Goal: Task Accomplishment & Management: Contribute content

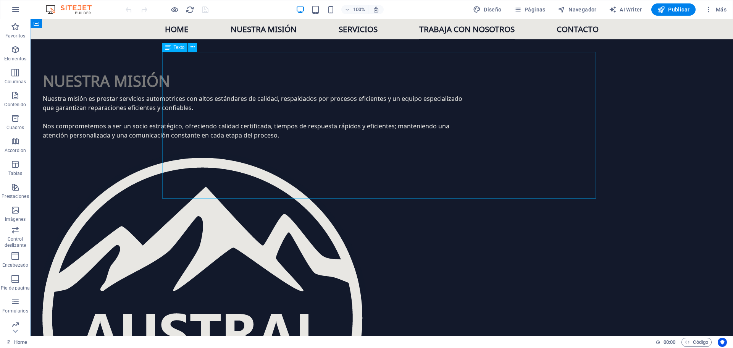
scroll to position [878, 0]
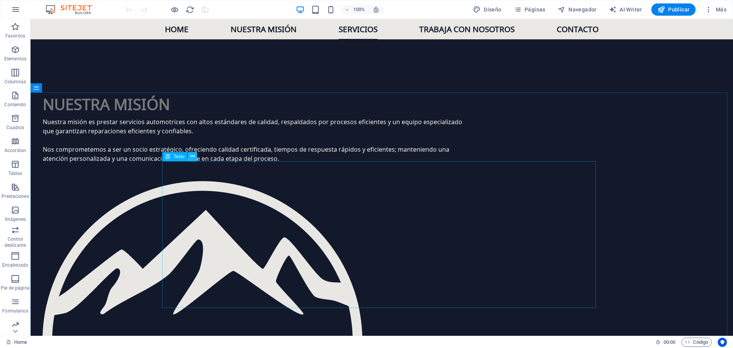
click at [193, 156] on icon at bounding box center [193, 156] width 4 height 8
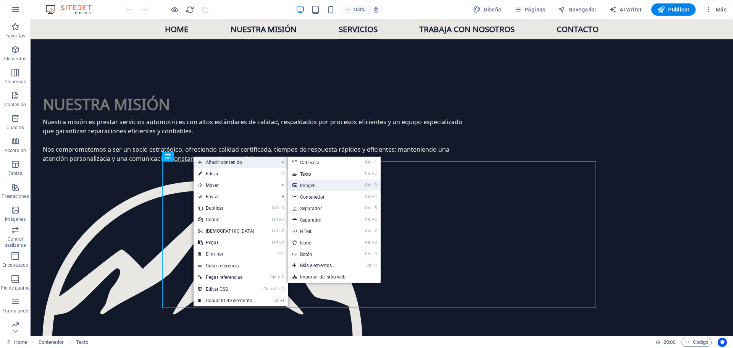
click at [329, 187] on link "Ctrl 3 Imagen" at bounding box center [320, 184] width 64 height 11
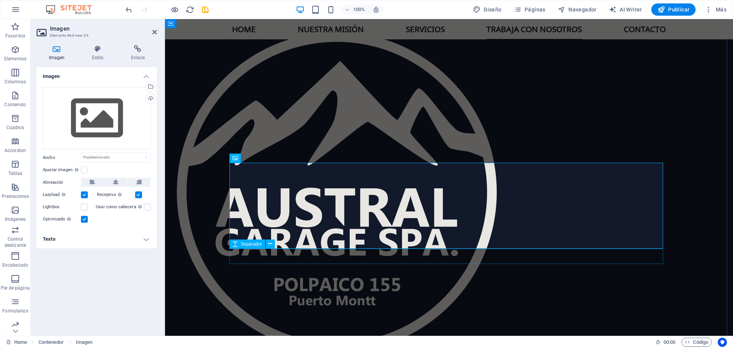
scroll to position [1031, 0]
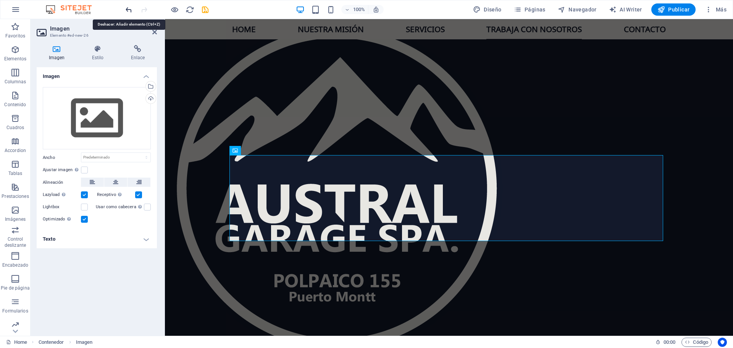
click at [129, 11] on icon "undo" at bounding box center [128, 9] width 9 height 9
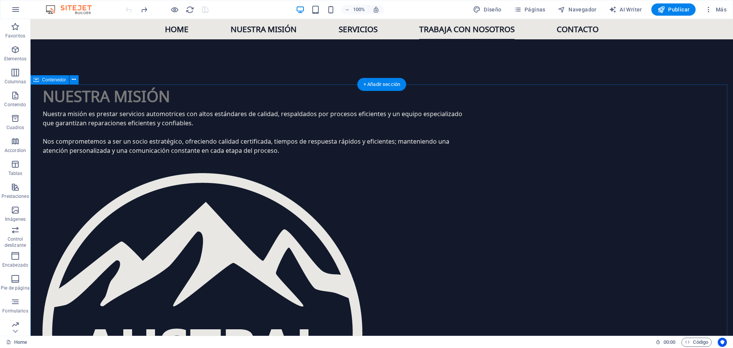
scroll to position [878, 0]
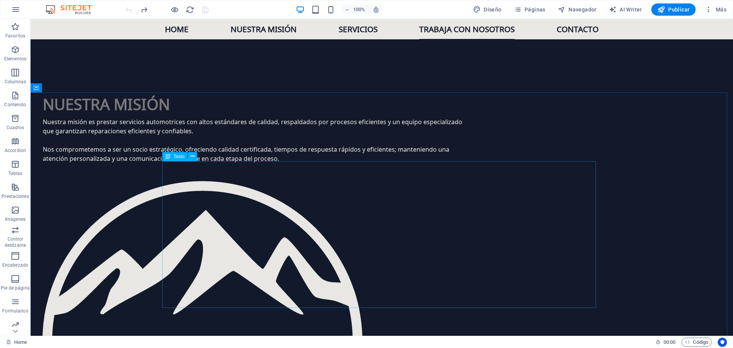
click at [170, 160] on icon at bounding box center [167, 156] width 5 height 9
click at [13, 53] on icon "button" at bounding box center [15, 49] width 9 height 9
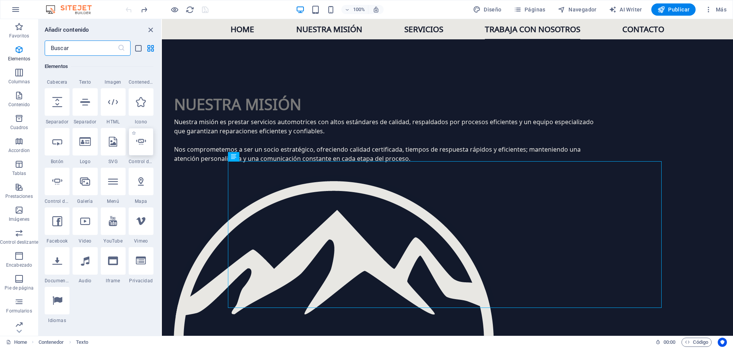
scroll to position [220, 0]
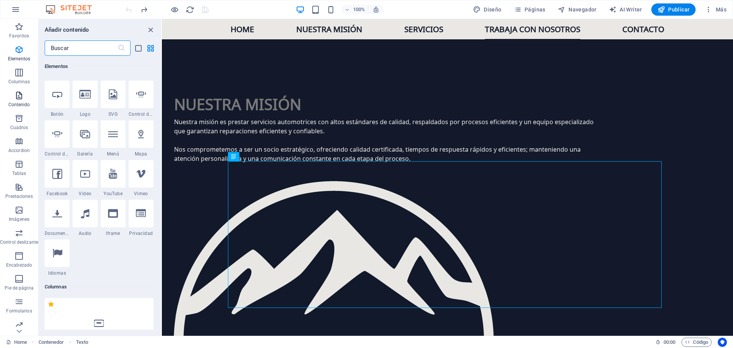
click at [21, 99] on icon "button" at bounding box center [19, 95] width 9 height 9
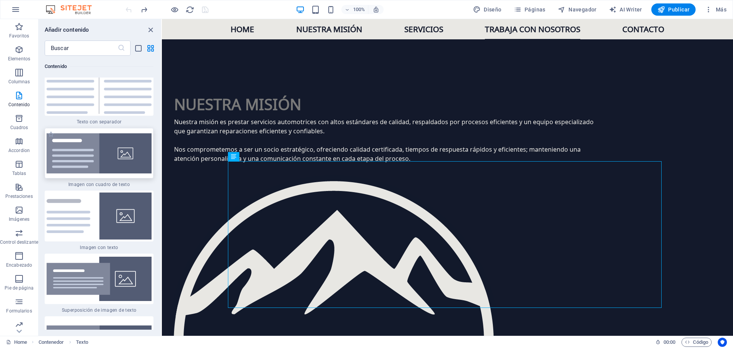
scroll to position [2793, 0]
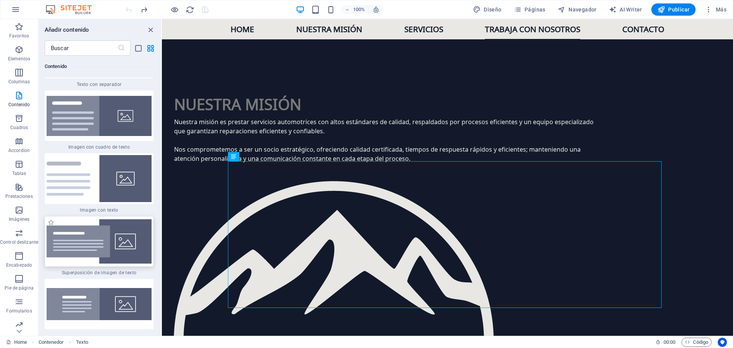
drag, startPoint x: 92, startPoint y: 216, endPoint x: 203, endPoint y: 191, distance: 113.6
click at [92, 219] on img at bounding box center [99, 241] width 105 height 44
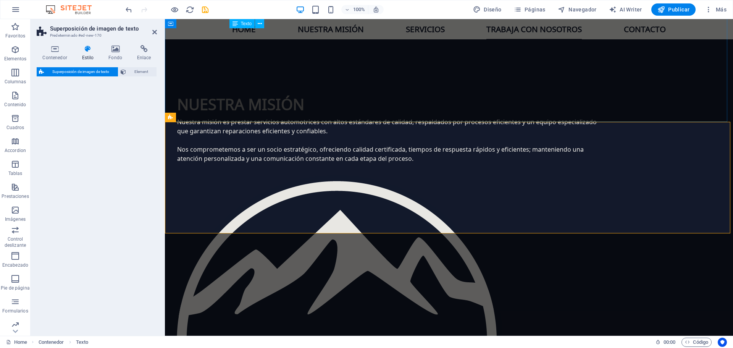
select select "rem"
select select "px"
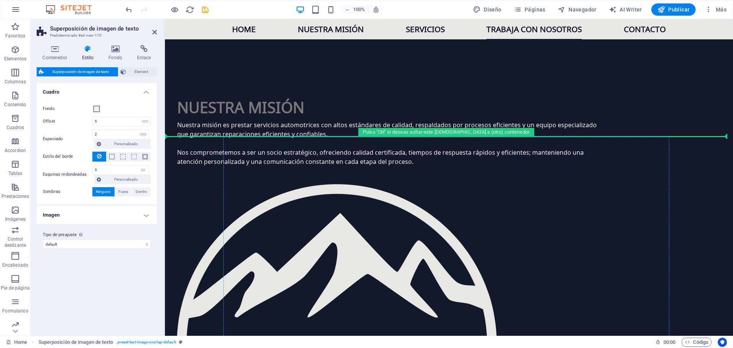
scroll to position [834, 0]
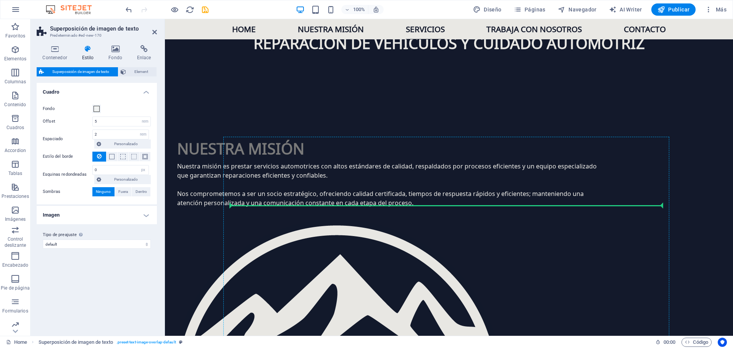
drag, startPoint x: 384, startPoint y: 144, endPoint x: 295, endPoint y: 208, distance: 109.5
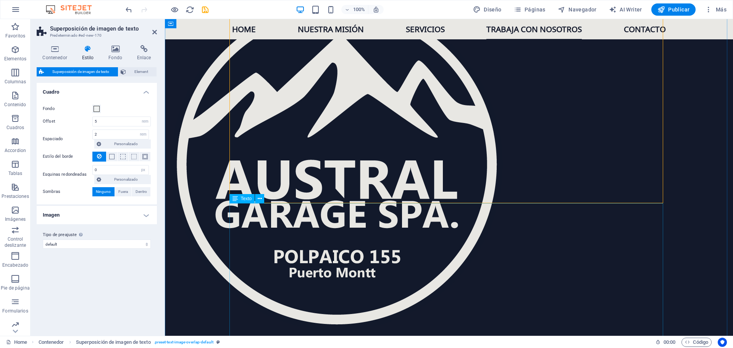
scroll to position [1063, 0]
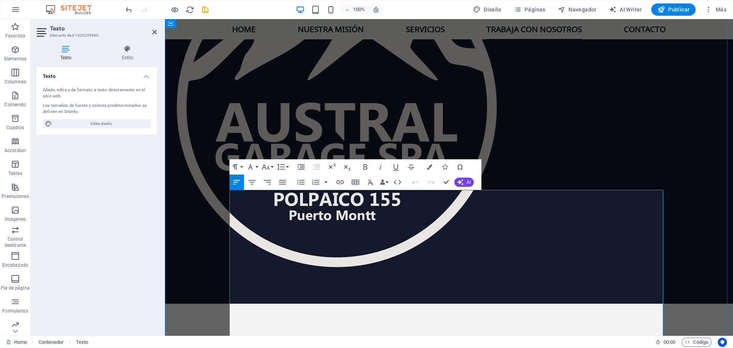
scroll to position [1177, 0]
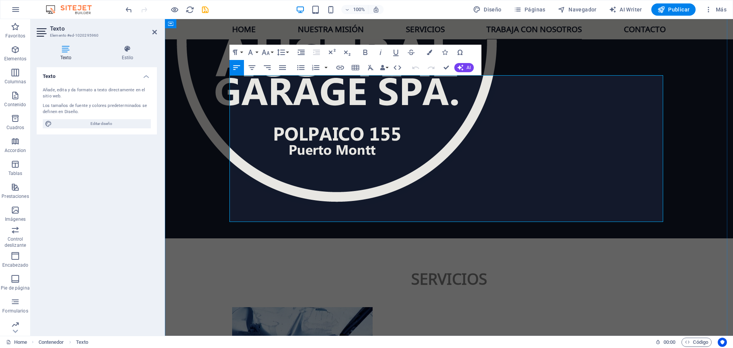
drag, startPoint x: 231, startPoint y: 195, endPoint x: 538, endPoint y: 218, distance: 307.8
copy div "En Austral seguimos creciendo y queremos sumar nuevos talentos a nuestro equipo…"
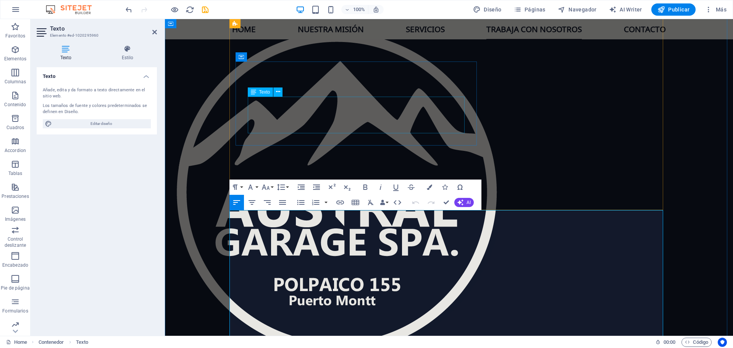
scroll to position [1025, 0]
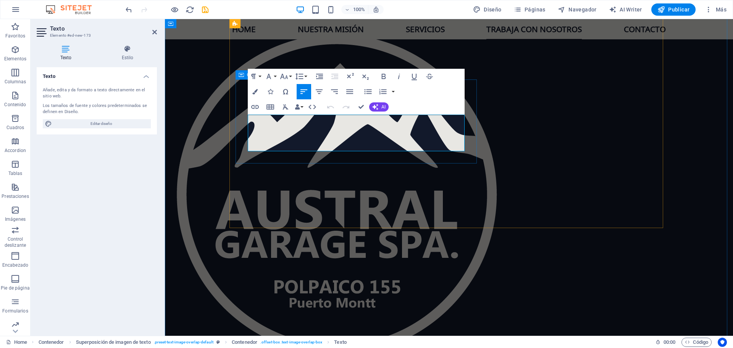
drag, startPoint x: 350, startPoint y: 147, endPoint x: 236, endPoint y: 112, distance: 119.7
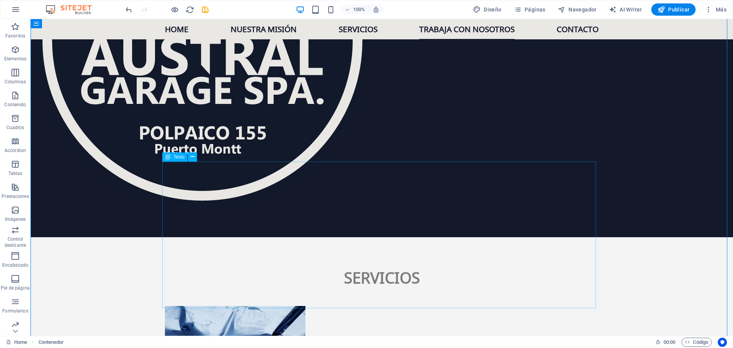
scroll to position [1181, 0]
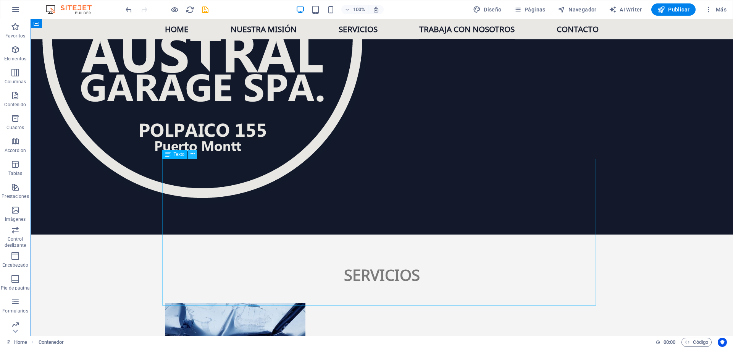
click at [193, 155] on icon at bounding box center [193, 154] width 4 height 8
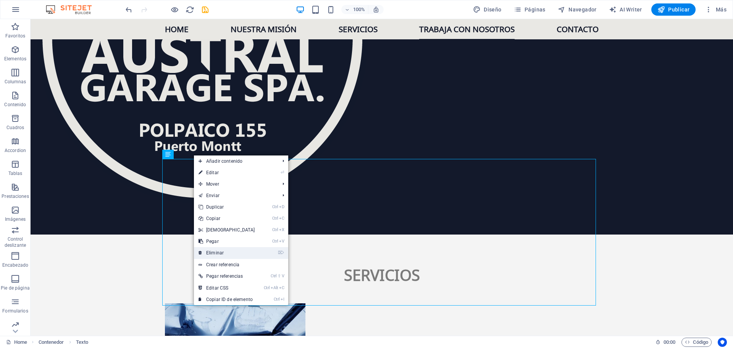
drag, startPoint x: 224, startPoint y: 252, endPoint x: 200, endPoint y: 232, distance: 30.4
click at [224, 252] on link "⌦ Eliminar" at bounding box center [227, 252] width 66 height 11
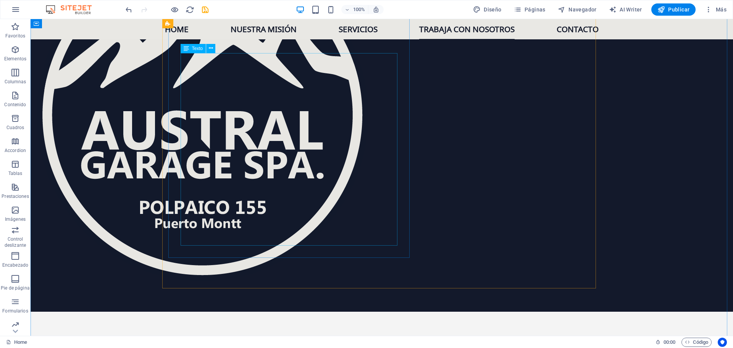
scroll to position [1105, 0]
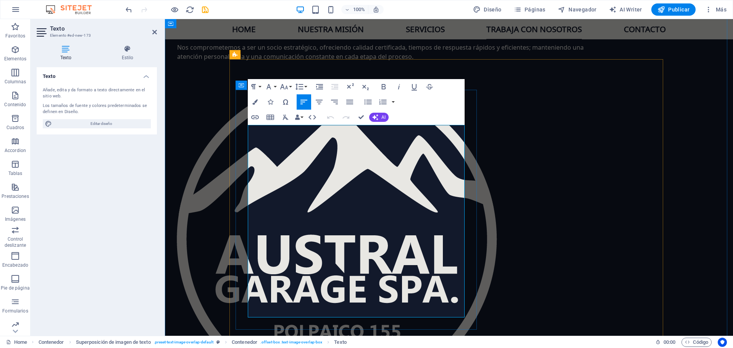
drag, startPoint x: 324, startPoint y: 286, endPoint x: 415, endPoint y: 285, distance: 91.6
click at [370, 265] on icon "button" at bounding box center [369, 265] width 5 height 5
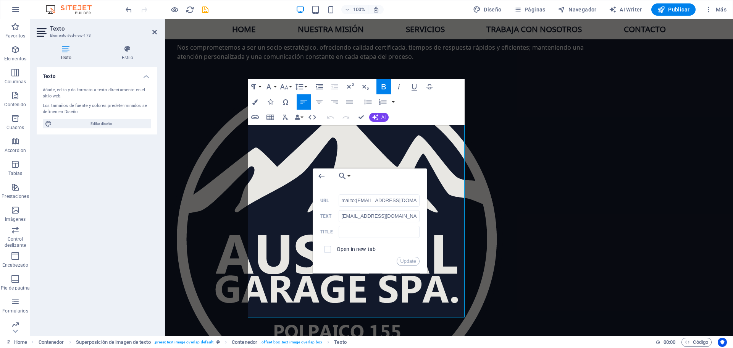
scroll to position [0, 10]
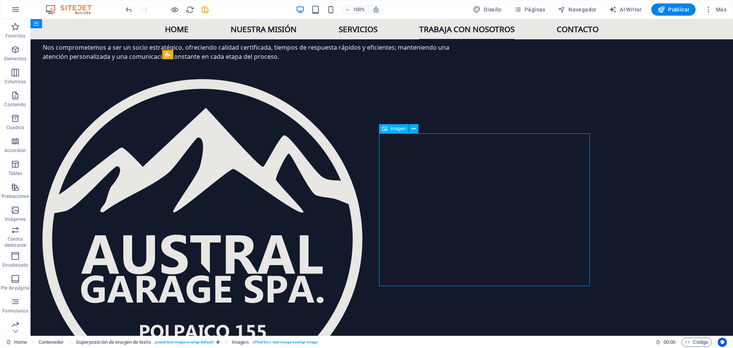
select select "%"
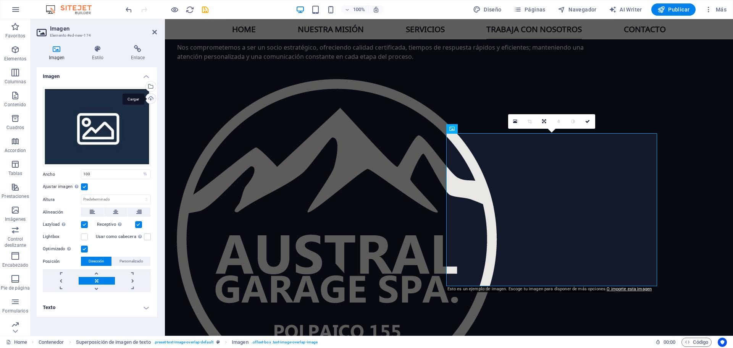
click at [148, 97] on div "Cargar" at bounding box center [149, 99] width 11 height 11
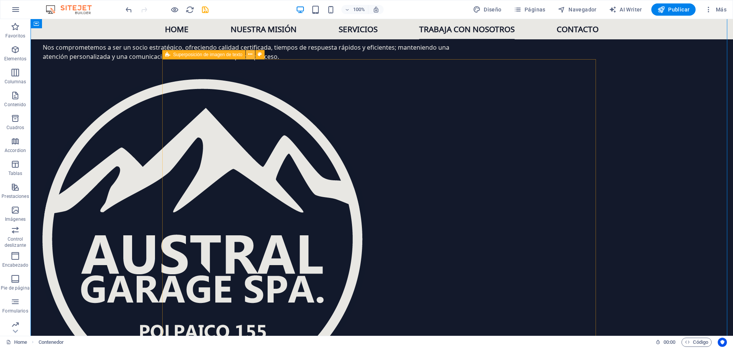
click at [251, 53] on icon at bounding box center [250, 54] width 4 height 8
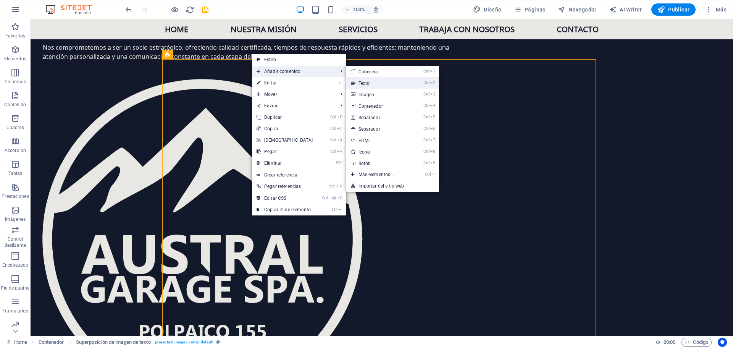
click at [432, 85] on icon "2" at bounding box center [432, 82] width 5 height 5
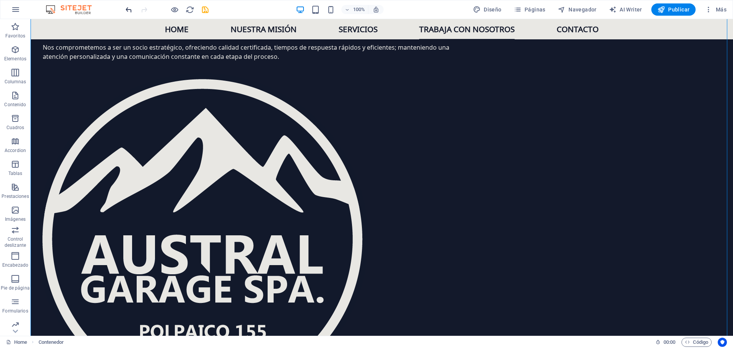
click at [124, 11] on div "100% Diseño Páginas Navegador AI Writer Publicar Más" at bounding box center [366, 9] width 732 height 18
click at [124, 11] on icon "undo" at bounding box center [128, 9] width 9 height 9
click at [126, 10] on icon "undo" at bounding box center [128, 9] width 9 height 9
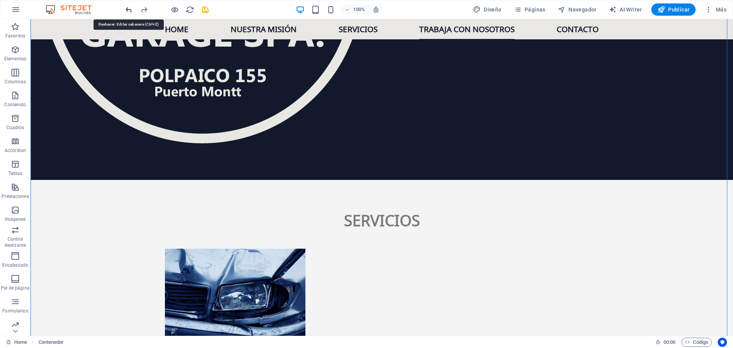
click at [126, 10] on icon "undo" at bounding box center [128, 9] width 9 height 9
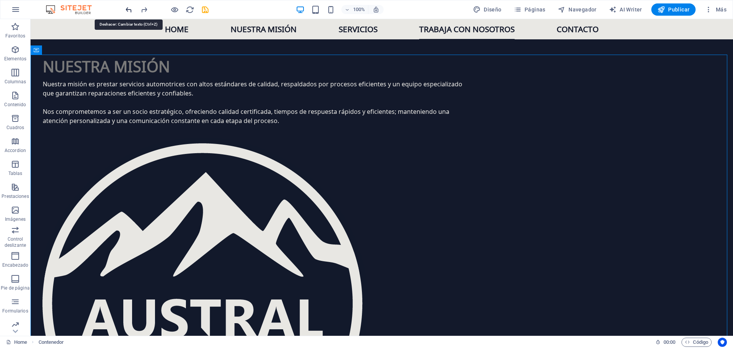
click at [126, 10] on icon "undo" at bounding box center [128, 9] width 9 height 9
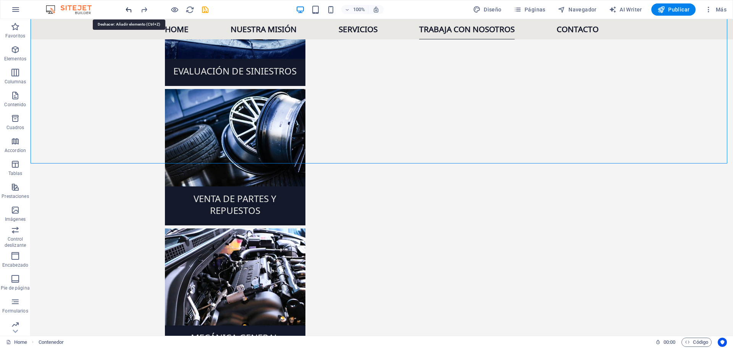
scroll to position [1580, 0]
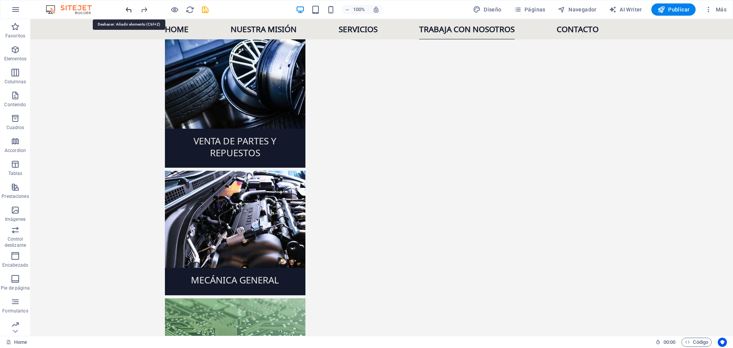
click at [126, 10] on icon "undo" at bounding box center [128, 9] width 9 height 9
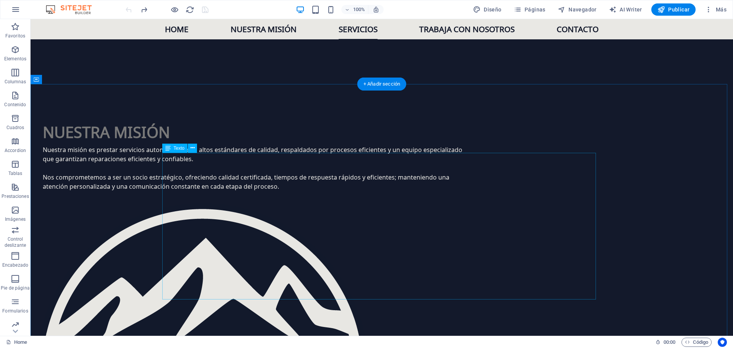
scroll to position [845, 0]
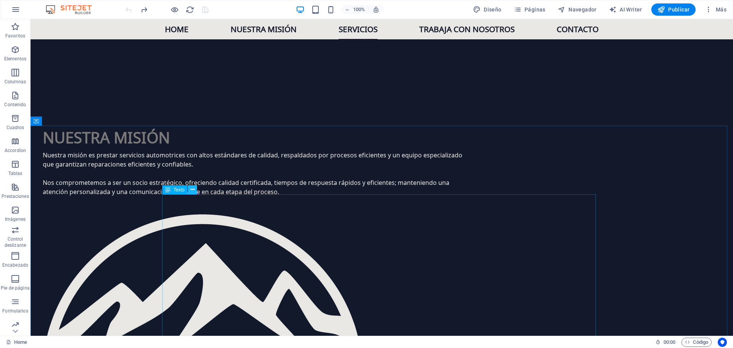
click at [192, 191] on icon at bounding box center [193, 190] width 4 height 8
click at [13, 95] on icon "button" at bounding box center [15, 95] width 9 height 9
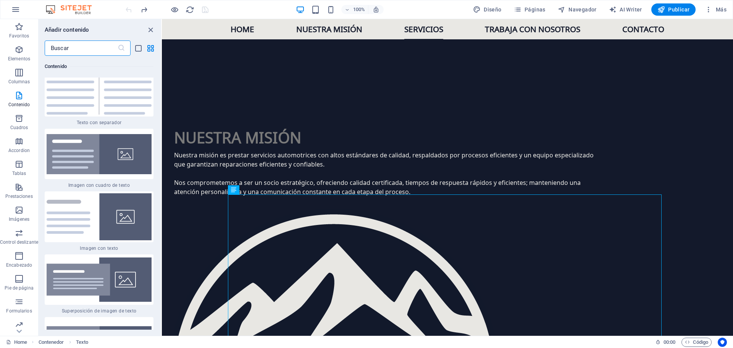
scroll to position [2717, 0]
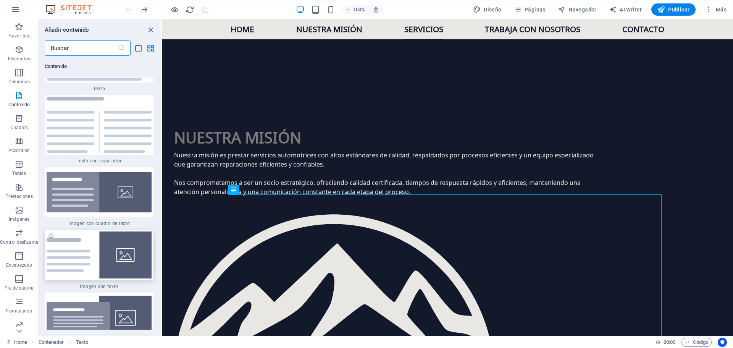
click at [94, 231] on img at bounding box center [99, 254] width 105 height 47
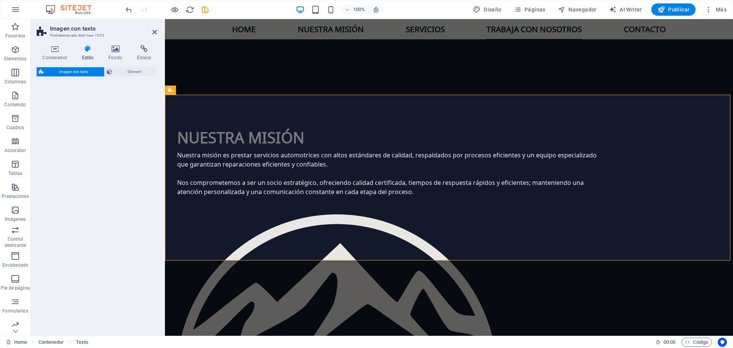
scroll to position [1554, 0]
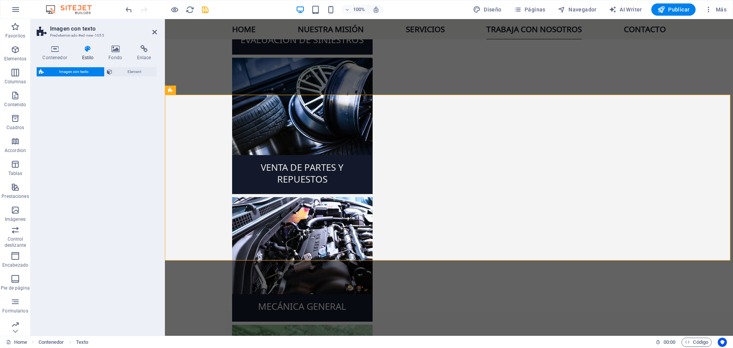
select select "rem"
select select "px"
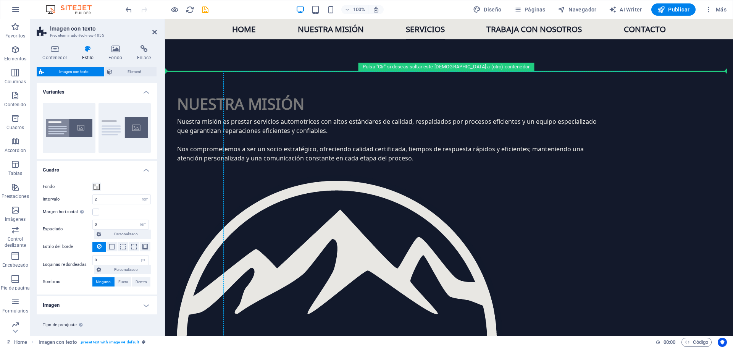
scroll to position [794, 0]
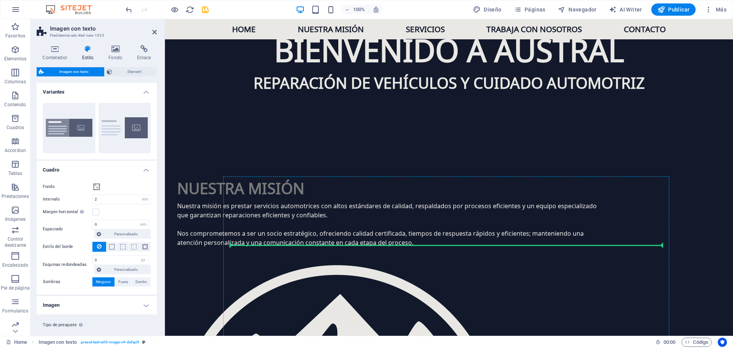
drag, startPoint x: 352, startPoint y: 301, endPoint x: 311, endPoint y: 244, distance: 70.3
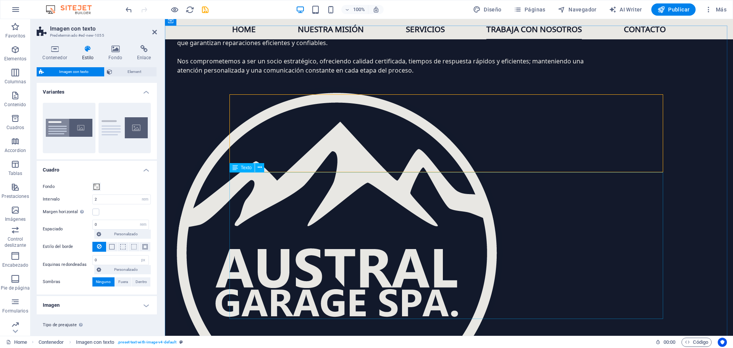
scroll to position [1023, 0]
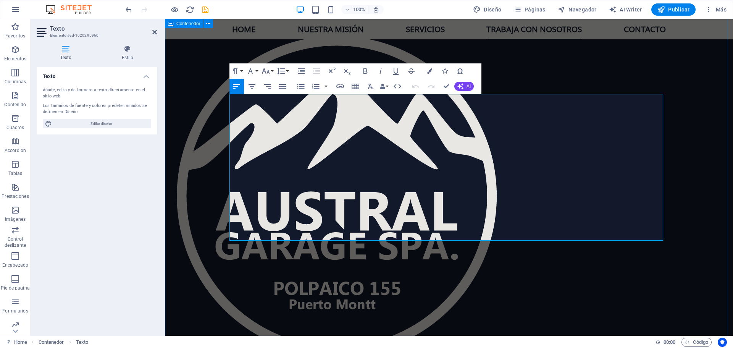
drag, startPoint x: 516, startPoint y: 237, endPoint x: 207, endPoint y: 88, distance: 342.9
copy div "En Austral seguimos creciendo y queremos sumar nuevos talentos a nuestro equipo…"
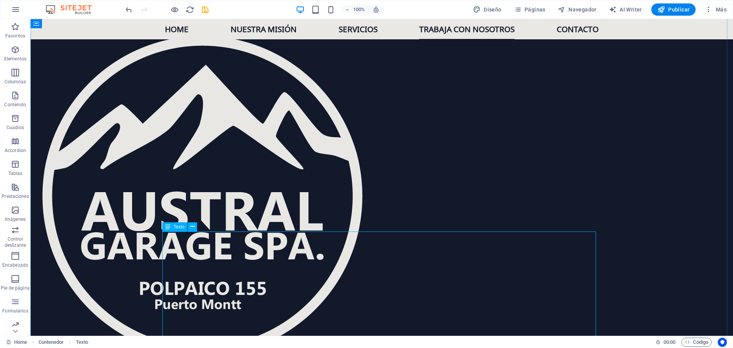
click at [195, 227] on button at bounding box center [192, 226] width 9 height 9
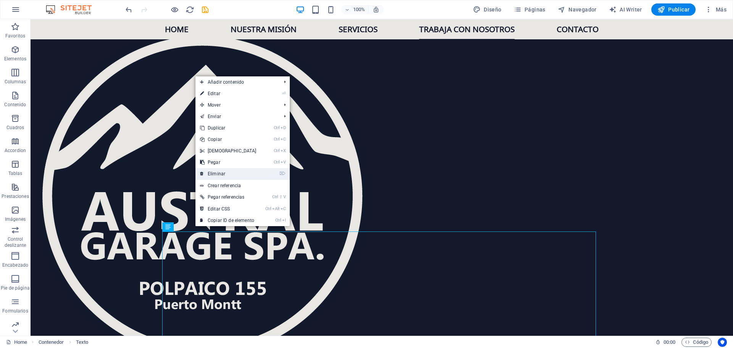
click at [231, 174] on link "⌦ Eliminar" at bounding box center [228, 173] width 66 height 11
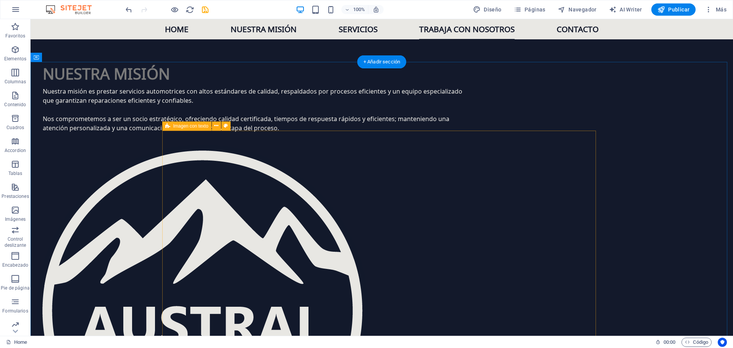
scroll to position [947, 0]
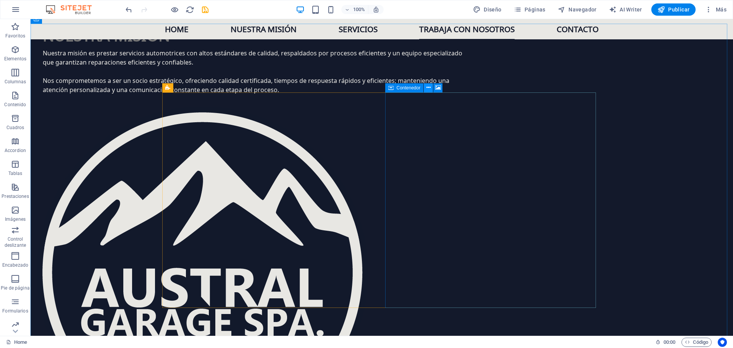
click at [429, 86] on icon at bounding box center [428, 88] width 4 height 8
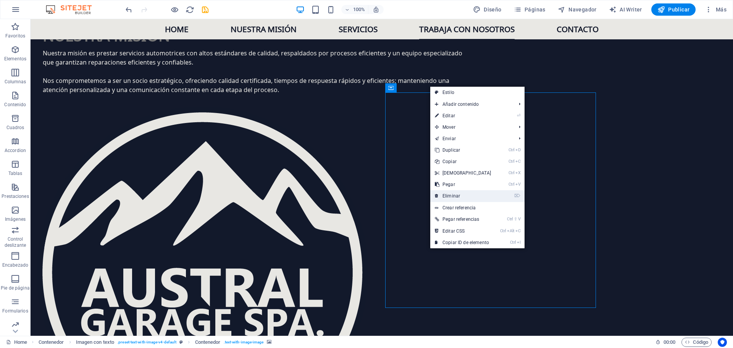
click at [465, 192] on link "⌦ Eliminar" at bounding box center [463, 195] width 66 height 11
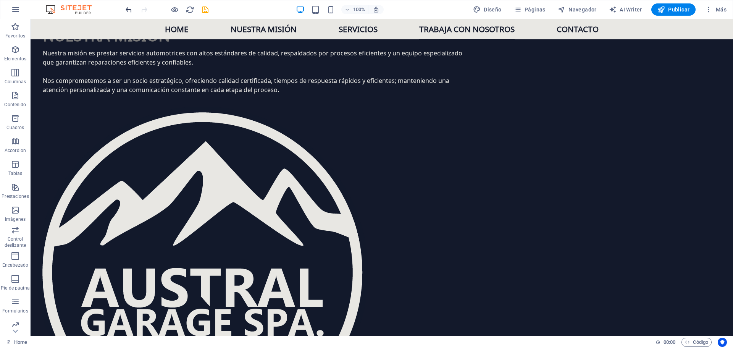
click at [130, 10] on icon "undo" at bounding box center [128, 9] width 9 height 9
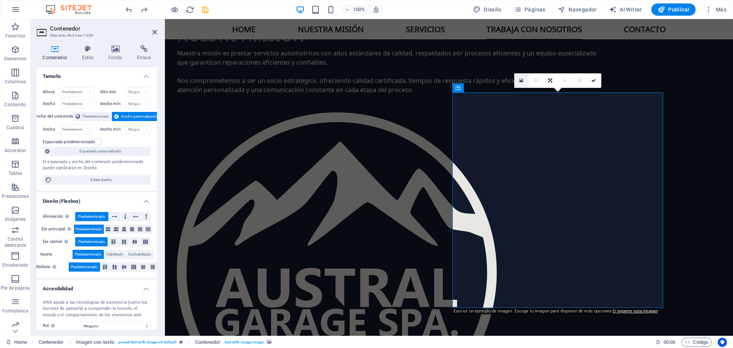
click at [518, 81] on link at bounding box center [521, 80] width 15 height 15
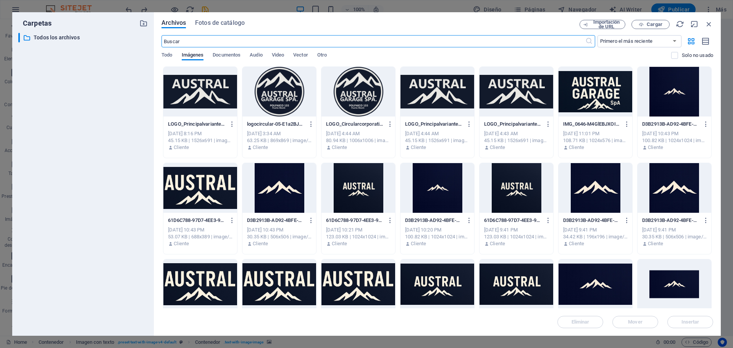
scroll to position [911, 0]
click at [203, 92] on div at bounding box center [200, 92] width 74 height 50
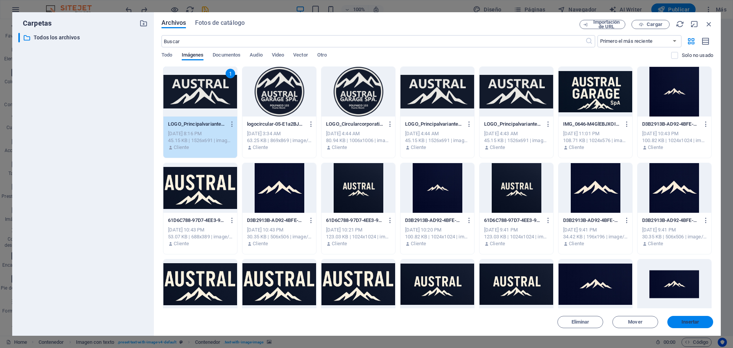
click at [687, 322] on span "Insertar" at bounding box center [690, 322] width 18 height 5
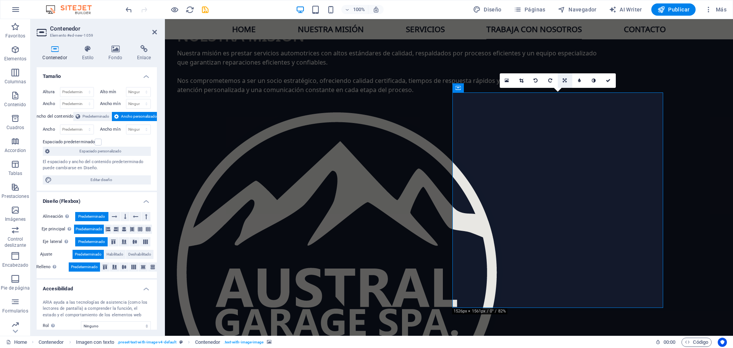
click at [567, 79] on link at bounding box center [565, 80] width 15 height 15
click at [521, 81] on icon at bounding box center [521, 80] width 4 height 5
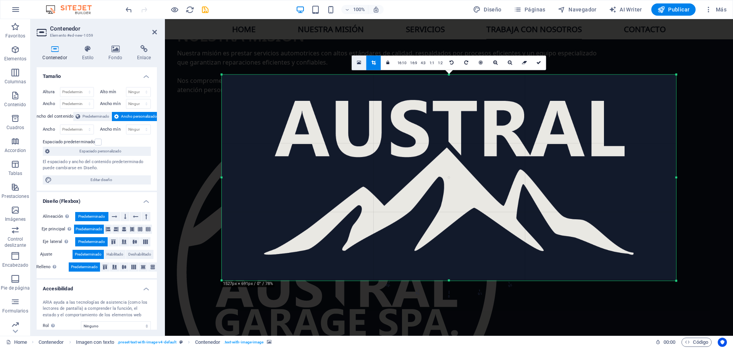
click at [359, 64] on icon at bounding box center [359, 62] width 4 height 5
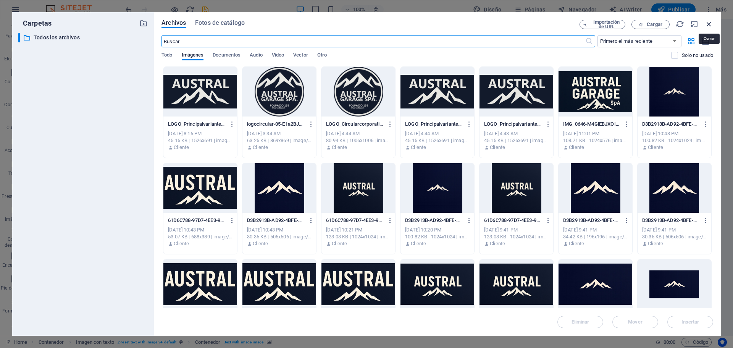
click at [710, 22] on icon "button" at bounding box center [709, 24] width 8 height 8
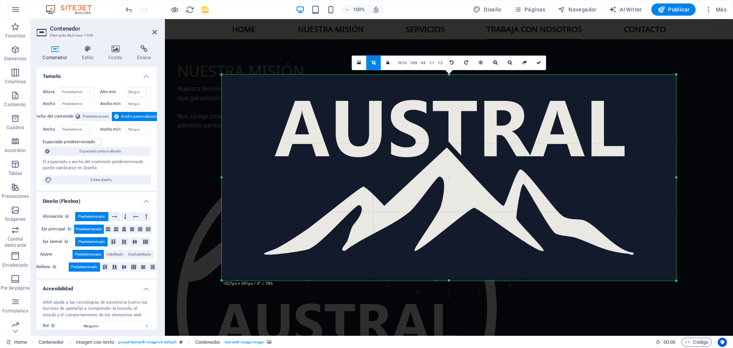
scroll to position [947, 0]
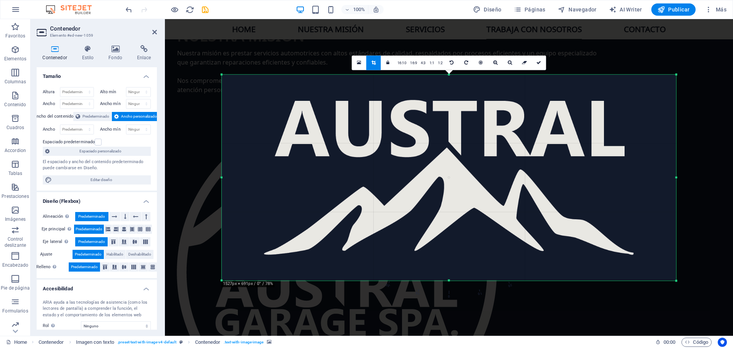
click at [568, 140] on div at bounding box center [449, 177] width 454 height 206
click at [363, 62] on link at bounding box center [359, 62] width 15 height 15
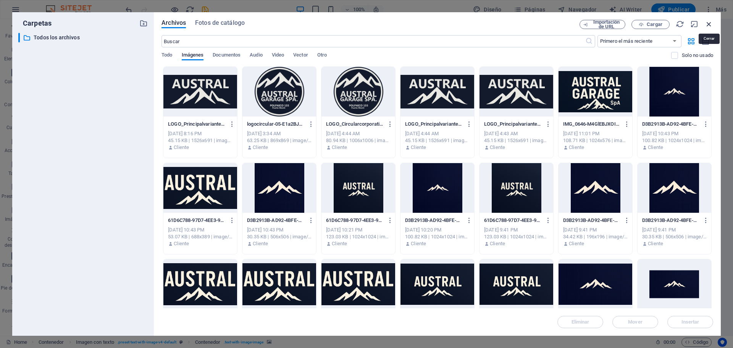
click at [706, 24] on icon "button" at bounding box center [709, 24] width 8 height 8
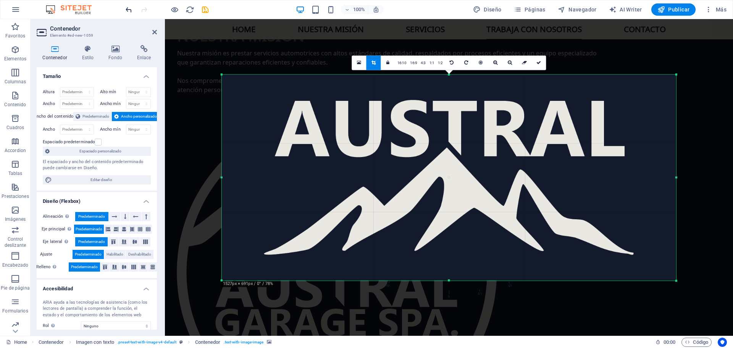
click at [128, 11] on icon "undo" at bounding box center [128, 9] width 9 height 9
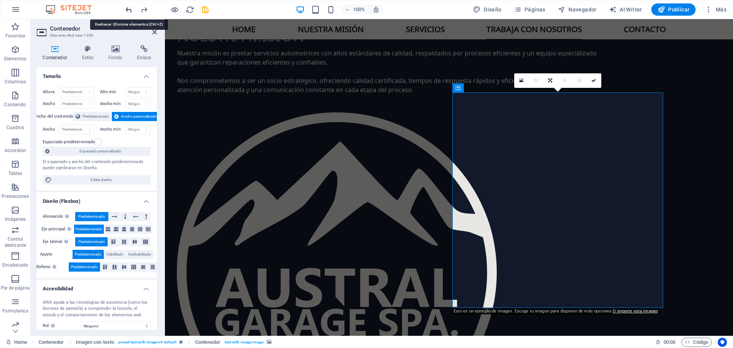
click at [127, 11] on icon "undo" at bounding box center [128, 9] width 9 height 9
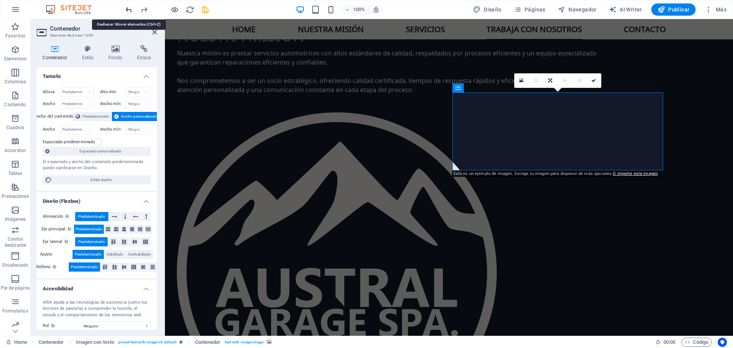
click at [127, 11] on icon "undo" at bounding box center [128, 9] width 9 height 9
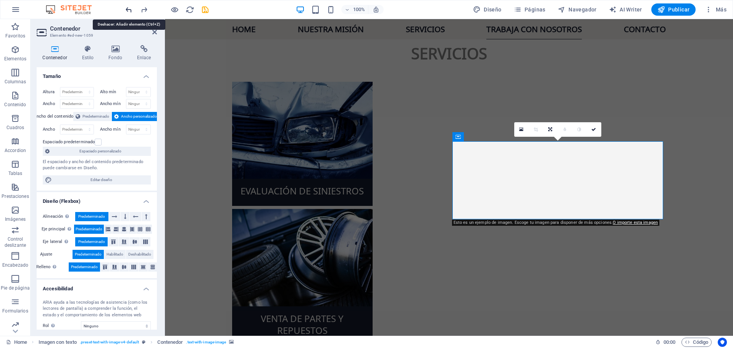
scroll to position [1540, 0]
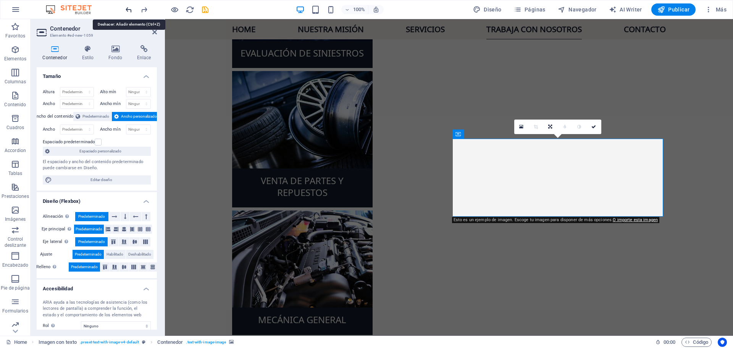
click at [127, 11] on icon "undo" at bounding box center [128, 9] width 9 height 9
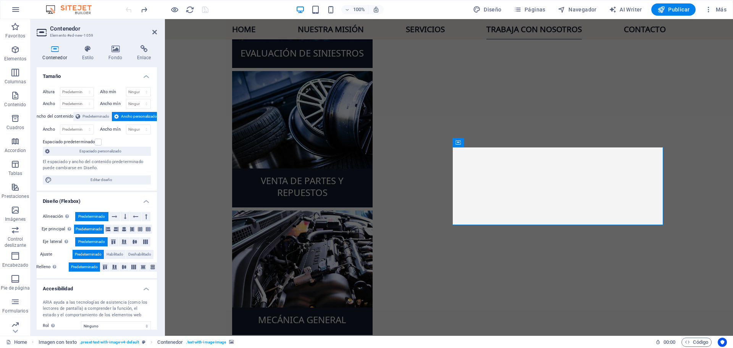
scroll to position [1532, 0]
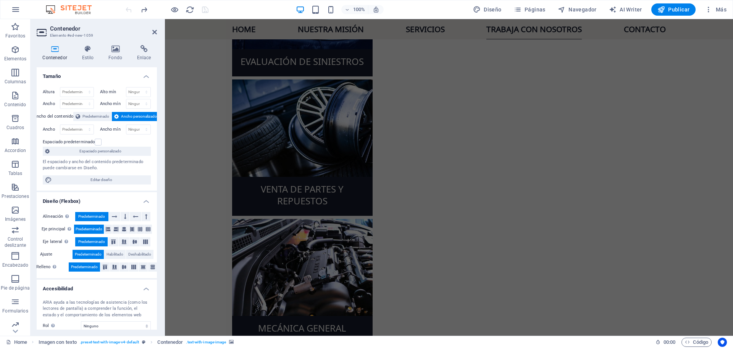
click at [137, 8] on div at bounding box center [167, 9] width 86 height 12
click at [142, 8] on icon "redo" at bounding box center [144, 9] width 9 height 9
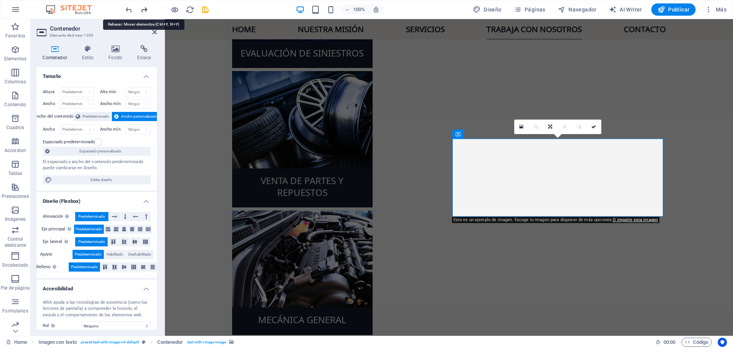
click at [142, 8] on icon "redo" at bounding box center [144, 9] width 9 height 9
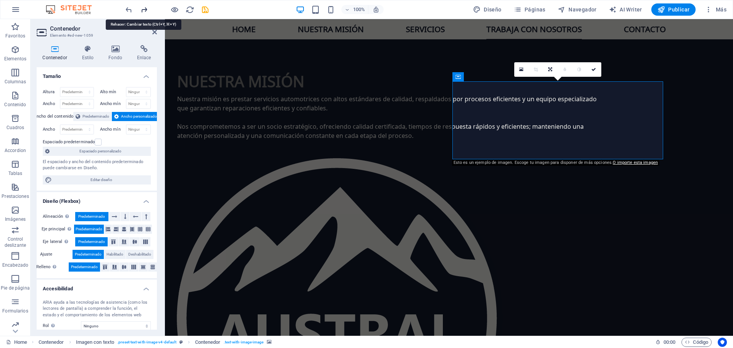
scroll to position [901, 0]
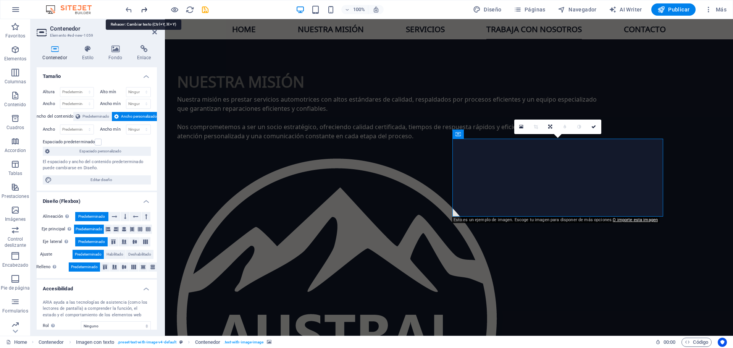
click at [144, 9] on icon "redo" at bounding box center [144, 9] width 9 height 9
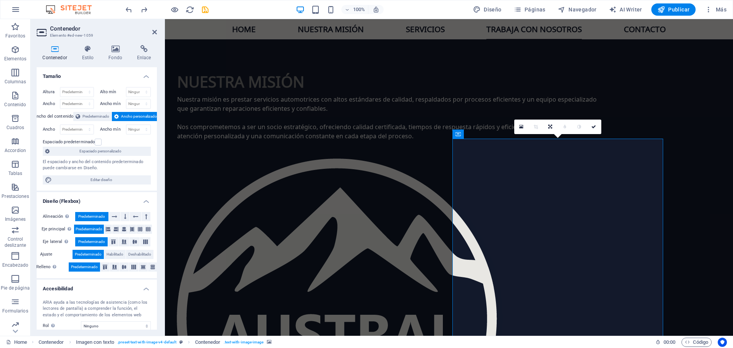
click at [474, 134] on span "Contenedor" at bounding box center [476, 134] width 24 height 5
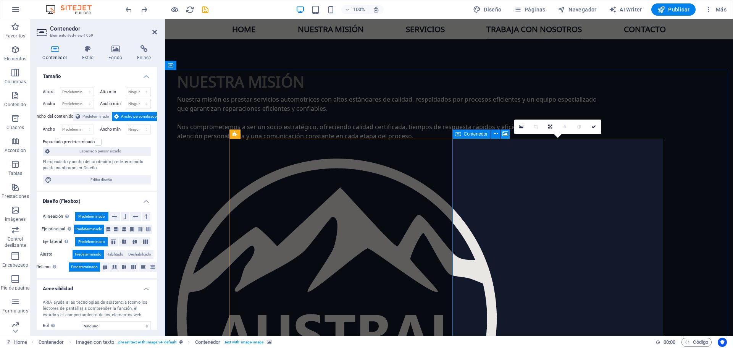
click at [507, 132] on icon at bounding box center [505, 134] width 6 height 8
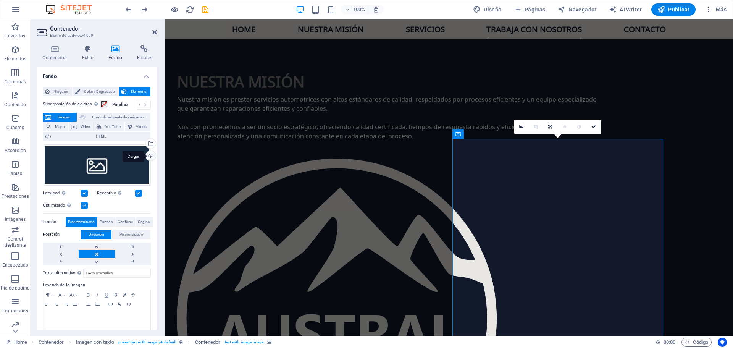
click at [153, 154] on div "Cargar" at bounding box center [149, 156] width 11 height 11
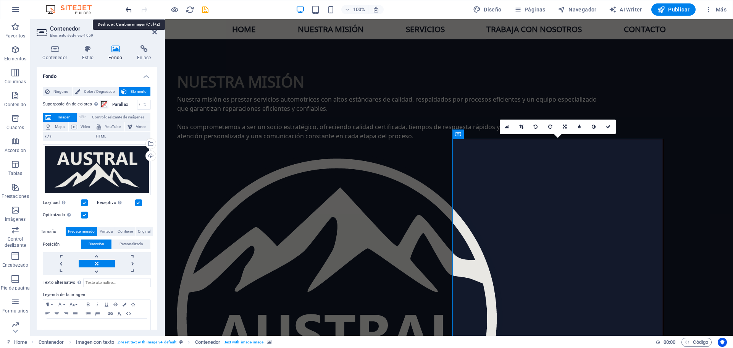
click at [127, 9] on icon "undo" at bounding box center [128, 9] width 9 height 9
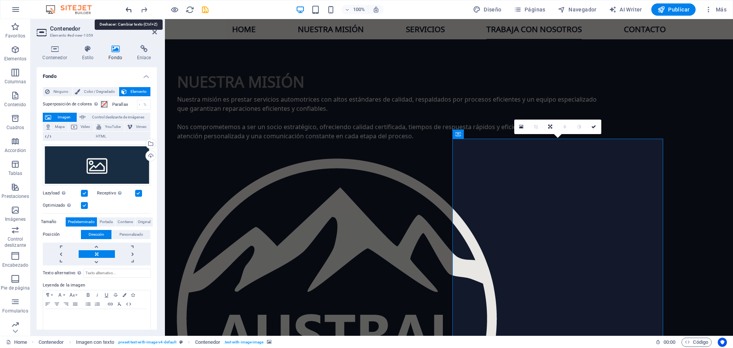
click at [127, 9] on icon "undo" at bounding box center [128, 9] width 9 height 9
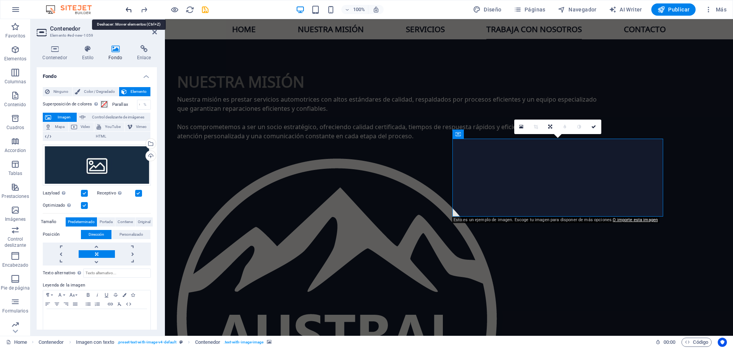
click at [127, 9] on icon "undo" at bounding box center [128, 9] width 9 height 9
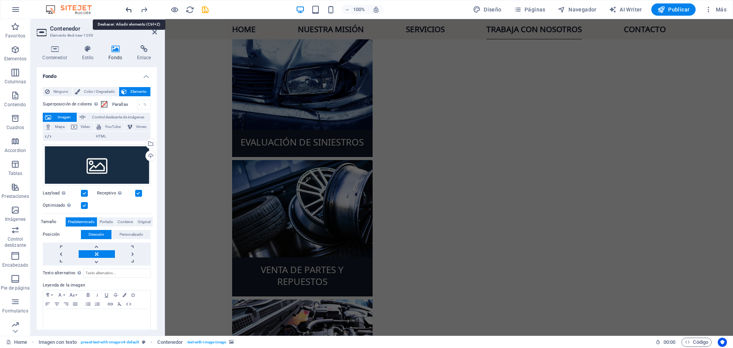
scroll to position [1540, 0]
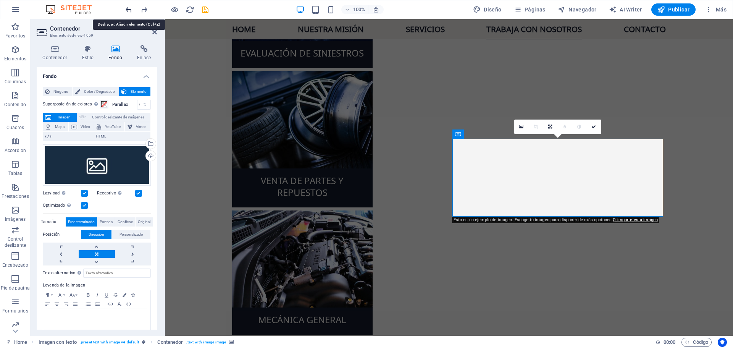
click at [127, 9] on icon "undo" at bounding box center [128, 9] width 9 height 9
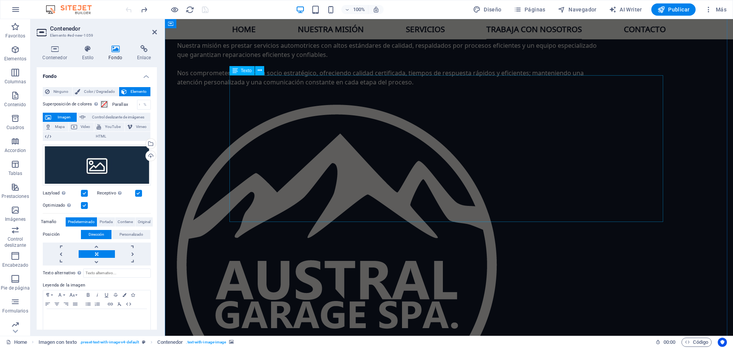
scroll to position [921, 0]
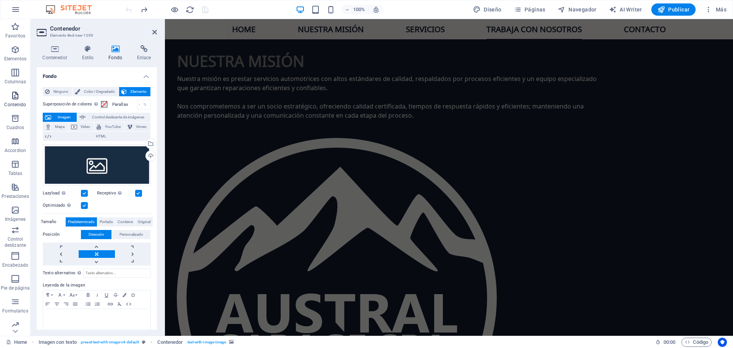
click at [14, 103] on p "Contenido" at bounding box center [15, 105] width 22 height 6
click at [15, 95] on icon "button" at bounding box center [15, 95] width 9 height 9
click at [154, 31] on icon at bounding box center [154, 32] width 5 height 6
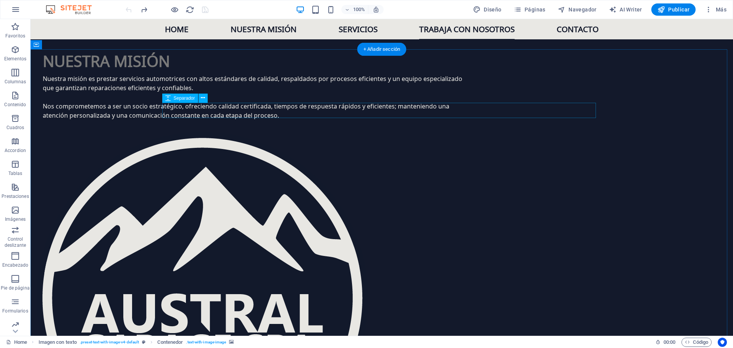
click at [17, 96] on icon "button" at bounding box center [15, 95] width 9 height 9
click at [16, 80] on p "Columnas" at bounding box center [16, 82] width 22 height 6
click at [18, 102] on p "Contenido" at bounding box center [15, 105] width 22 height 6
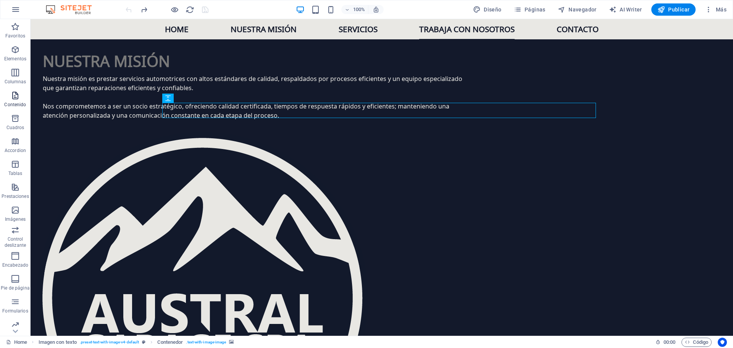
click at [18, 102] on p "Contenido" at bounding box center [15, 105] width 22 height 6
click at [193, 115] on icon at bounding box center [193, 113] width 4 height 8
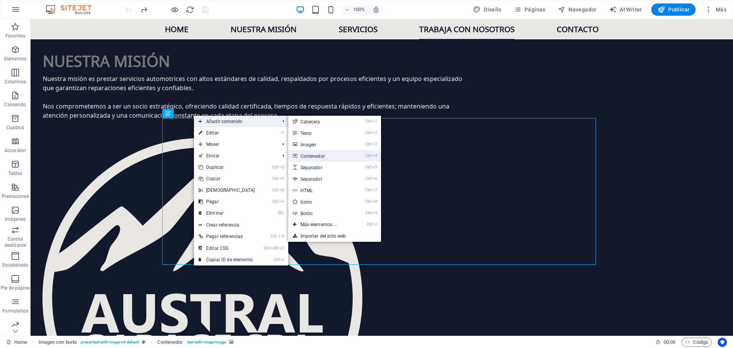
click at [335, 153] on link "Ctrl 4 Contenedor" at bounding box center [320, 155] width 64 height 11
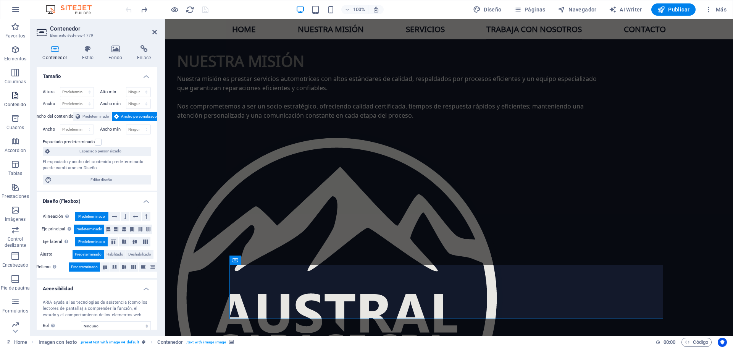
click at [10, 95] on span "Contenido" at bounding box center [15, 100] width 31 height 18
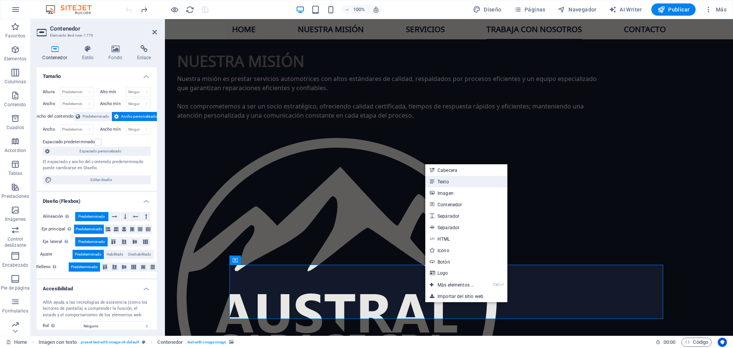
click at [455, 182] on link "Texto" at bounding box center [466, 181] width 82 height 11
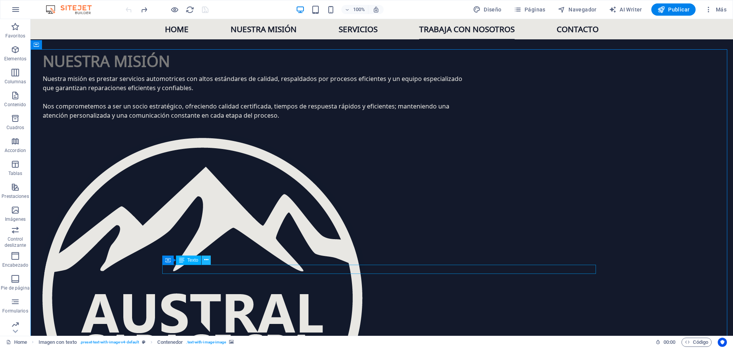
click at [206, 259] on icon at bounding box center [206, 260] width 4 height 8
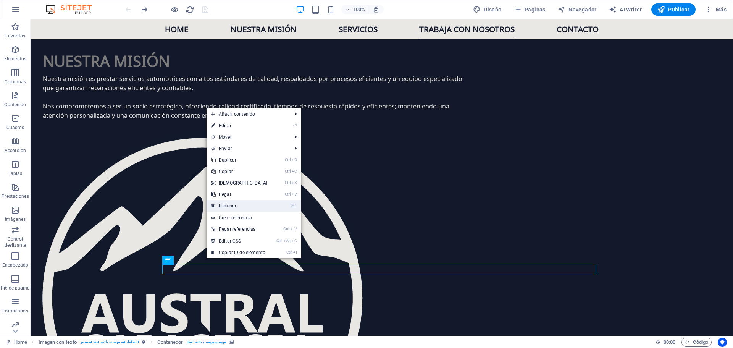
click at [231, 203] on link "⌦ Eliminar" at bounding box center [240, 205] width 66 height 11
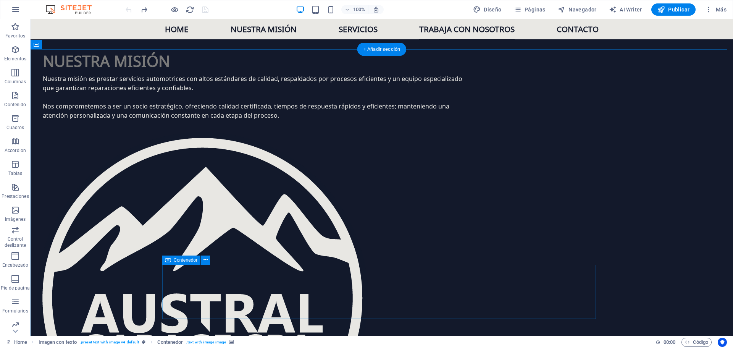
click at [205, 259] on icon at bounding box center [205, 260] width 4 height 8
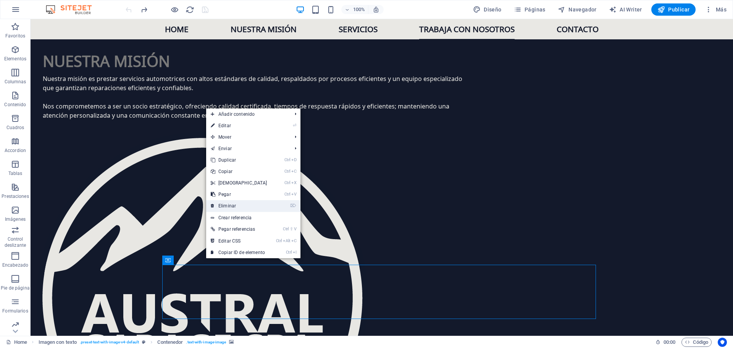
click at [241, 204] on link "⌦ Eliminar" at bounding box center [239, 205] width 66 height 11
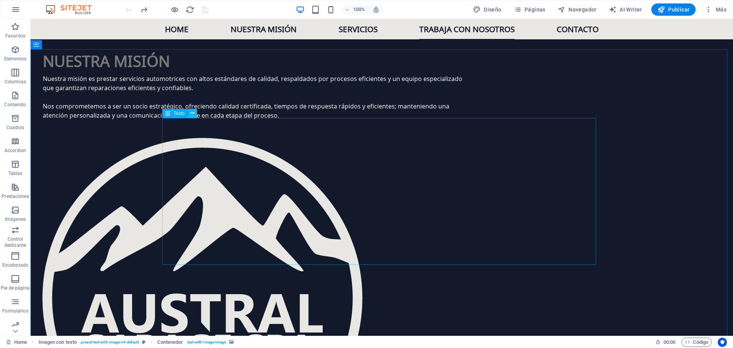
click at [191, 113] on icon at bounding box center [193, 113] width 4 height 8
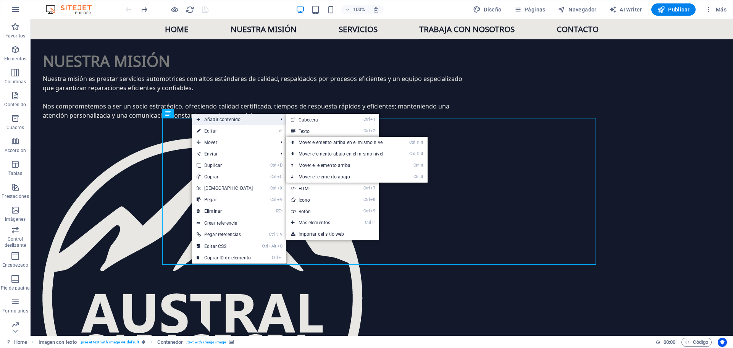
click at [219, 118] on span "Añadir contenido" at bounding box center [233, 119] width 83 height 11
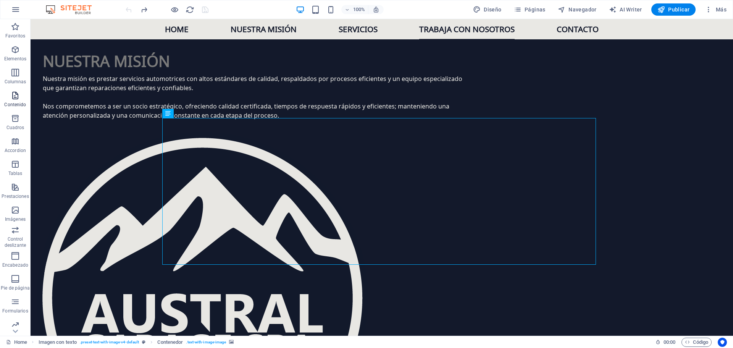
click at [15, 97] on icon "button" at bounding box center [15, 95] width 9 height 9
click at [191, 115] on icon at bounding box center [193, 113] width 4 height 8
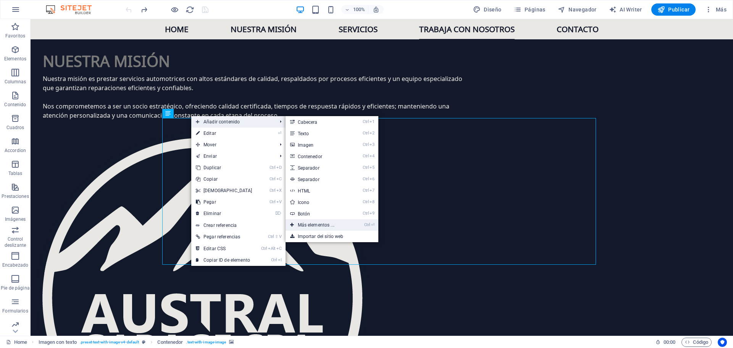
click at [333, 226] on link "Ctrl ⏎ Más elementos ..." at bounding box center [318, 224] width 64 height 11
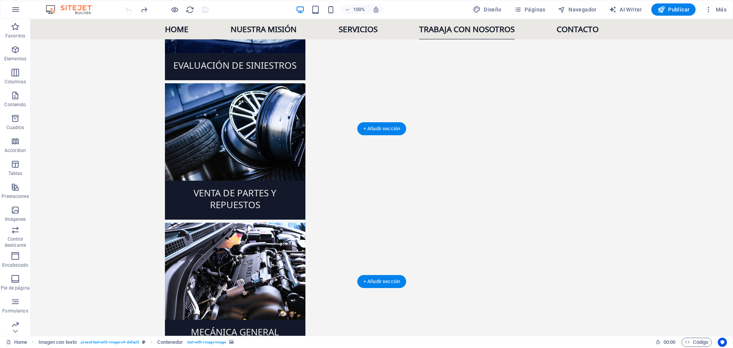
scroll to position [1532, 0]
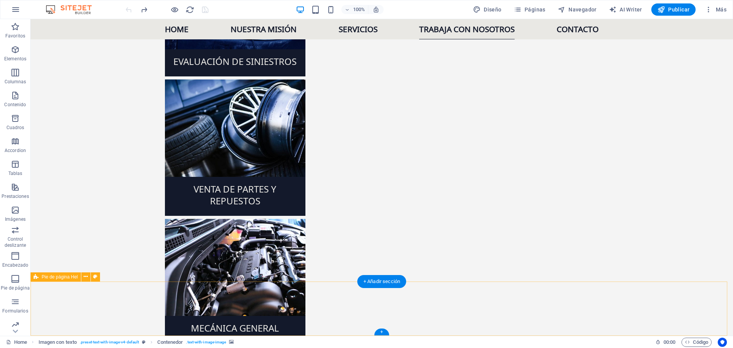
click at [84, 276] on icon at bounding box center [86, 277] width 4 height 8
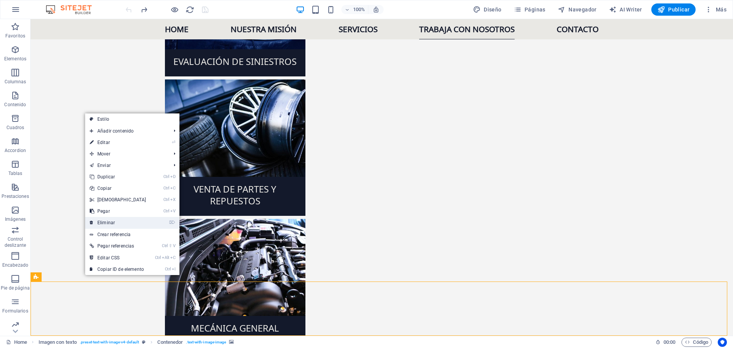
click at [113, 220] on link "⌦ Eliminar" at bounding box center [118, 222] width 66 height 11
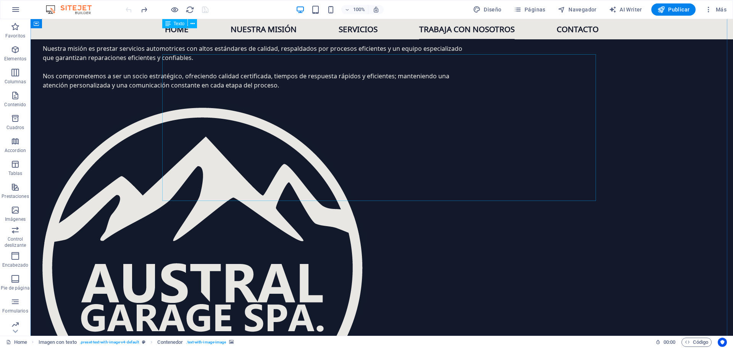
scroll to position [943, 0]
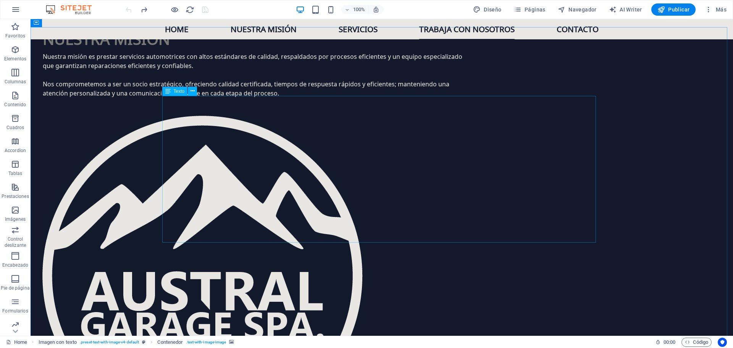
click at [182, 89] on span "Texto" at bounding box center [179, 91] width 11 height 5
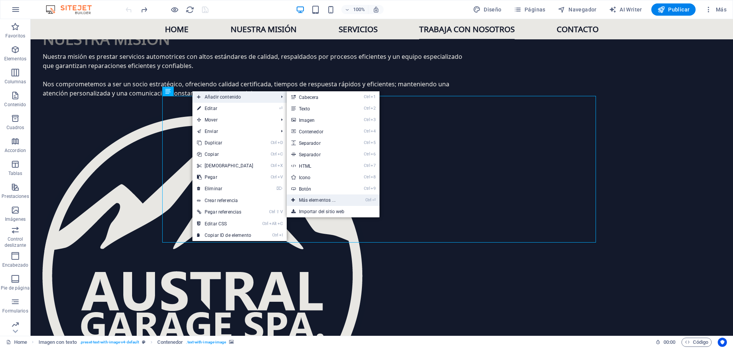
click at [323, 199] on link "Ctrl ⏎ Más elementos ..." at bounding box center [319, 199] width 64 height 11
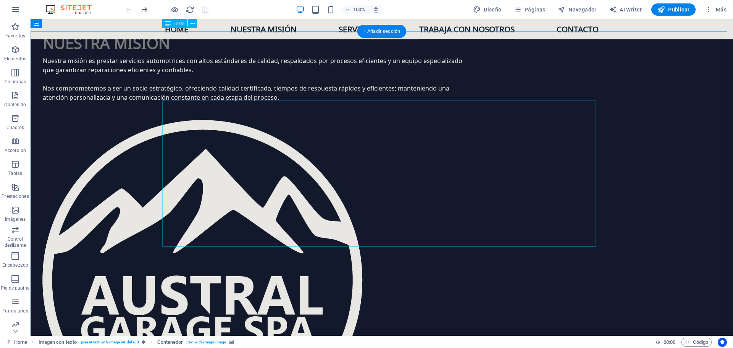
scroll to position [905, 0]
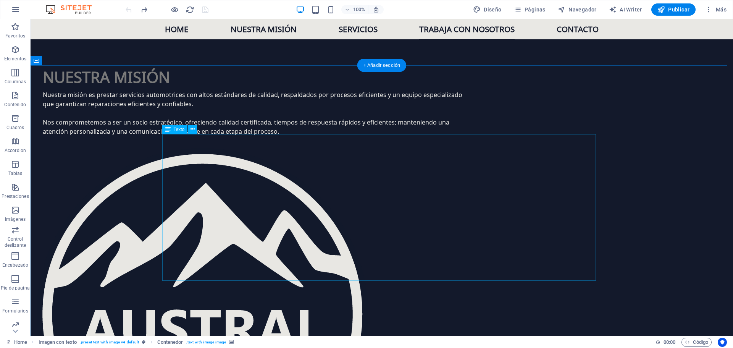
click at [12, 99] on icon "button" at bounding box center [15, 95] width 9 height 9
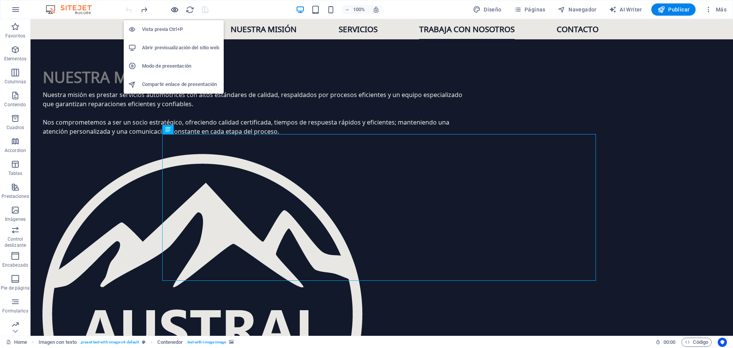
click at [172, 10] on icon "button" at bounding box center [174, 9] width 9 height 9
click at [176, 9] on icon "button" at bounding box center [174, 9] width 9 height 9
click at [168, 24] on li "Vista previa Ctrl+P" at bounding box center [174, 29] width 100 height 18
click at [183, 26] on h6 "Vista previa Ctrl+P" at bounding box center [180, 29] width 77 height 9
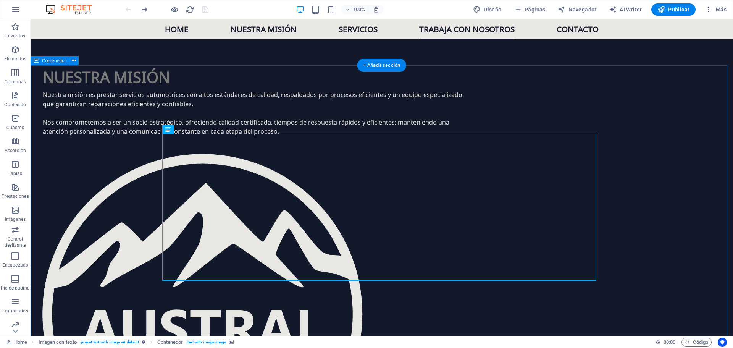
click at [189, 10] on icon "reload" at bounding box center [190, 9] width 9 height 9
click at [170, 11] on div at bounding box center [167, 9] width 86 height 12
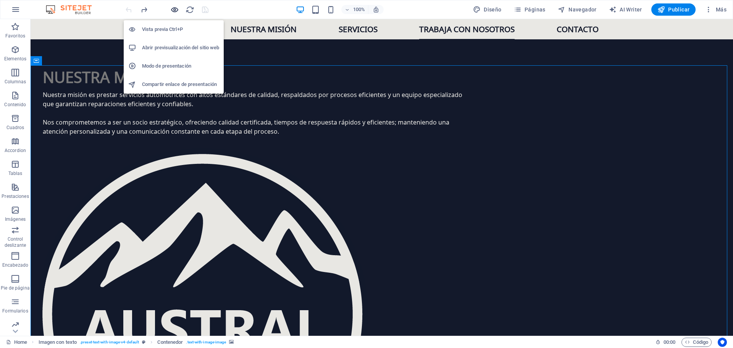
click at [174, 10] on icon "button" at bounding box center [174, 9] width 9 height 9
click at [170, 26] on h6 "Vista previa Ctrl+P" at bounding box center [180, 29] width 77 height 9
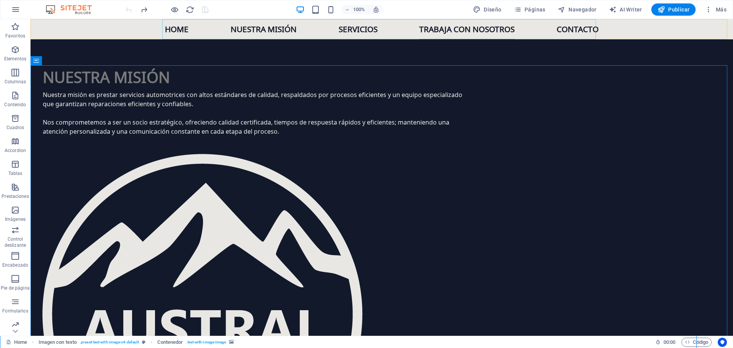
click at [353, 32] on nav "Home Nuestra misión Servicios Trabaja con nosotros Contacto" at bounding box center [382, 29] width 434 height 20
click at [176, 29] on nav "Home Nuestra misión Servicios Trabaja con nosotros Contacto" at bounding box center [382, 29] width 434 height 20
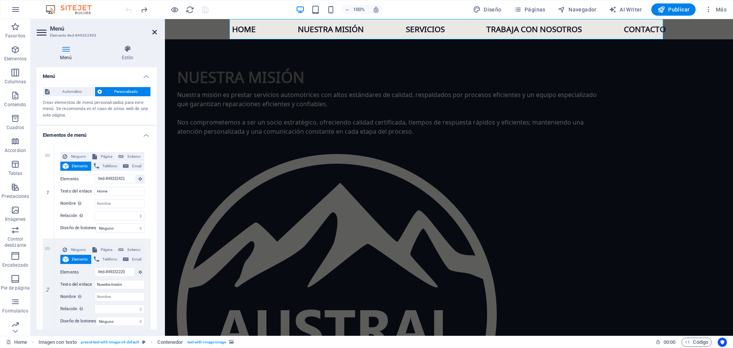
click at [155, 31] on icon at bounding box center [154, 32] width 5 height 6
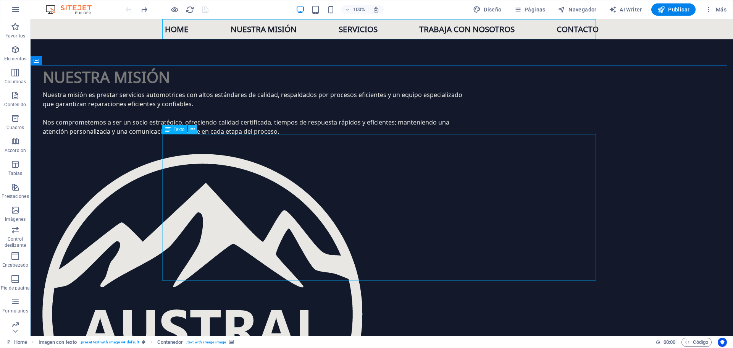
click at [192, 129] on icon at bounding box center [193, 129] width 4 height 8
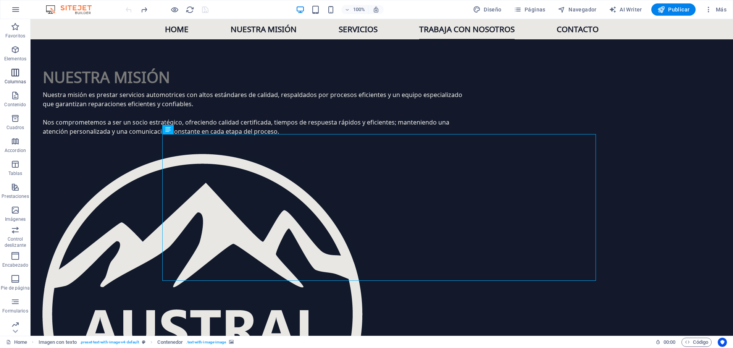
click at [15, 69] on icon "button" at bounding box center [15, 72] width 9 height 9
click at [16, 98] on icon "button" at bounding box center [15, 95] width 9 height 9
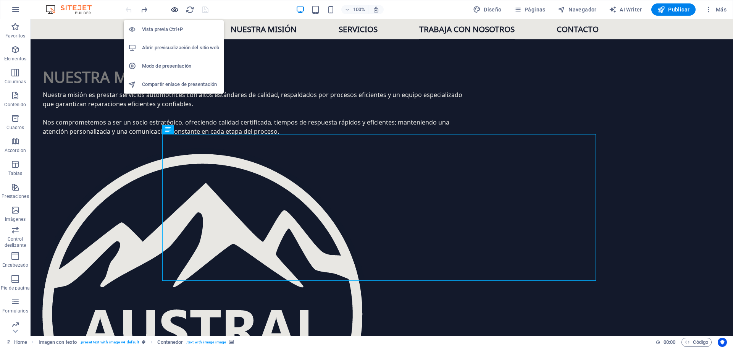
click at [173, 10] on icon "button" at bounding box center [174, 9] width 9 height 9
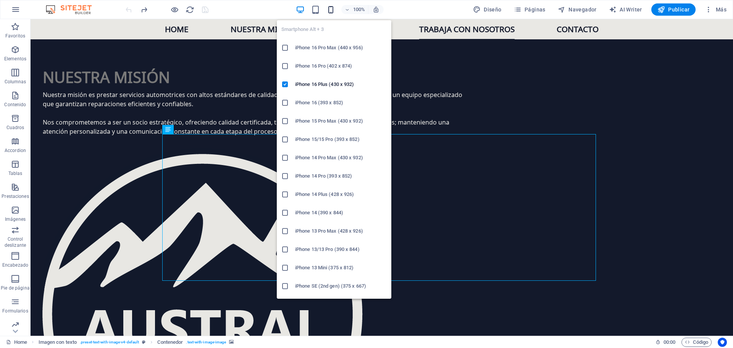
click at [330, 11] on icon "button" at bounding box center [330, 9] width 9 height 9
click at [331, 8] on icon "button" at bounding box center [330, 9] width 9 height 9
click at [322, 47] on h6 "iPhone 16 Pro Max (440 x 956)" at bounding box center [341, 47] width 92 height 9
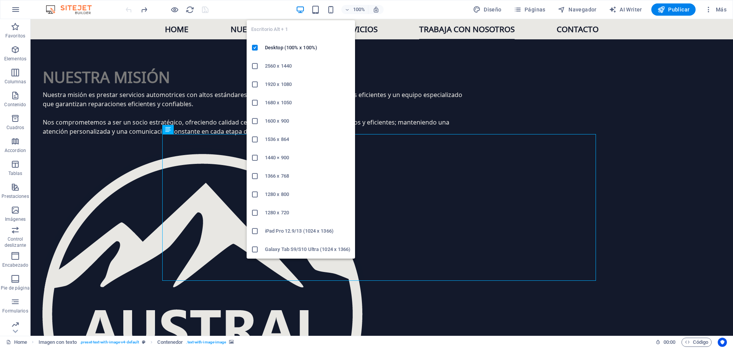
click at [303, 9] on icon "button" at bounding box center [300, 9] width 9 height 9
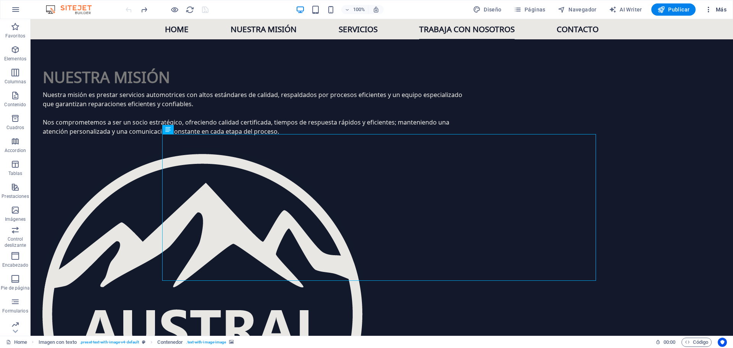
click at [712, 10] on icon "button" at bounding box center [709, 10] width 8 height 8
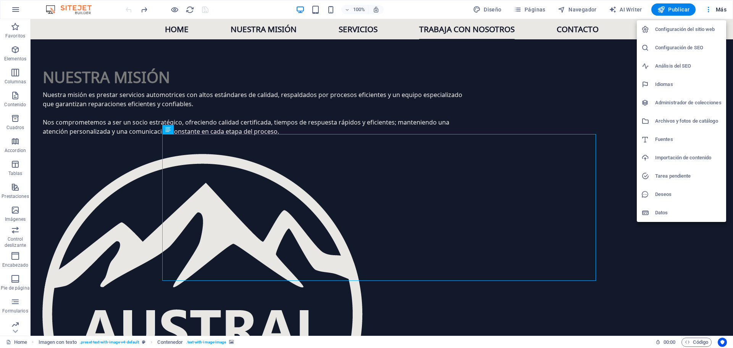
click at [69, 6] on div at bounding box center [366, 174] width 733 height 348
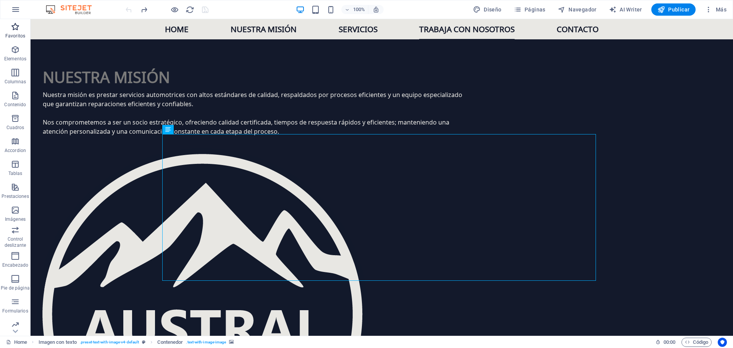
click at [15, 29] on icon "button" at bounding box center [15, 26] width 9 height 9
click at [584, 10] on span "Navegador" at bounding box center [577, 10] width 39 height 8
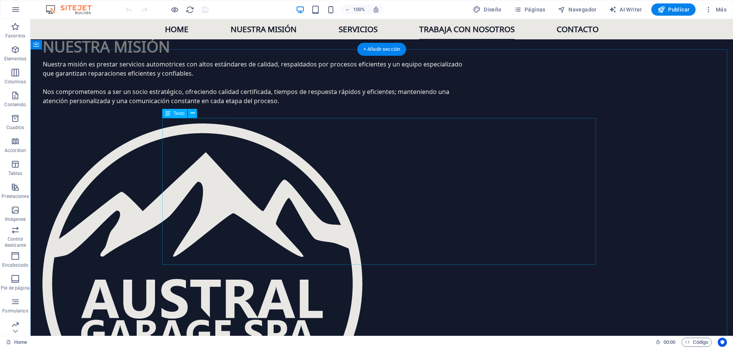
scroll to position [954, 0]
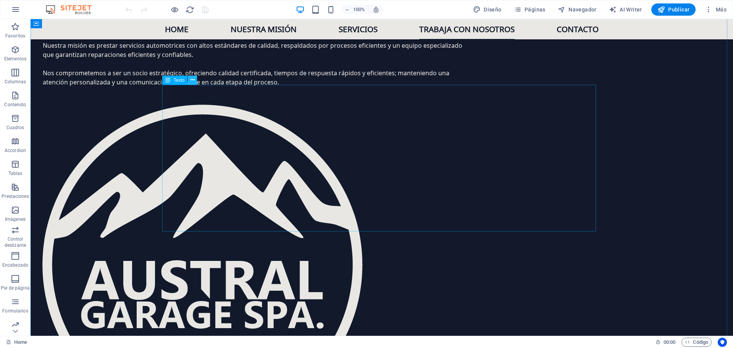
click at [192, 80] on icon at bounding box center [193, 80] width 4 height 8
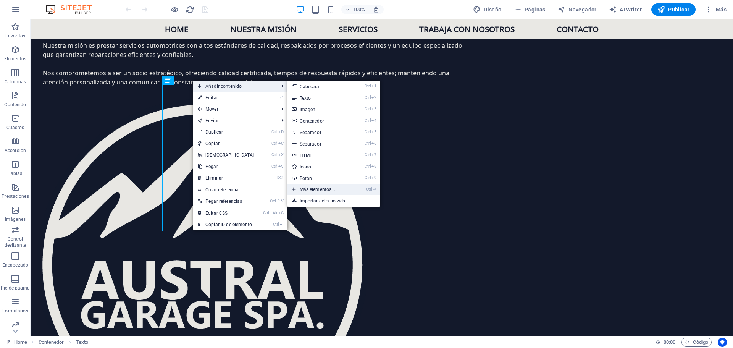
click at [326, 190] on link "Ctrl ⏎ Más elementos ..." at bounding box center [319, 189] width 64 height 11
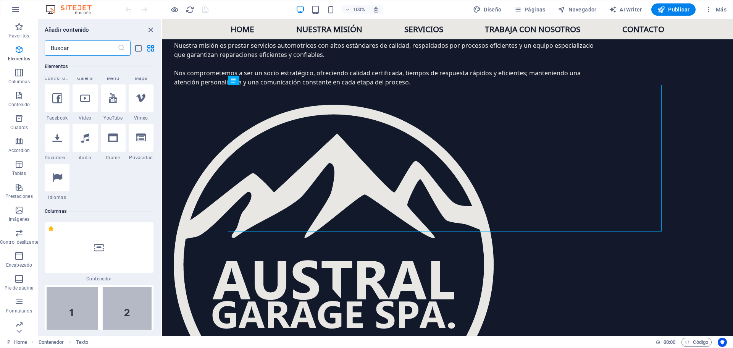
scroll to position [297, 0]
click at [22, 96] on icon "button" at bounding box center [19, 95] width 9 height 9
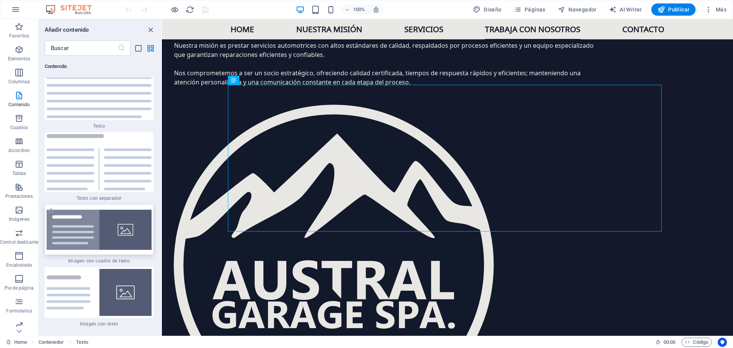
scroll to position [2679, 0]
click at [111, 210] on img at bounding box center [99, 230] width 105 height 40
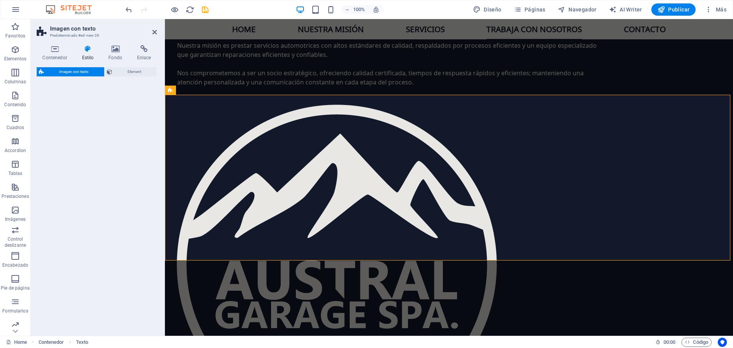
select select "rem"
select select "px"
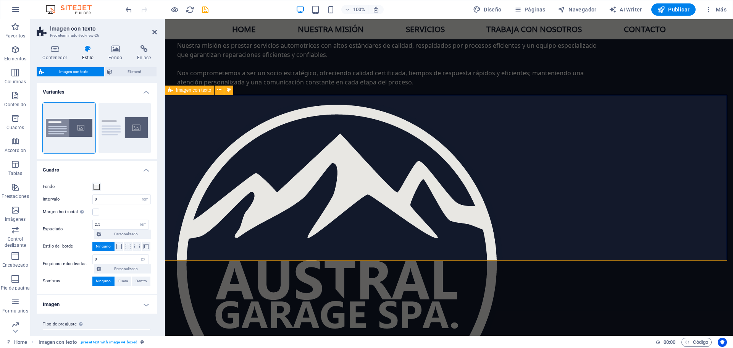
scroll to position [1554, 0]
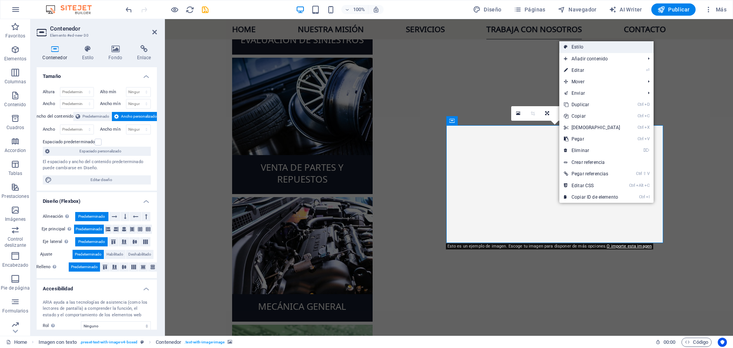
click at [597, 43] on link "Estilo" at bounding box center [606, 46] width 94 height 11
select select "rem"
select select "px"
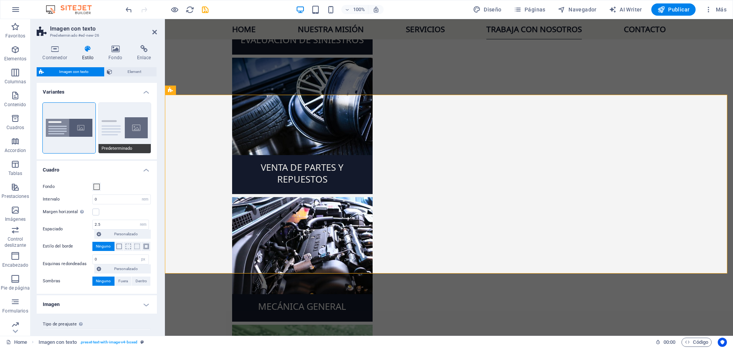
click at [114, 111] on button "Predeterminado" at bounding box center [124, 128] width 53 height 50
type input "2"
type input "0"
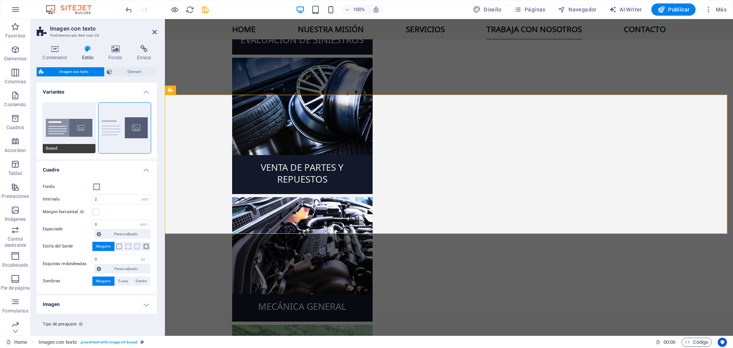
click at [53, 112] on button "Boxed" at bounding box center [69, 128] width 53 height 50
type input "0"
type input "2.5"
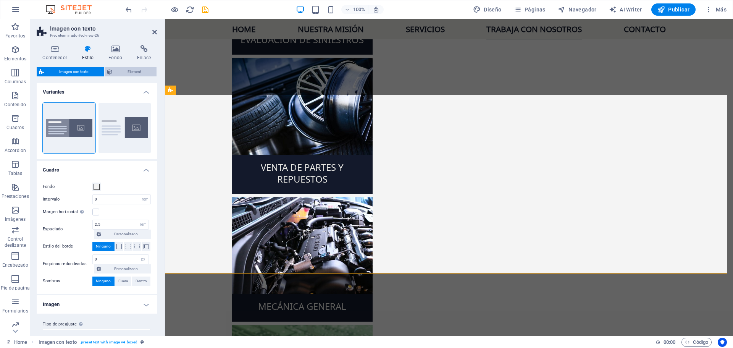
click at [137, 70] on span "Element" at bounding box center [135, 71] width 40 height 9
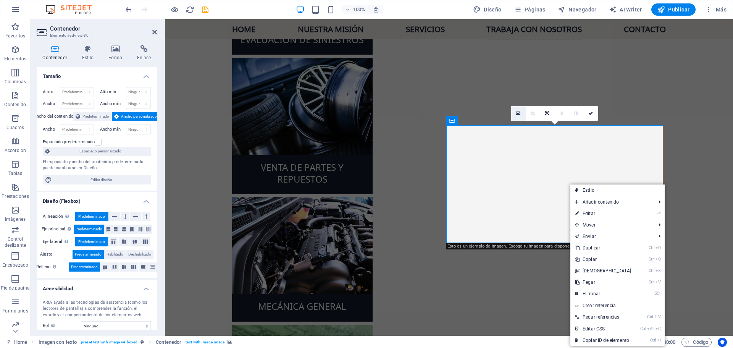
click at [518, 114] on icon at bounding box center [518, 113] width 4 height 5
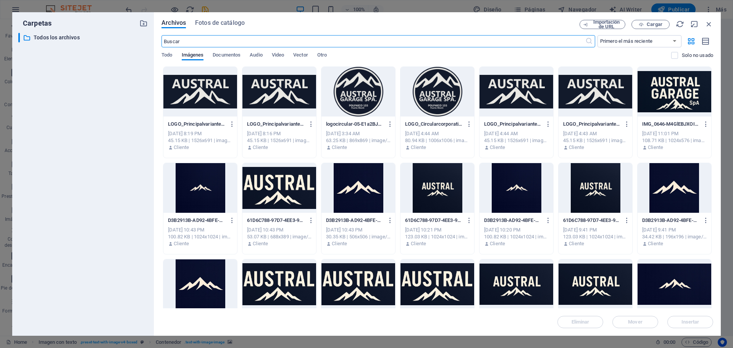
scroll to position [1498, 0]
click at [200, 96] on div at bounding box center [200, 92] width 74 height 50
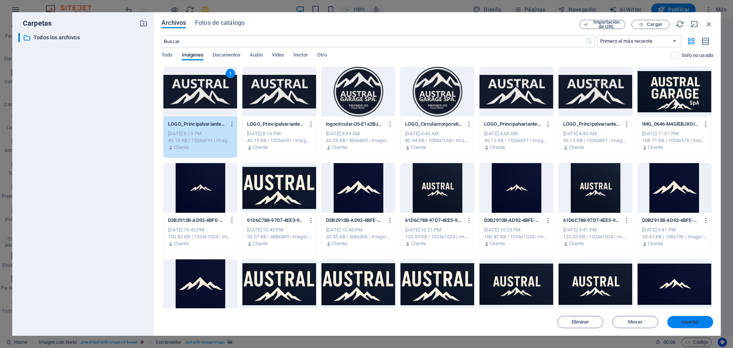
drag, startPoint x: 693, startPoint y: 323, endPoint x: 541, endPoint y: 284, distance: 157.2
click at [693, 323] on span "Insertar" at bounding box center [690, 322] width 18 height 5
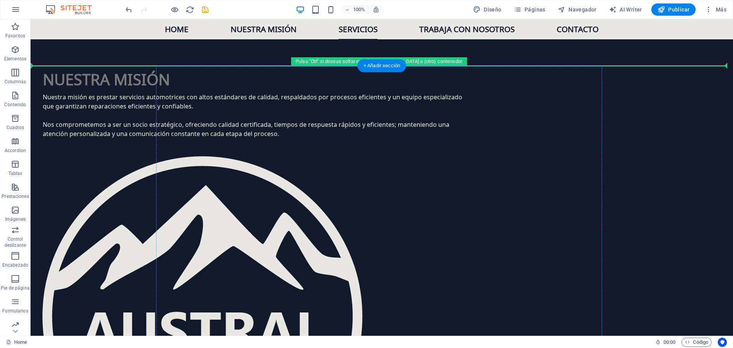
scroll to position [905, 0]
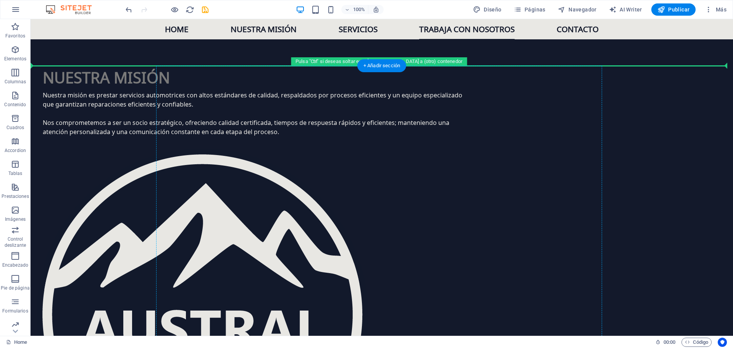
drag, startPoint x: 66, startPoint y: 235, endPoint x: 241, endPoint y: 124, distance: 206.6
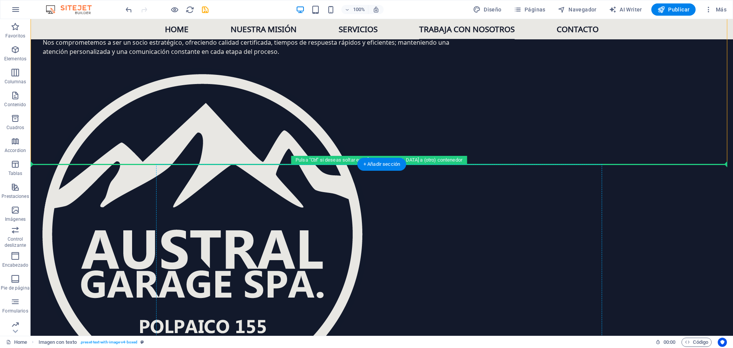
scroll to position [986, 0]
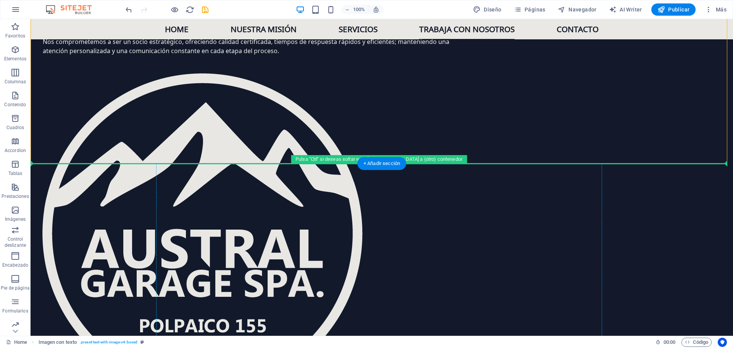
drag, startPoint x: 92, startPoint y: 80, endPoint x: 266, endPoint y: 229, distance: 229.6
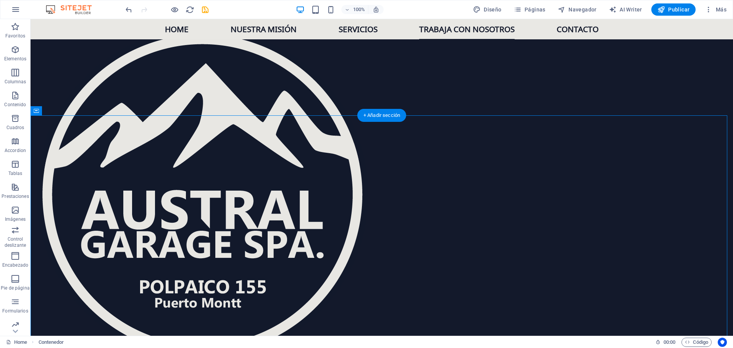
scroll to position [1024, 0]
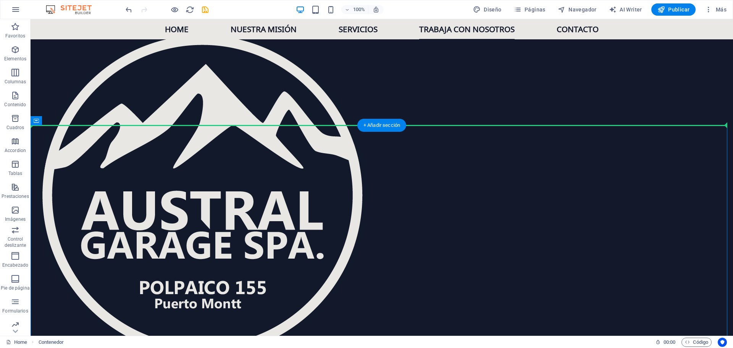
drag, startPoint x: 213, startPoint y: 219, endPoint x: 289, endPoint y: 102, distance: 139.7
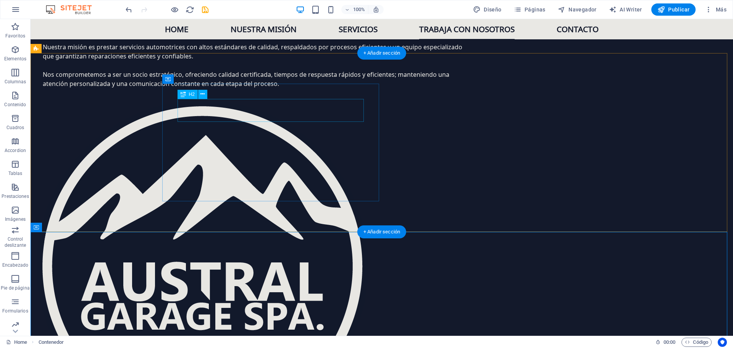
scroll to position [909, 0]
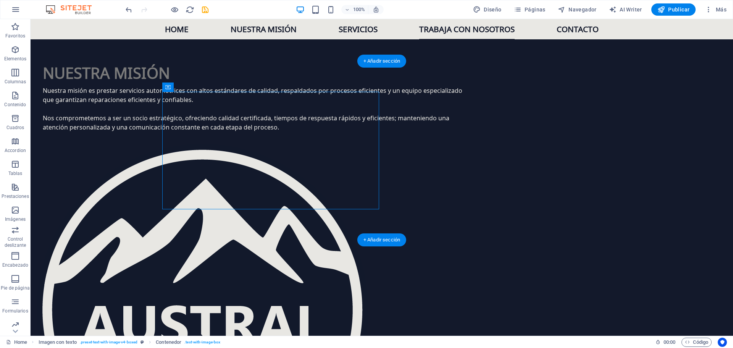
drag, startPoint x: 211, startPoint y: 107, endPoint x: 188, endPoint y: 166, distance: 63.6
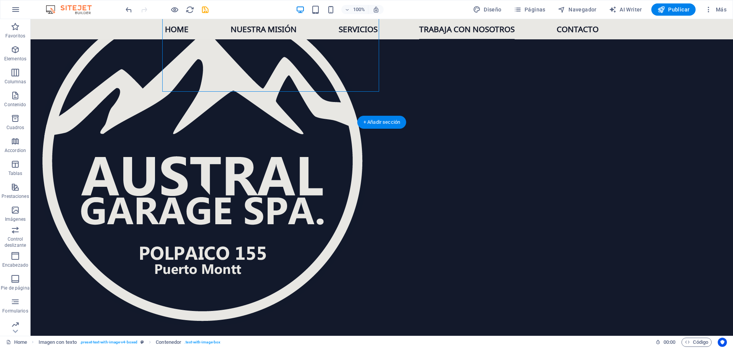
scroll to position [1062, 0]
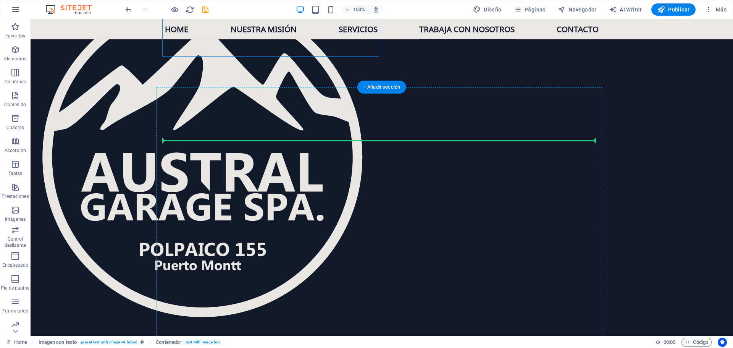
drag, startPoint x: 215, startPoint y: 106, endPoint x: 247, endPoint y: 135, distance: 43.5
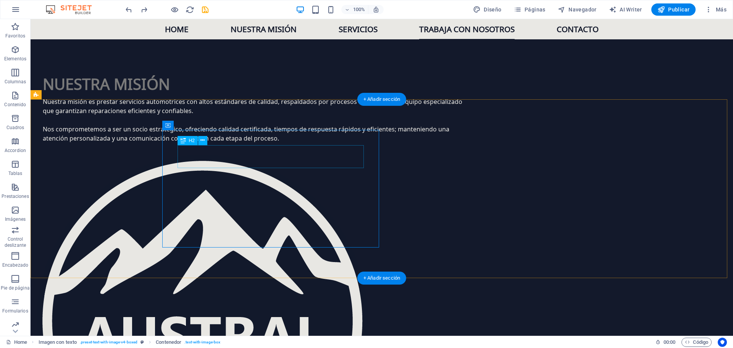
scroll to position [871, 0]
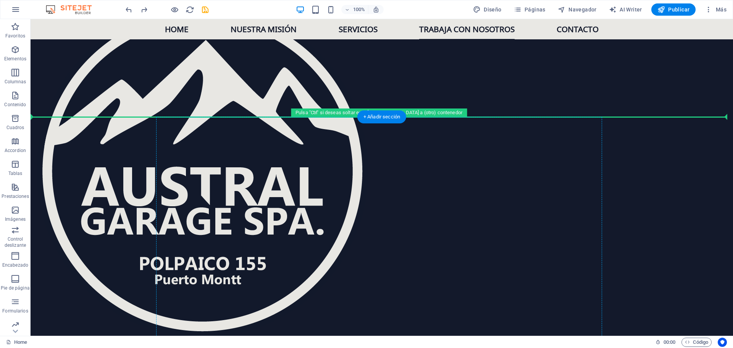
scroll to position [1024, 0]
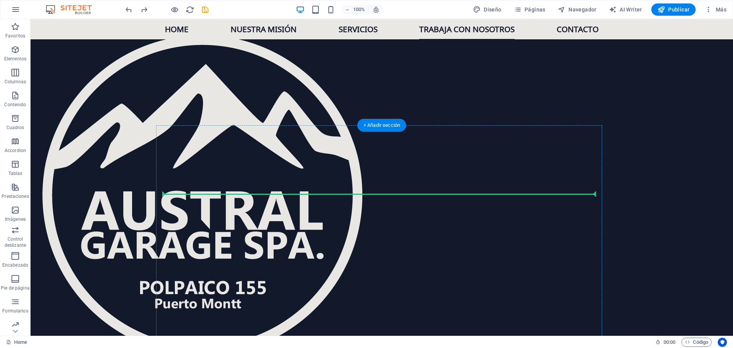
drag, startPoint x: 98, startPoint y: 118, endPoint x: 267, endPoint y: 192, distance: 184.3
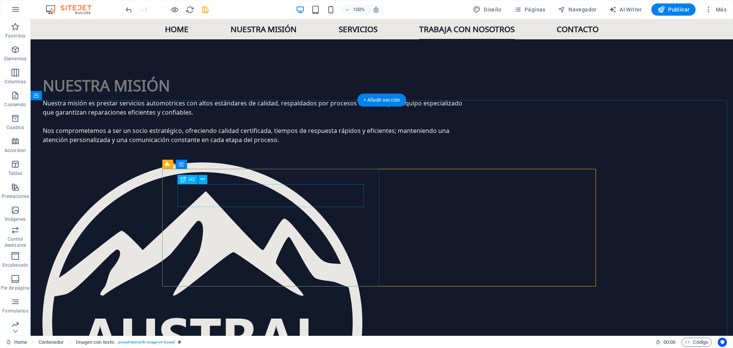
scroll to position [998, 0]
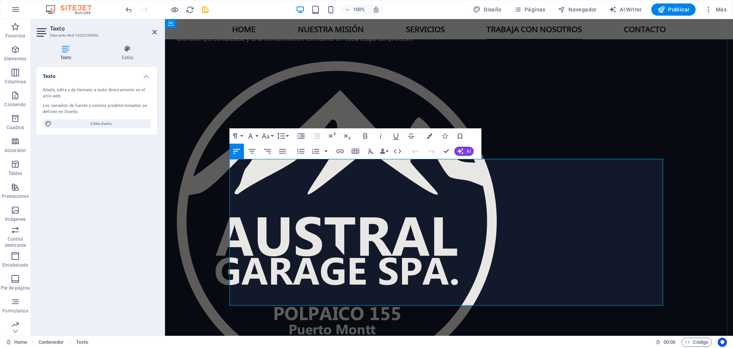
drag, startPoint x: 511, startPoint y: 301, endPoint x: 226, endPoint y: 157, distance: 319.4
copy div "En Austral seguimos creciendo y queremos sumar nuevos talentos a nuestro equipo…"
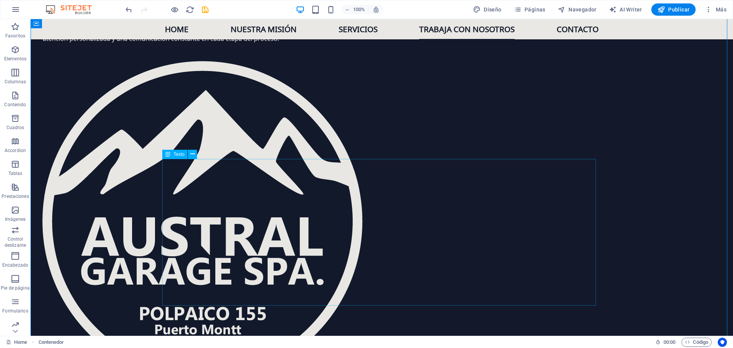
click at [193, 155] on icon at bounding box center [193, 154] width 4 height 8
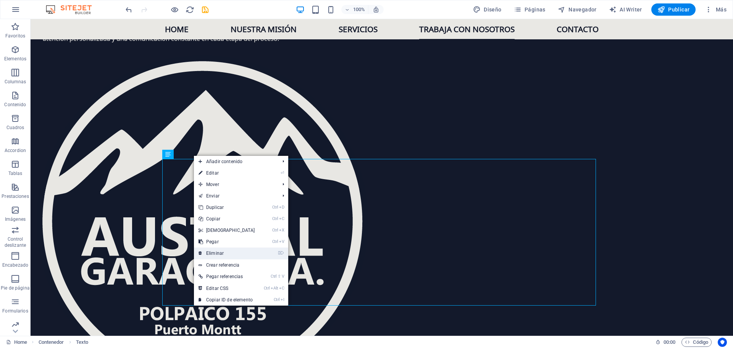
click at [223, 252] on link "⌦ Eliminar" at bounding box center [227, 252] width 66 height 11
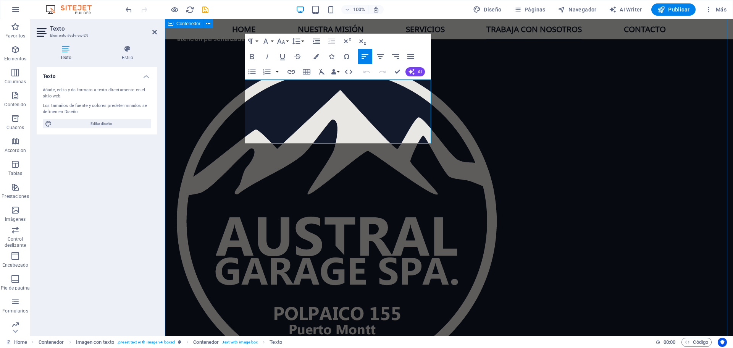
drag, startPoint x: 346, startPoint y: 139, endPoint x: 220, endPoint y: 68, distance: 144.8
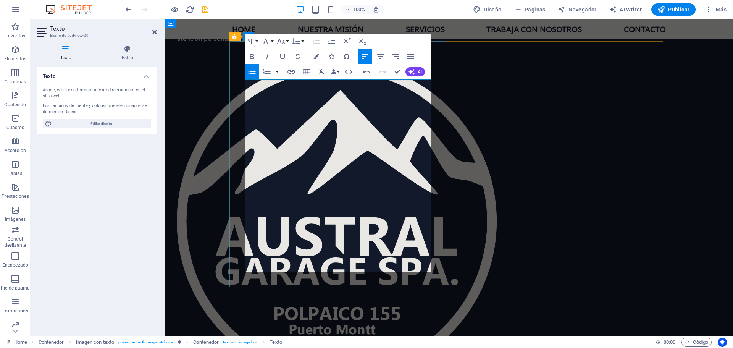
click at [256, 73] on icon "button" at bounding box center [251, 71] width 9 height 9
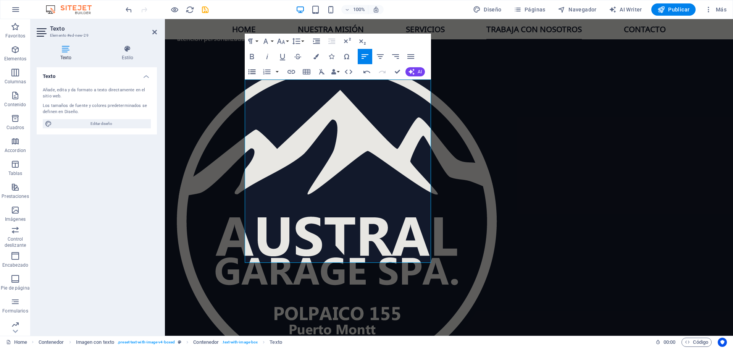
click at [254, 73] on icon "button" at bounding box center [251, 71] width 9 height 9
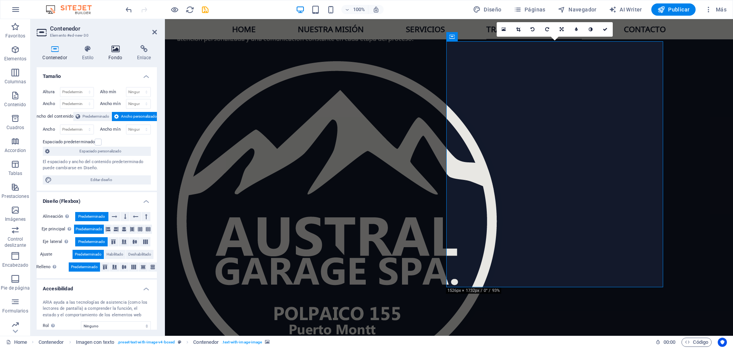
click at [111, 50] on icon at bounding box center [116, 49] width 26 height 8
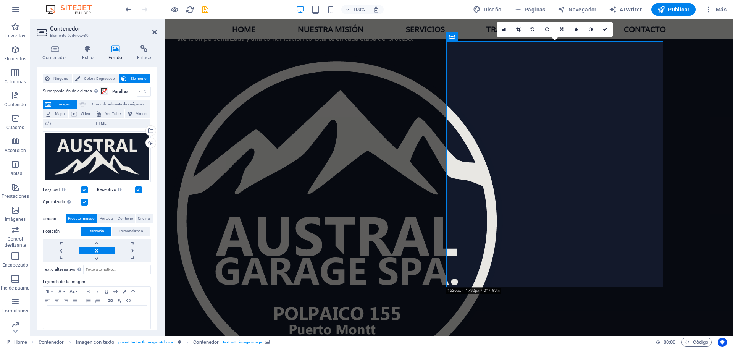
scroll to position [18, 0]
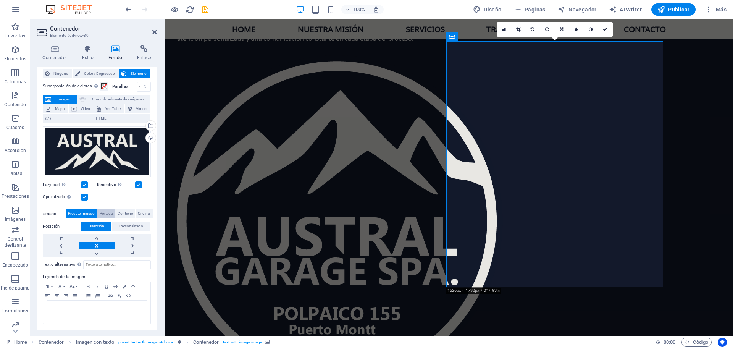
click at [105, 211] on span "Portada" at bounding box center [106, 213] width 13 height 9
click at [123, 210] on span "Contiene" at bounding box center [125, 213] width 15 height 9
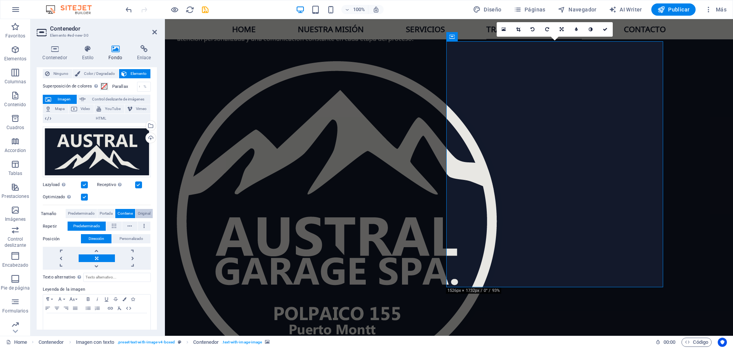
click at [145, 210] on span "Original" at bounding box center [144, 213] width 13 height 9
click at [126, 215] on span "Contiene" at bounding box center [125, 213] width 15 height 9
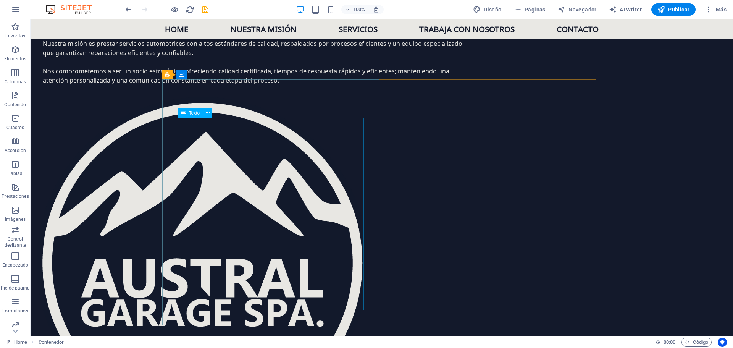
scroll to position [960, 0]
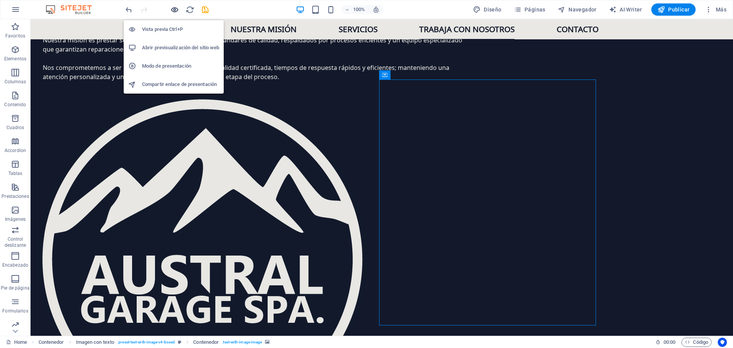
click at [174, 9] on icon "button" at bounding box center [174, 9] width 9 height 9
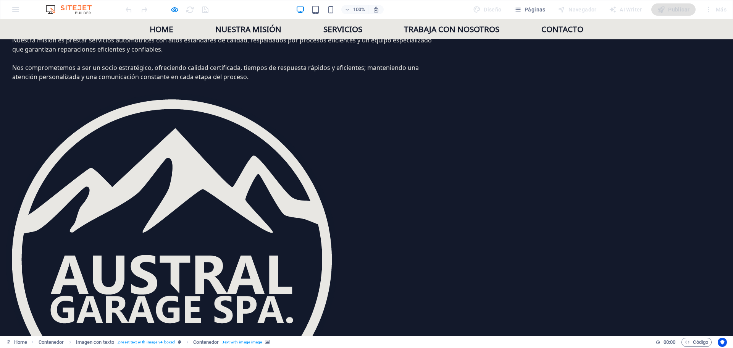
click at [341, 25] on link "Servicios" at bounding box center [342, 29] width 39 height 20
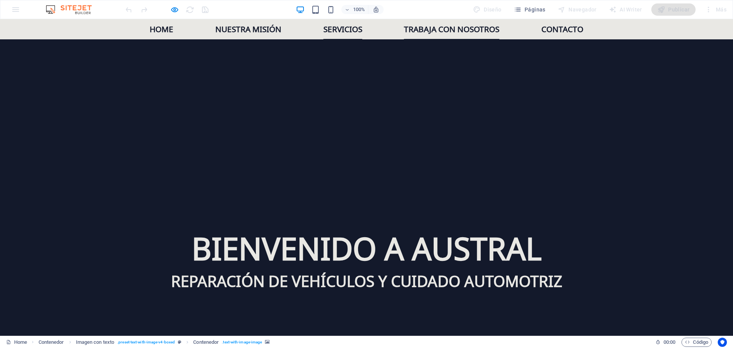
click at [452, 24] on link "Trabaja con nosotros" at bounding box center [451, 29] width 95 height 20
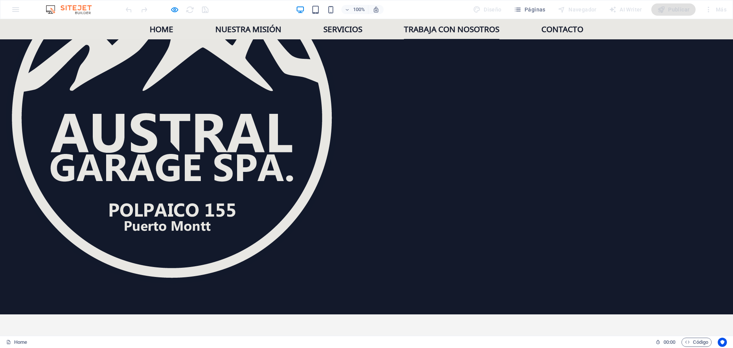
scroll to position [1114, 0]
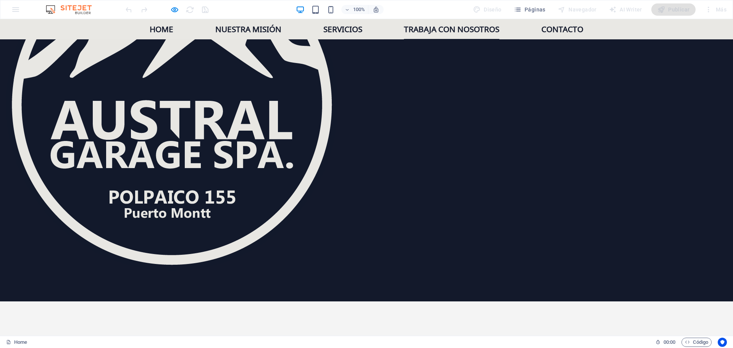
click at [182, 10] on div at bounding box center [167, 9] width 86 height 12
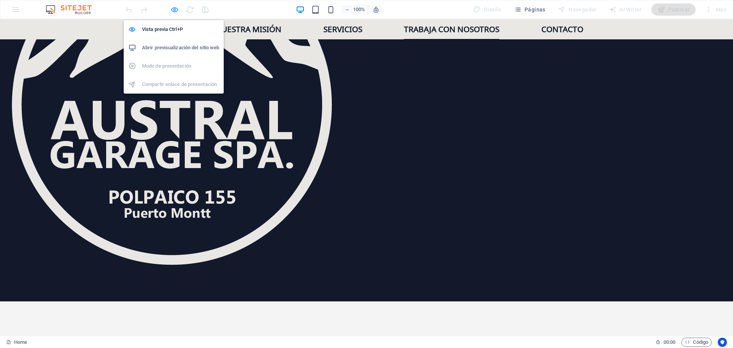
click at [178, 10] on icon "button" at bounding box center [174, 9] width 9 height 9
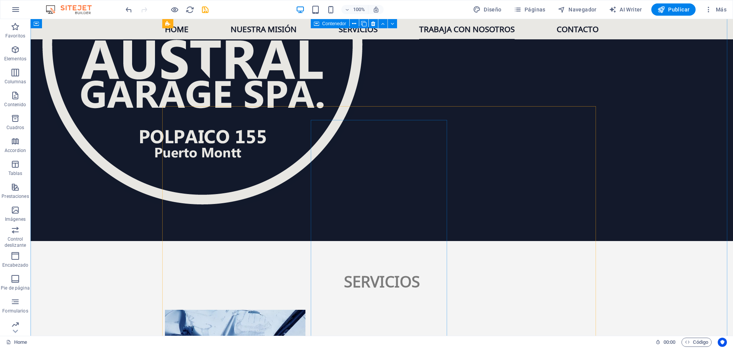
scroll to position [1153, 0]
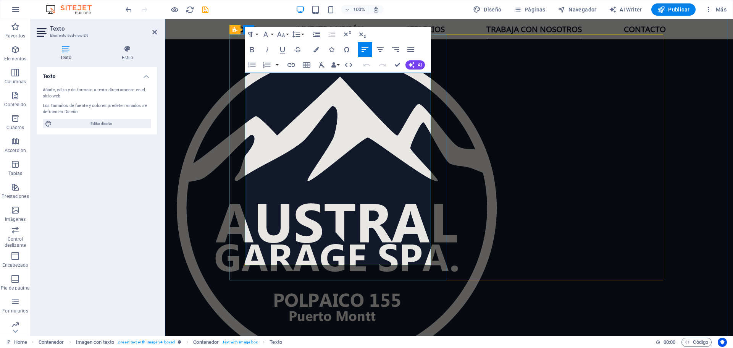
scroll to position [1014, 0]
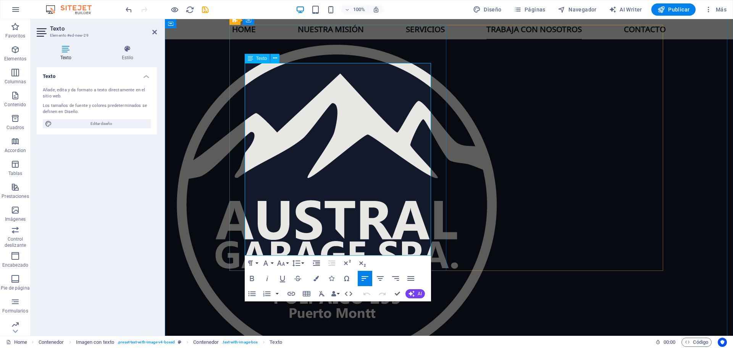
drag, startPoint x: 321, startPoint y: 224, endPoint x: 412, endPoint y: 225, distance: 90.5
click at [380, 204] on icon "button" at bounding box center [382, 203] width 9 height 9
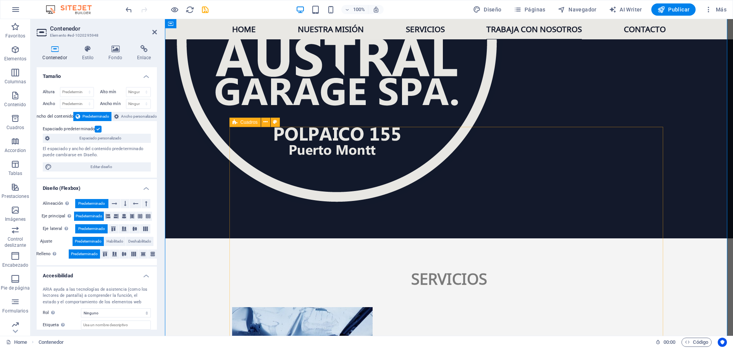
scroll to position [1167, 0]
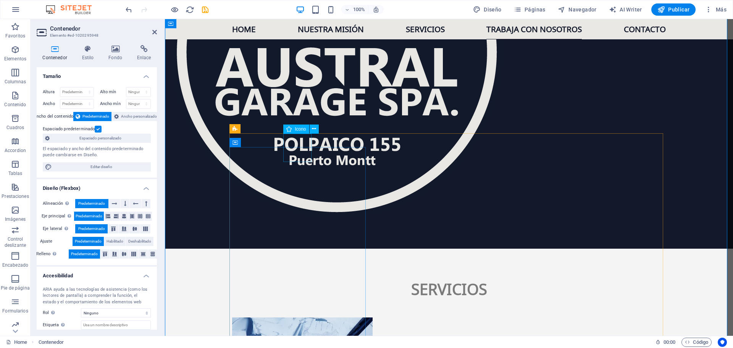
select select "xMidYMid"
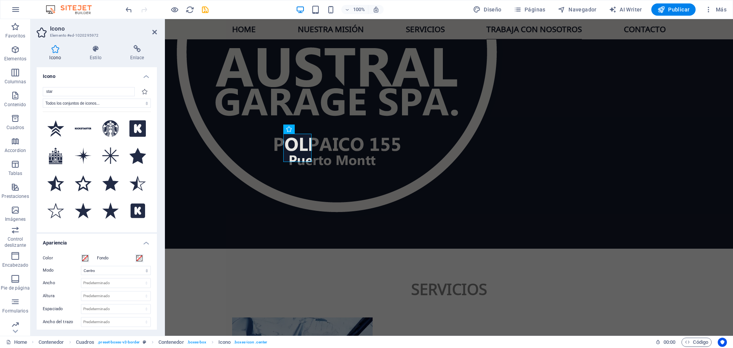
click at [142, 75] on h4 "Icono" at bounding box center [97, 74] width 120 height 14
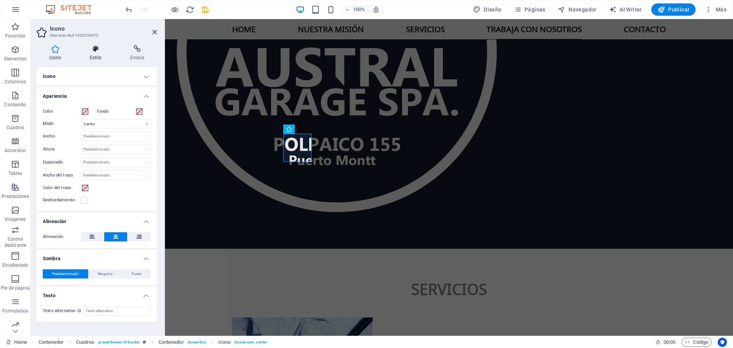
click at [94, 55] on h4 "Estilo" at bounding box center [97, 53] width 40 height 16
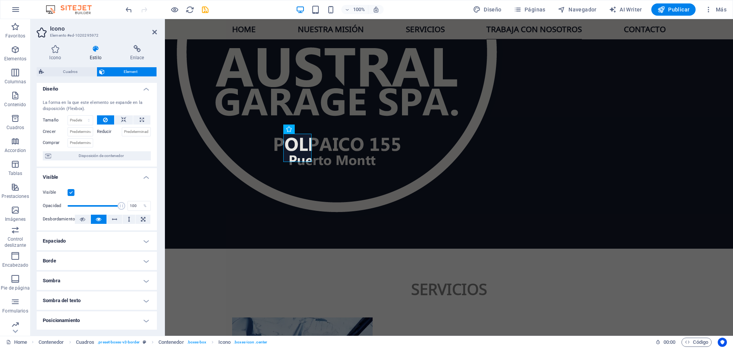
scroll to position [0, 0]
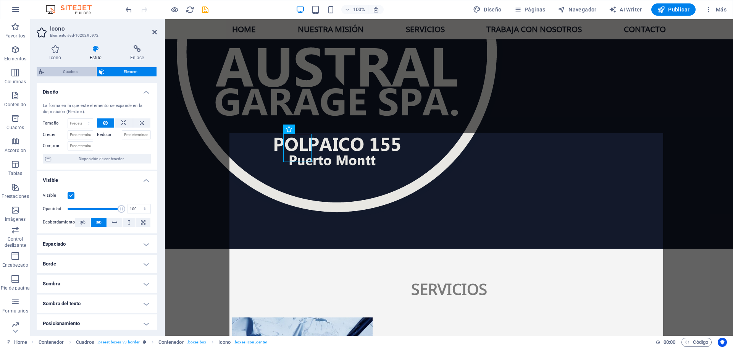
click at [62, 71] on span "Cuadros" at bounding box center [70, 71] width 48 height 9
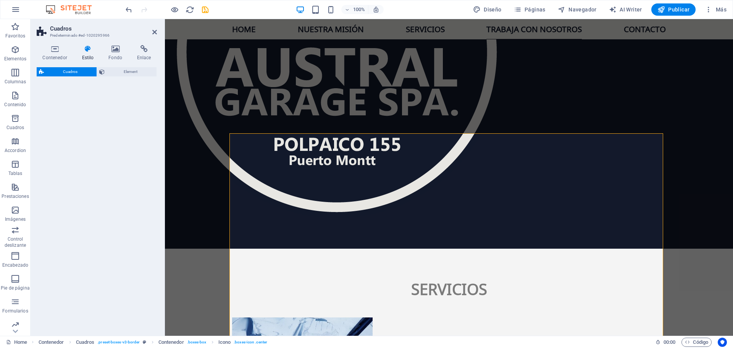
select select "rem"
select select "preset-boxes-v3-border"
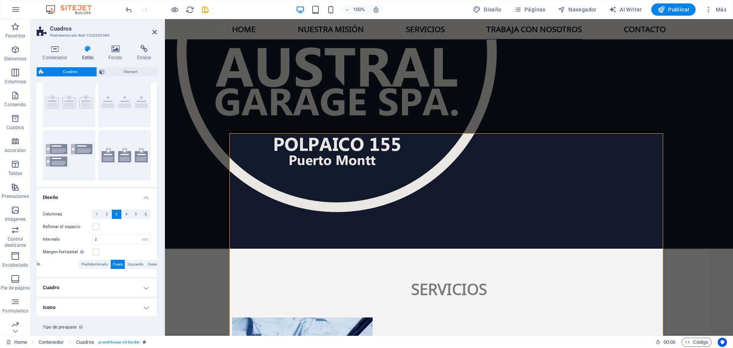
scroll to position [44, 0]
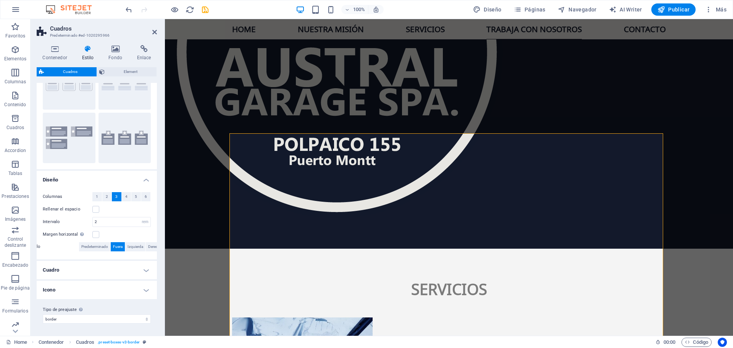
click at [129, 290] on h4 "Icono" at bounding box center [97, 290] width 120 height 18
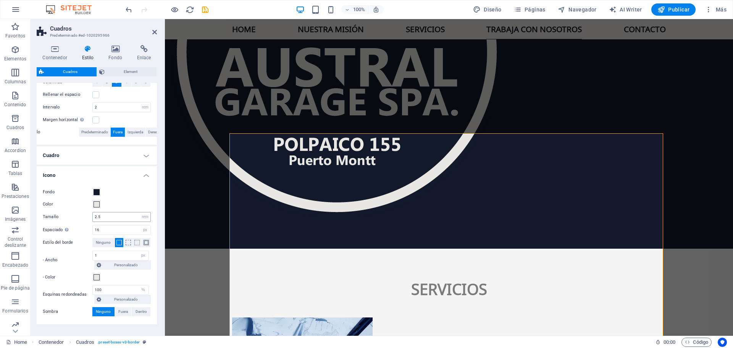
scroll to position [183, 0]
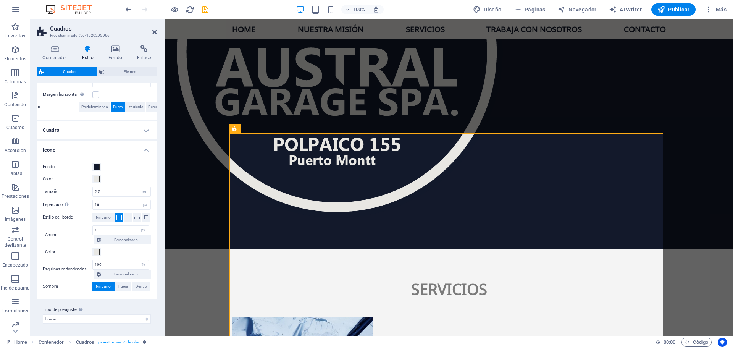
click at [145, 151] on h4 "Icono" at bounding box center [97, 148] width 120 height 14
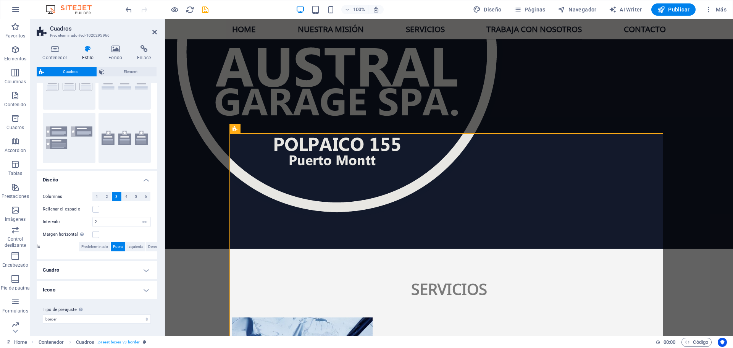
scroll to position [44, 0]
click at [146, 180] on h4 "Diseño" at bounding box center [97, 178] width 120 height 14
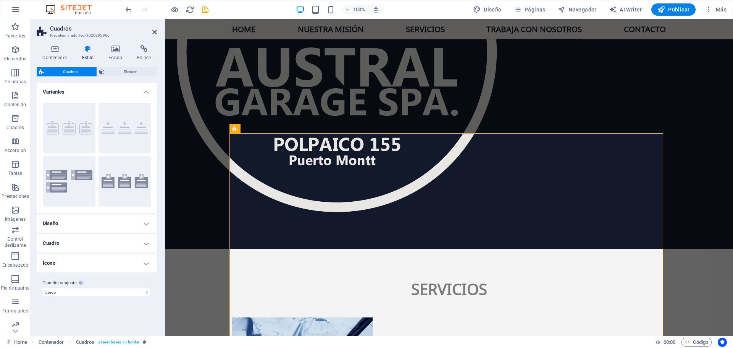
click at [147, 91] on h4 "Variantes" at bounding box center [97, 90] width 120 height 14
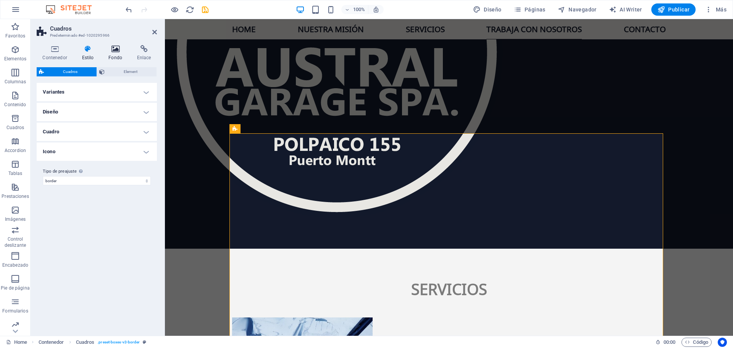
click at [121, 54] on h4 "Fondo" at bounding box center [117, 53] width 29 height 16
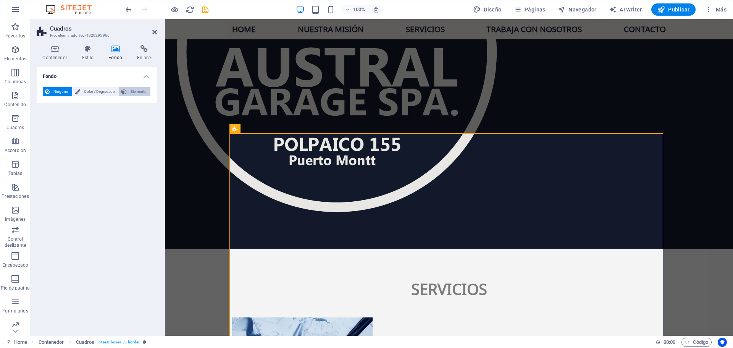
click at [142, 93] on span "Elemento" at bounding box center [138, 91] width 19 height 9
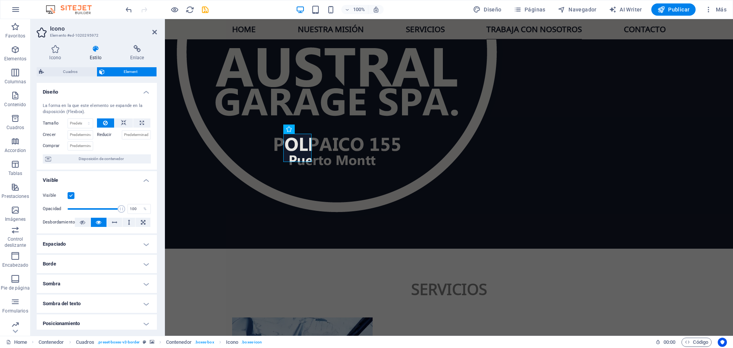
click at [147, 89] on h4 "Diseño" at bounding box center [97, 90] width 120 height 14
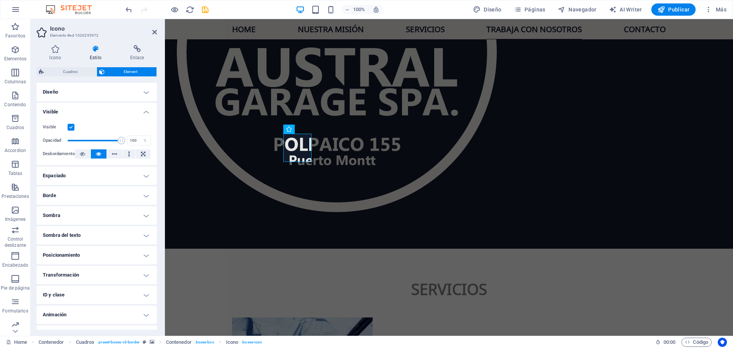
click at [144, 111] on h4 "Visible" at bounding box center [97, 110] width 120 height 14
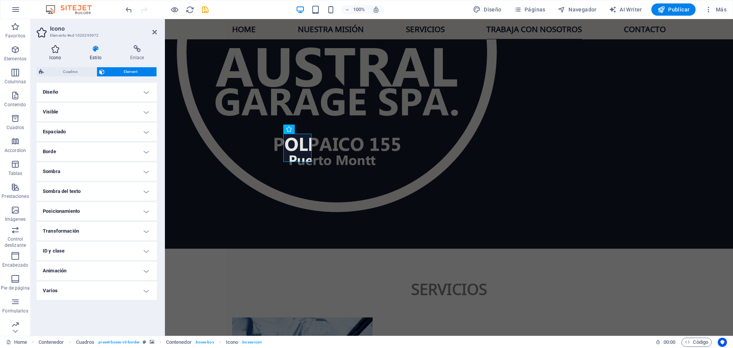
click at [52, 54] on h4 "Icono" at bounding box center [57, 53] width 40 height 16
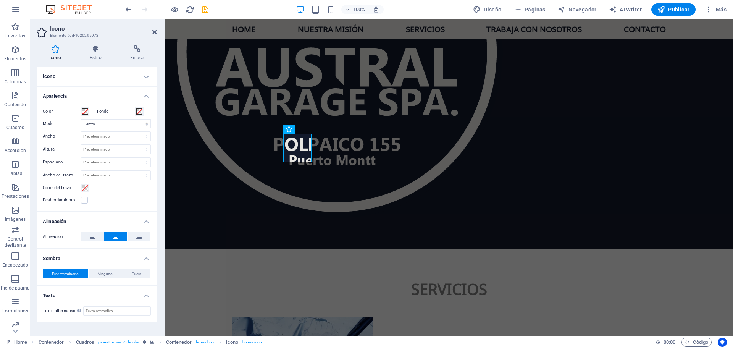
click at [146, 95] on h4 "Apariencia" at bounding box center [97, 94] width 120 height 14
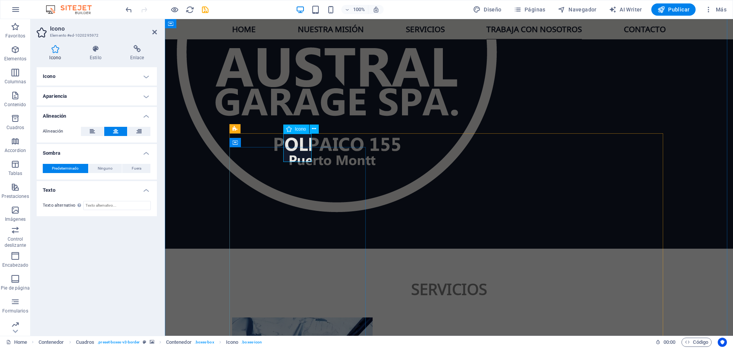
click at [316, 129] on icon at bounding box center [314, 129] width 4 height 8
click at [297, 129] on span "Icono" at bounding box center [300, 129] width 11 height 5
click at [315, 128] on icon at bounding box center [314, 129] width 4 height 8
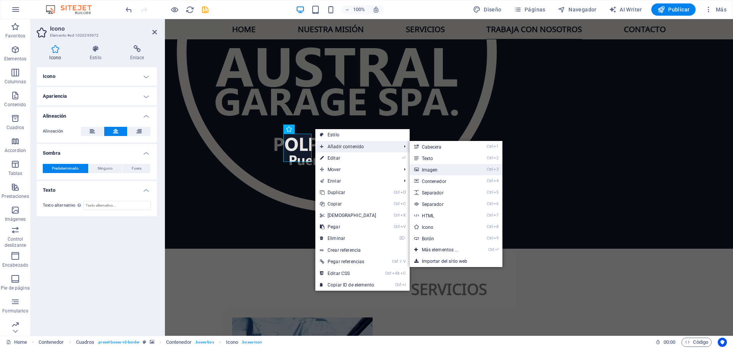
click at [446, 171] on link "Ctrl 3 Imagen" at bounding box center [442, 169] width 64 height 11
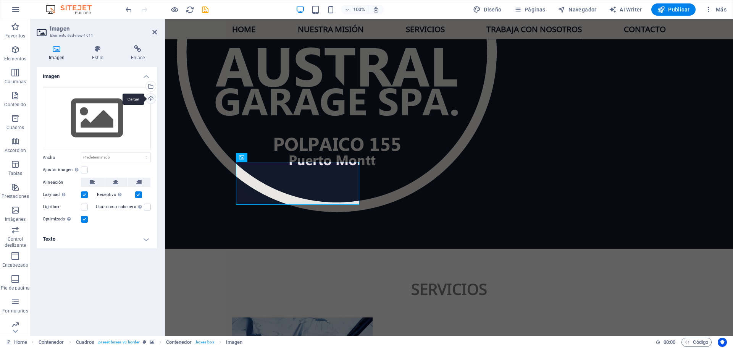
click at [150, 100] on div "Cargar" at bounding box center [149, 99] width 11 height 11
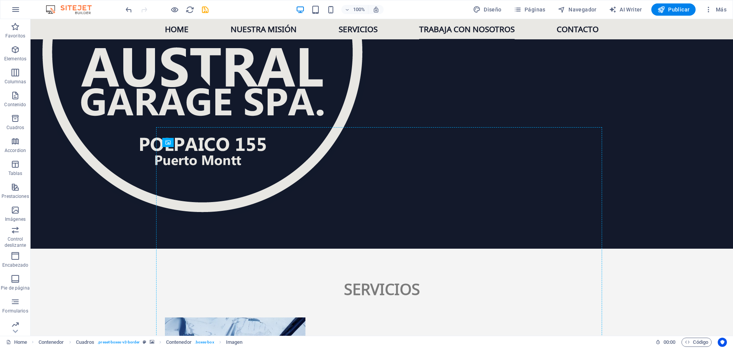
drag, startPoint x: 230, startPoint y: 174, endPoint x: 230, endPoint y: 151, distance: 23.7
click at [126, 10] on icon "undo" at bounding box center [128, 9] width 9 height 9
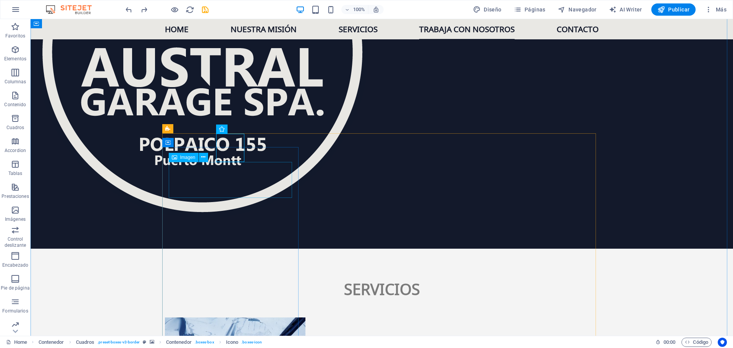
click at [230, 128] on span "Icono" at bounding box center [233, 129] width 11 height 5
drag, startPoint x: 223, startPoint y: 175, endPoint x: 230, endPoint y: 147, distance: 28.6
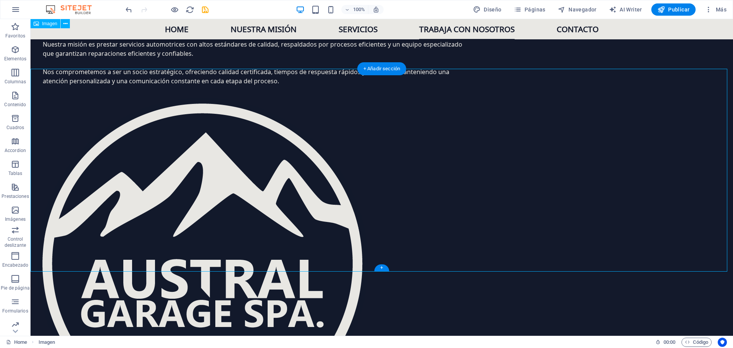
scroll to position [894, 0]
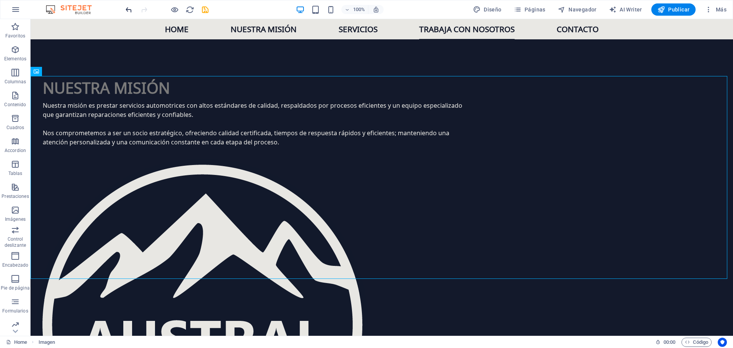
click at [126, 8] on icon "undo" at bounding box center [128, 9] width 9 height 9
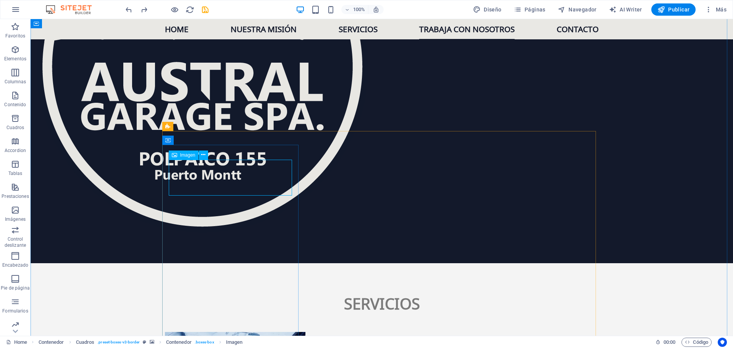
scroll to position [1169, 0]
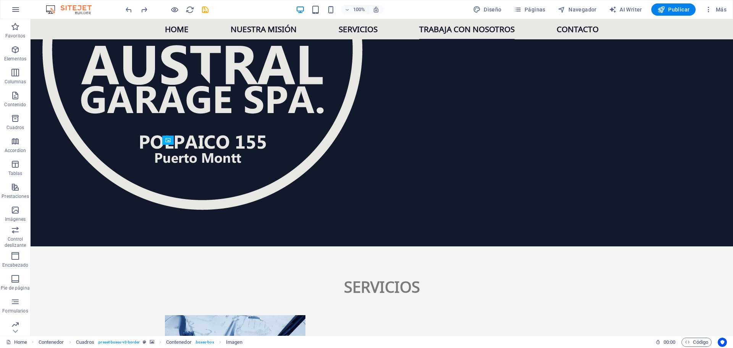
drag, startPoint x: 242, startPoint y: 180, endPoint x: 235, endPoint y: 159, distance: 22.2
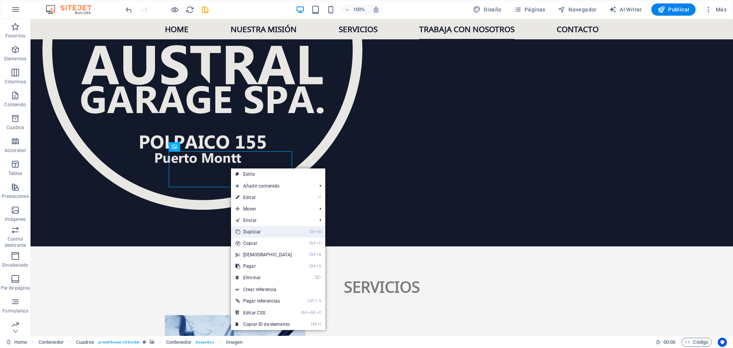
click at [262, 230] on link "Ctrl D Duplicar" at bounding box center [264, 231] width 66 height 11
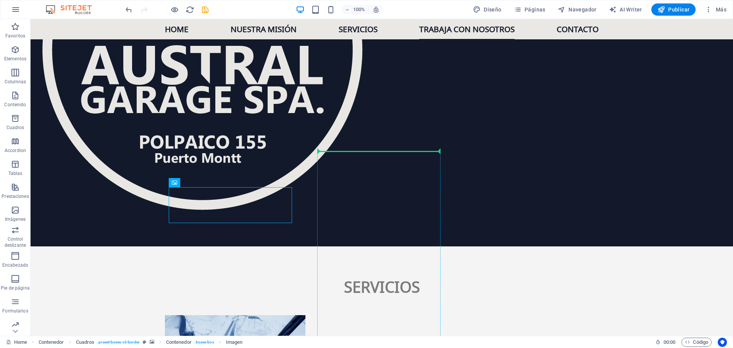
drag, startPoint x: 225, startPoint y: 199, endPoint x: 345, endPoint y: 152, distance: 128.7
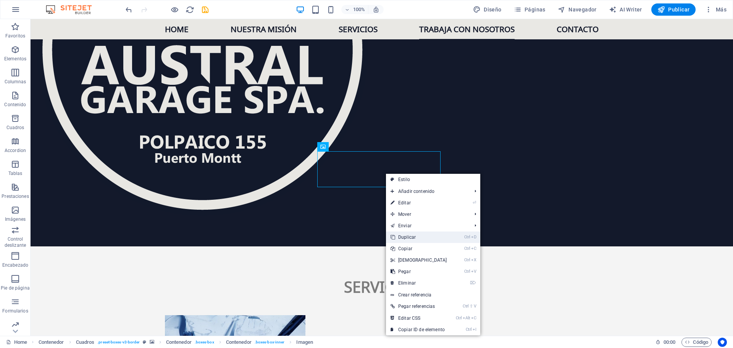
click at [415, 237] on link "Ctrl D Duplicar" at bounding box center [419, 236] width 66 height 11
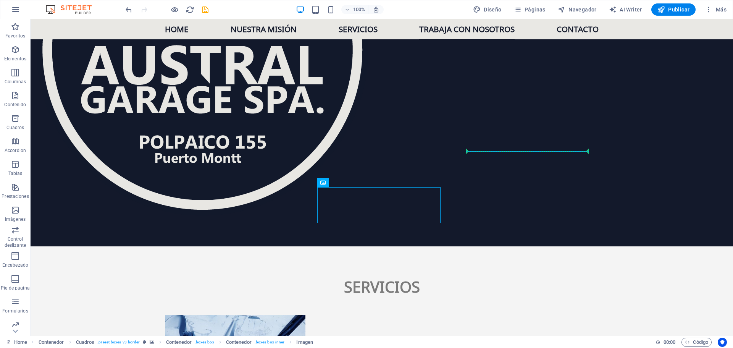
drag, startPoint x: 387, startPoint y: 203, endPoint x: 523, endPoint y: 160, distance: 141.6
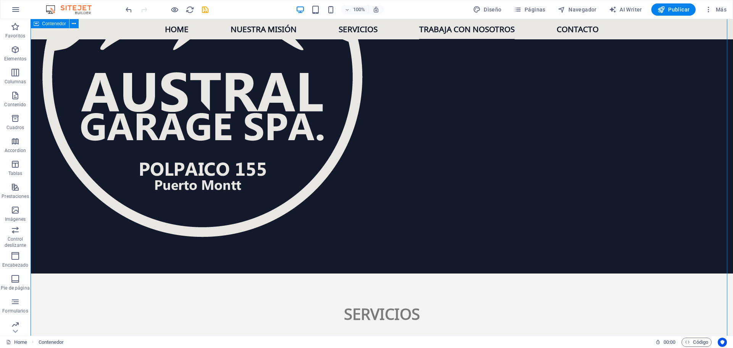
scroll to position [1131, 0]
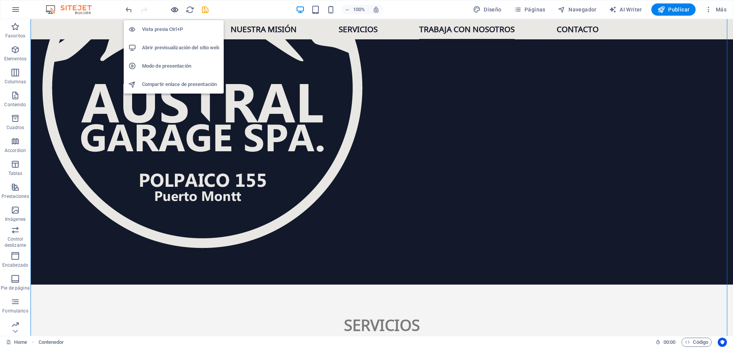
click at [176, 8] on icon "button" at bounding box center [174, 9] width 9 height 9
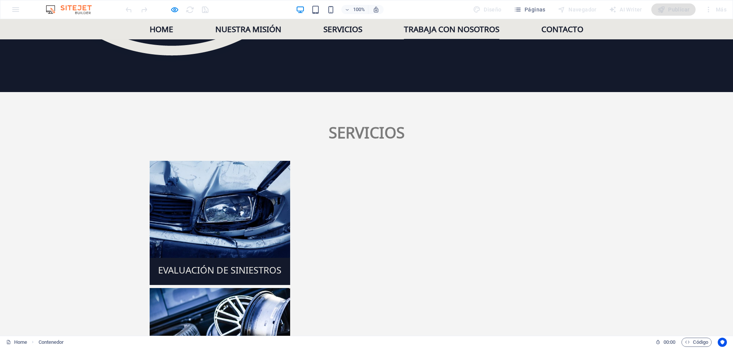
scroll to position [1322, 0]
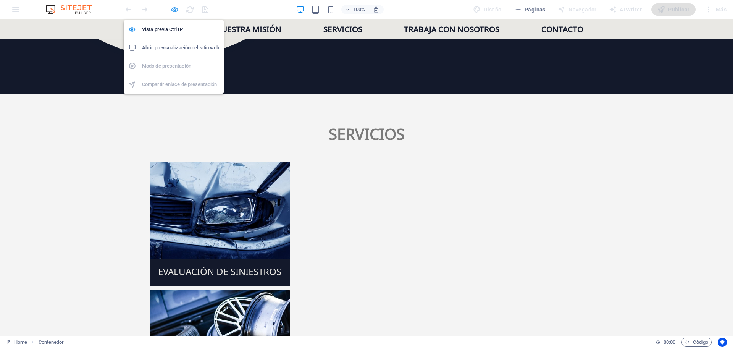
click at [176, 11] on icon "button" at bounding box center [174, 9] width 9 height 9
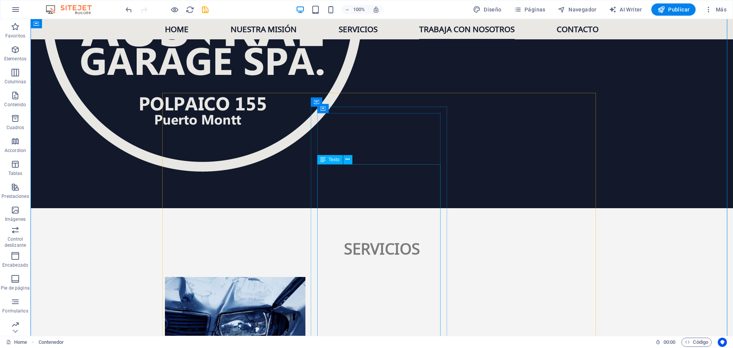
scroll to position [1169, 0]
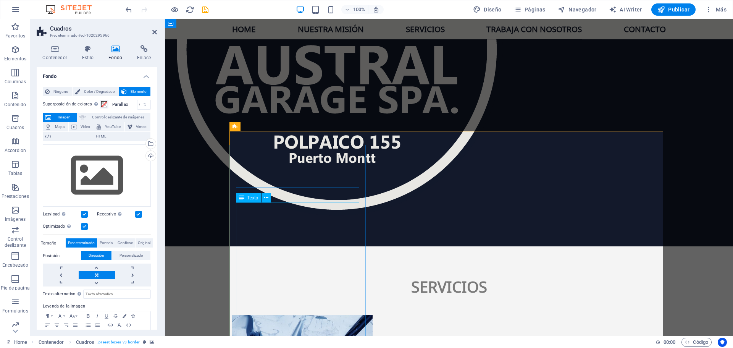
click at [52, 91] on span "Ninguno" at bounding box center [61, 91] width 18 height 9
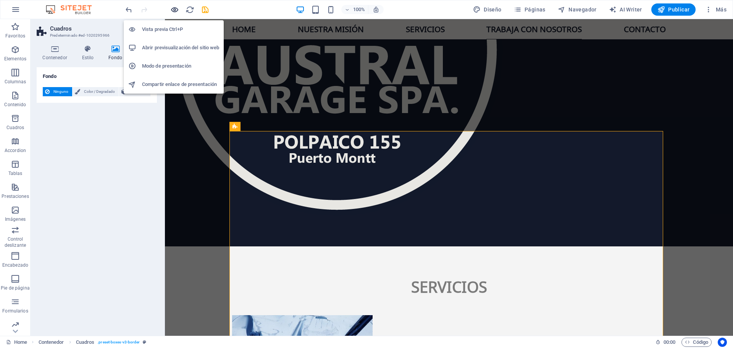
click at [175, 10] on icon "button" at bounding box center [174, 9] width 9 height 9
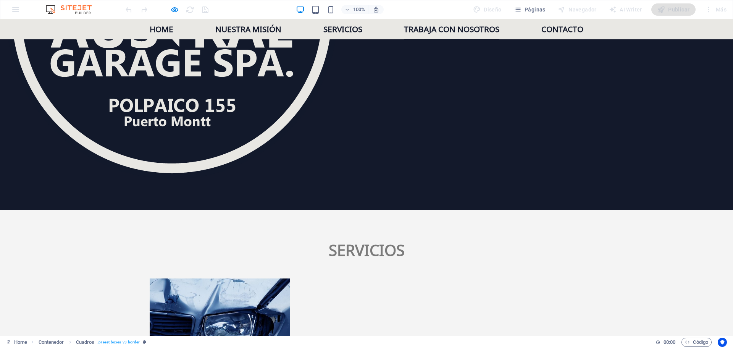
scroll to position [1208, 0]
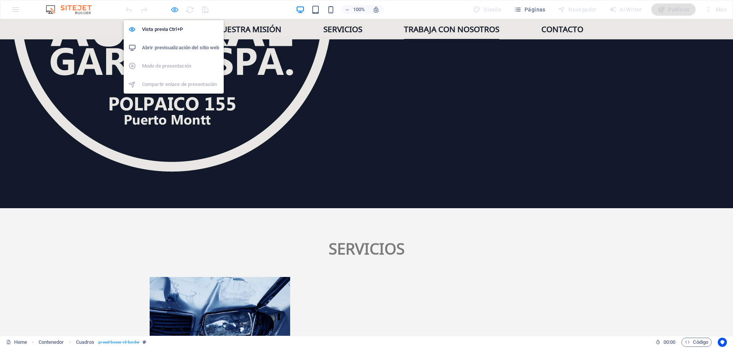
click at [174, 9] on icon "button" at bounding box center [174, 9] width 9 height 9
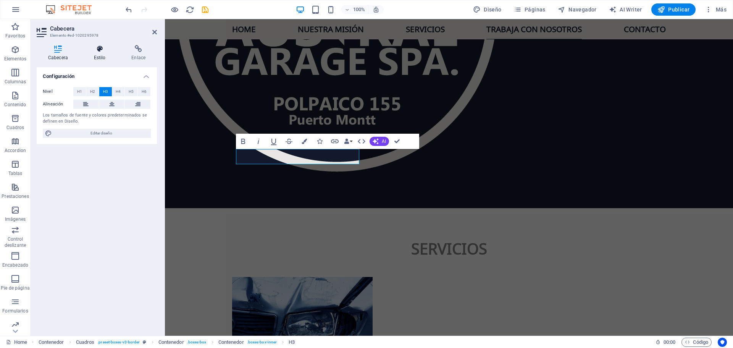
click at [96, 51] on icon at bounding box center [99, 49] width 35 height 8
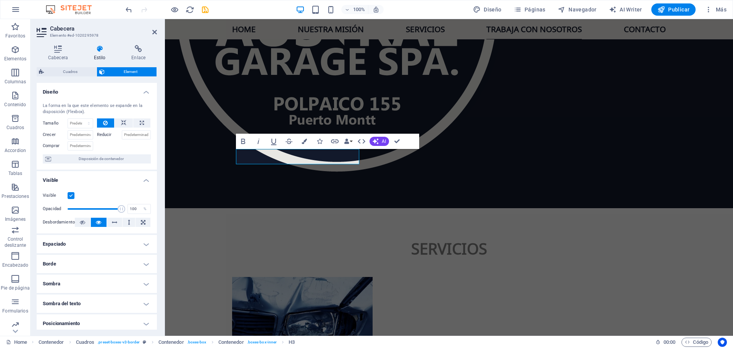
click at [70, 179] on h4 "Visible" at bounding box center [97, 178] width 120 height 14
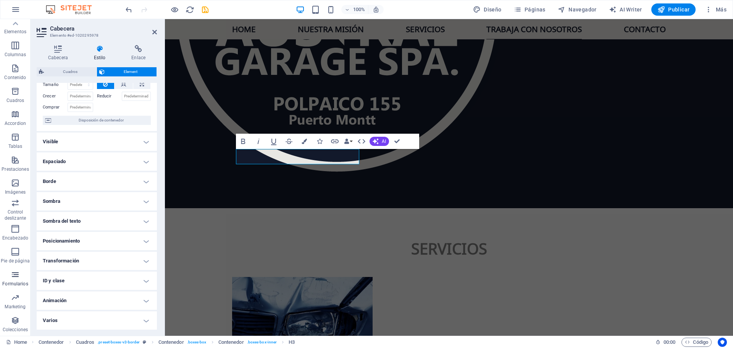
scroll to position [0, 0]
click at [489, 10] on span "Diseño" at bounding box center [487, 10] width 29 height 8
select select "px"
select select "400"
select select "px"
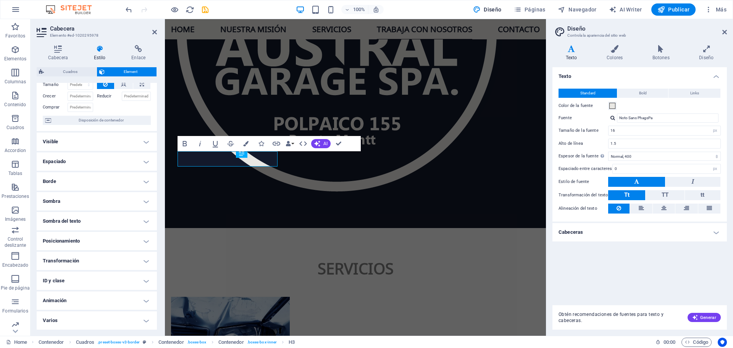
scroll to position [1199, 0]
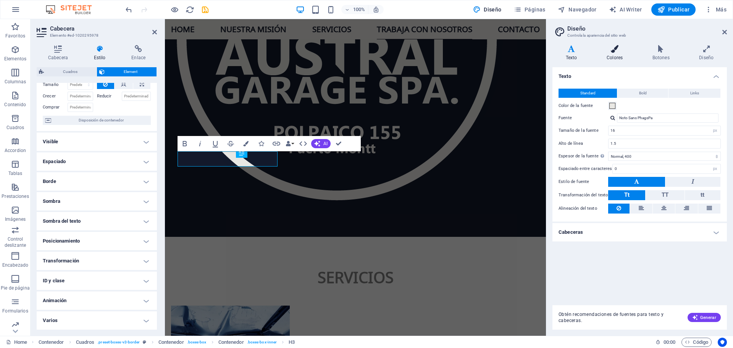
click at [616, 57] on h4 "Colores" at bounding box center [616, 53] width 46 height 16
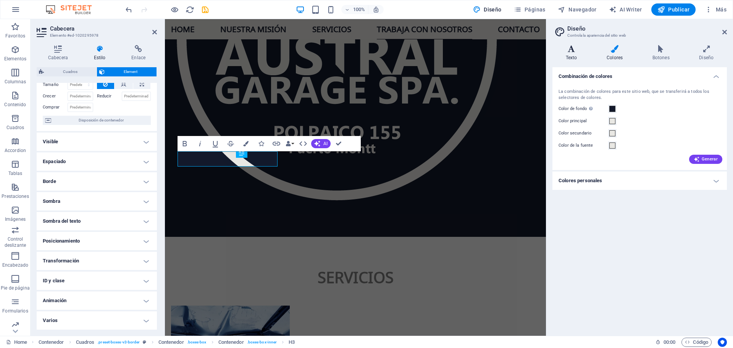
click at [575, 50] on icon at bounding box center [571, 49] width 38 height 8
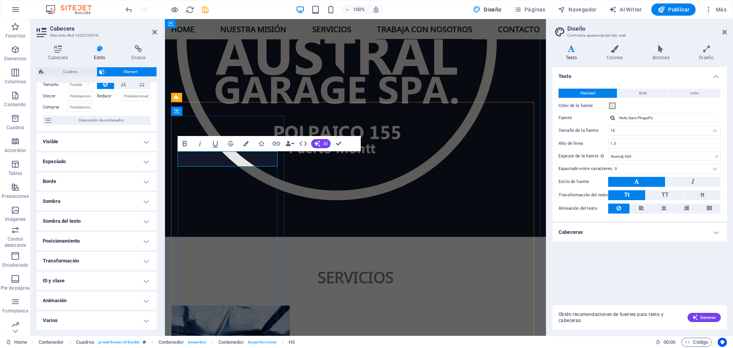
click at [247, 144] on icon "button" at bounding box center [245, 143] width 5 height 5
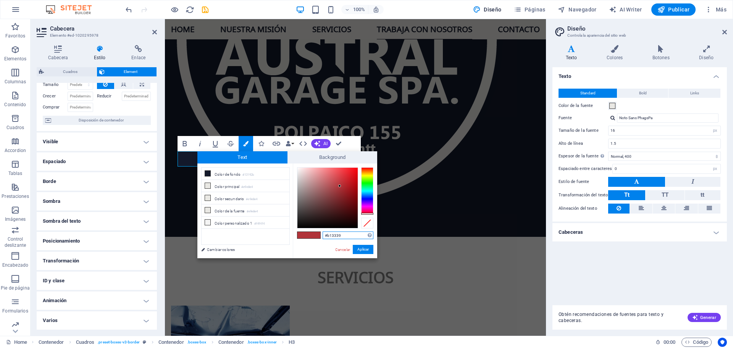
click at [334, 237] on input "#b13339" at bounding box center [348, 235] width 51 height 8
paste input "DD7610"
type input "#dd7610"
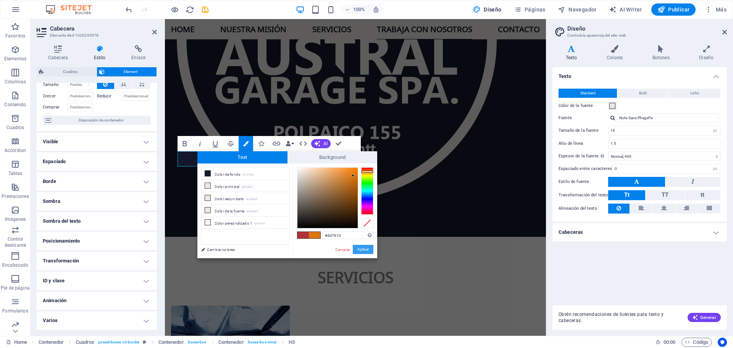
click at [363, 250] on button "Aplicar" at bounding box center [363, 249] width 21 height 9
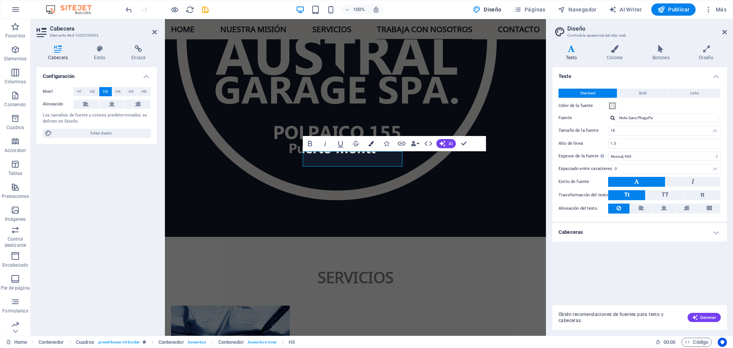
click at [370, 146] on icon "button" at bounding box center [370, 143] width 5 height 5
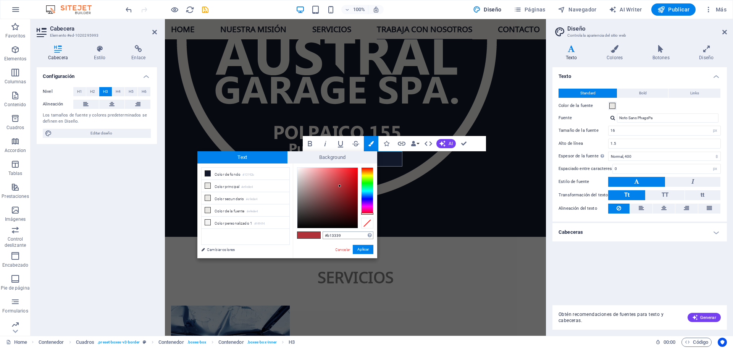
click at [349, 234] on input "#b13339" at bounding box center [348, 235] width 51 height 8
type input "#dd7610"
drag, startPoint x: 360, startPoint y: 250, endPoint x: 196, endPoint y: 231, distance: 164.9
click at [360, 250] on button "Aplicar" at bounding box center [363, 249] width 21 height 9
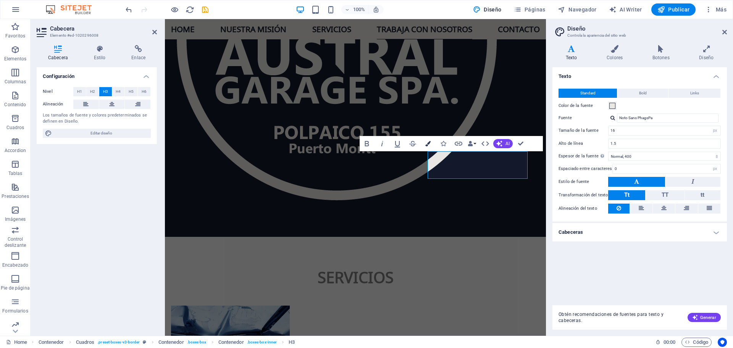
click at [426, 143] on icon "button" at bounding box center [427, 143] width 5 height 5
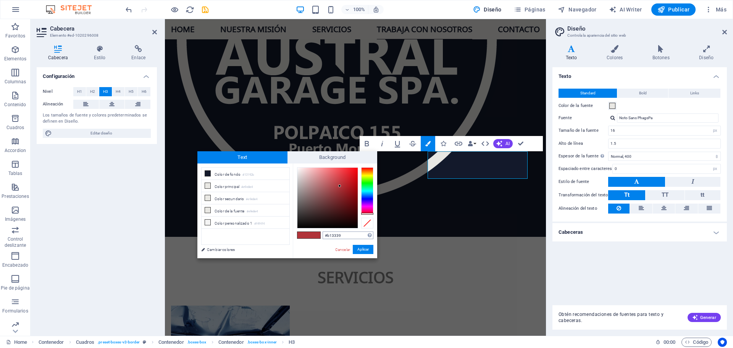
click at [336, 236] on input "#b13339" at bounding box center [348, 235] width 51 height 8
type input "#dd7610"
click at [363, 250] on button "Aplicar" at bounding box center [363, 249] width 21 height 9
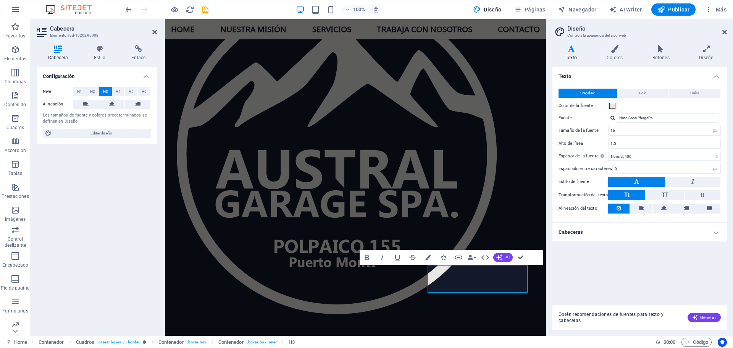
scroll to position [1084, 0]
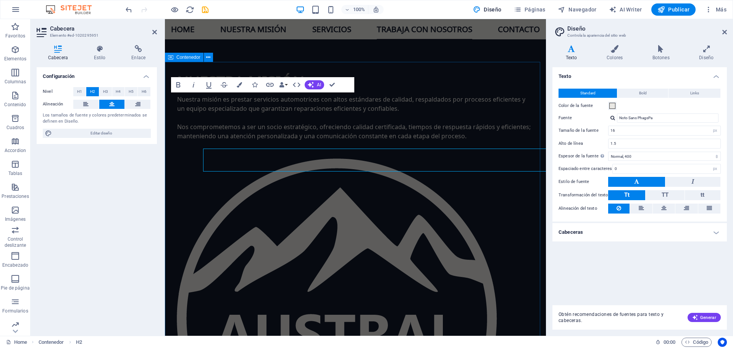
scroll to position [852, 0]
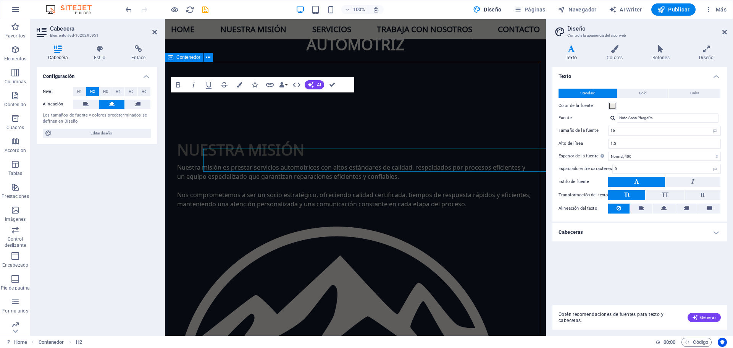
click at [287, 85] on button "Data Bindings" at bounding box center [283, 84] width 11 height 15
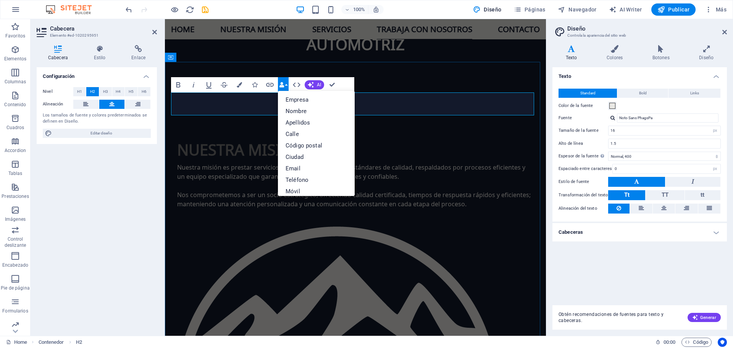
click at [241, 85] on icon "button" at bounding box center [239, 84] width 5 height 5
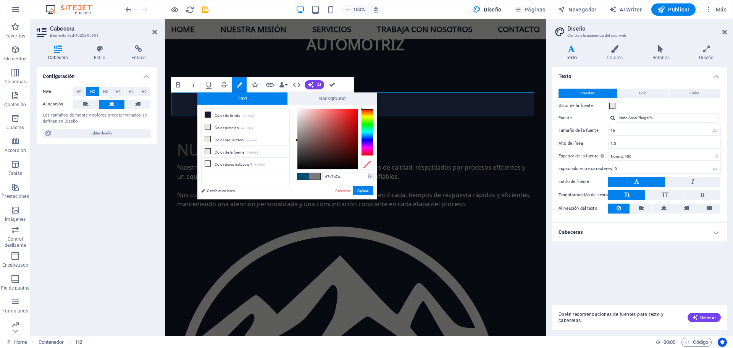
click at [336, 177] on input "#7a7a7a" at bounding box center [348, 177] width 51 height 8
type input "#dd7610"
click at [362, 191] on button "Aplicar" at bounding box center [363, 190] width 21 height 9
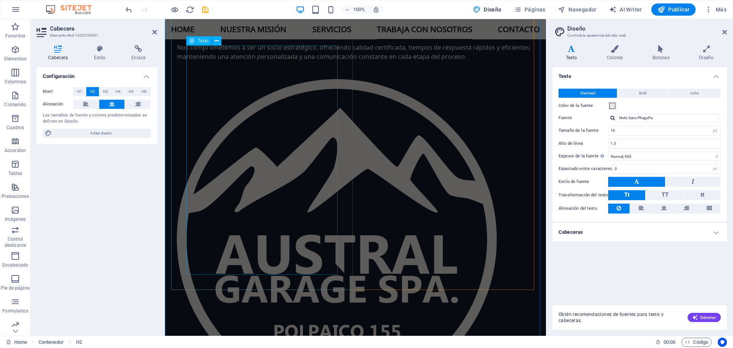
scroll to position [1005, 0]
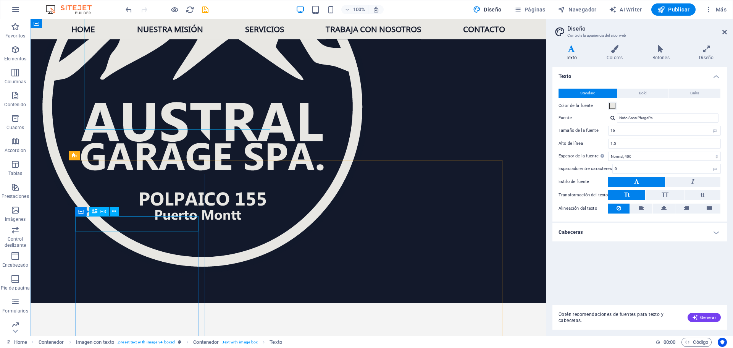
scroll to position [1102, 0]
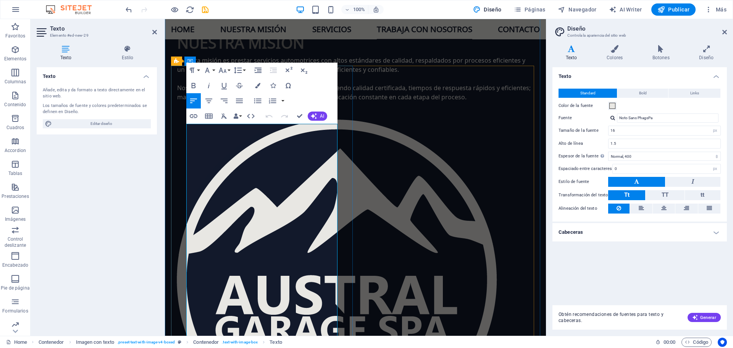
scroll to position [978, 0]
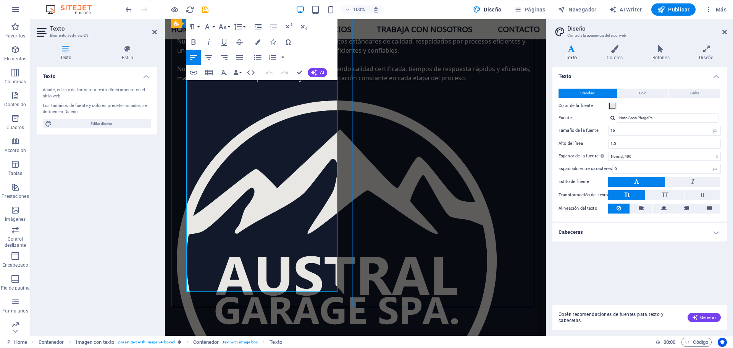
drag, startPoint x: 278, startPoint y: 260, endPoint x: 177, endPoint y: 263, distance: 100.8
click at [195, 70] on icon "button" at bounding box center [193, 72] width 9 height 9
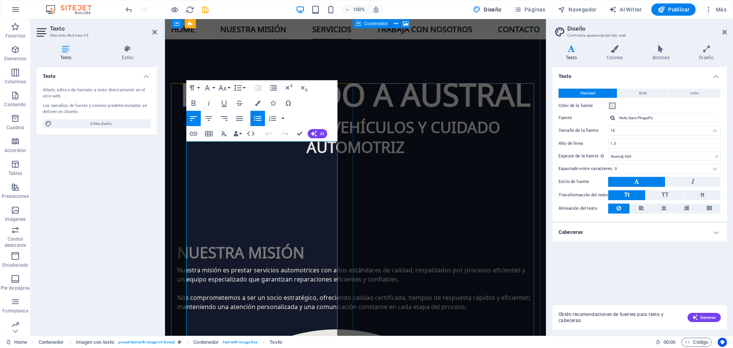
scroll to position [749, 0]
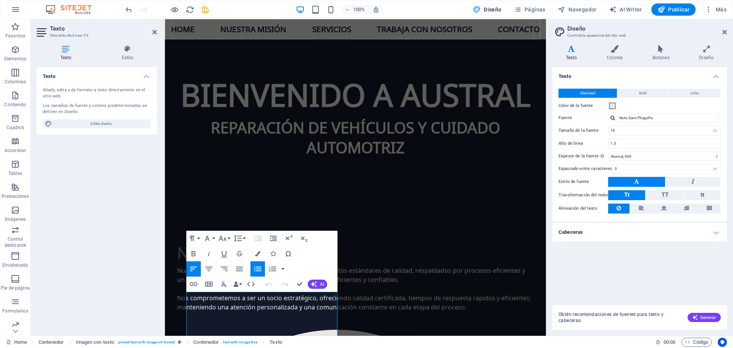
click at [408, 27] on nav "Home Nuestra misión Servicios Trabaja con nosotros Contacto" at bounding box center [355, 29] width 369 height 20
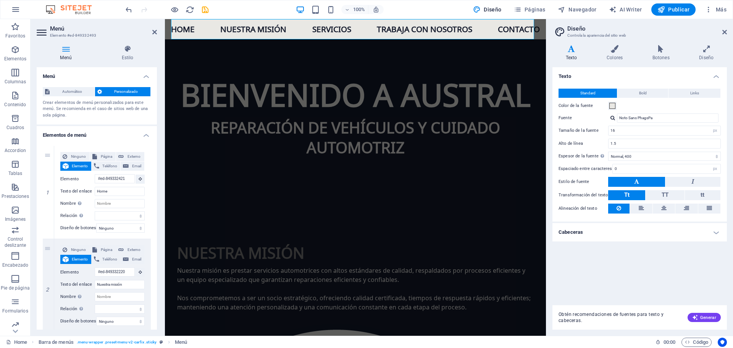
click at [423, 31] on nav "Home Nuestra misión Servicios Trabaja con nosotros Contacto" at bounding box center [355, 29] width 369 height 20
click at [397, 28] on nav "Home Nuestra misión Servicios Trabaja con nosotros Contacto" at bounding box center [355, 29] width 369 height 20
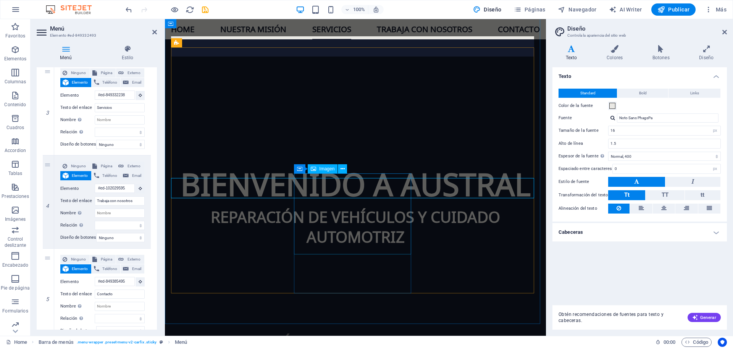
scroll to position [855, 0]
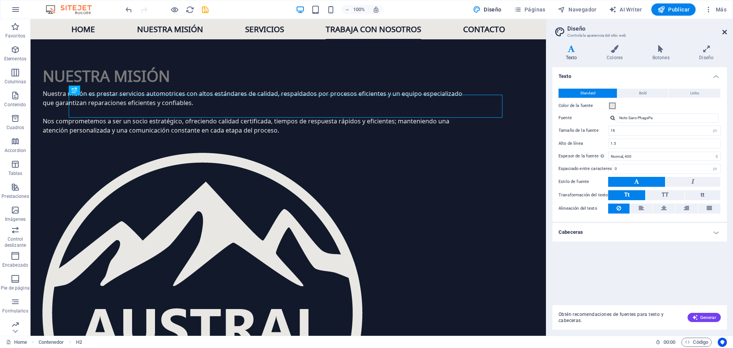
click at [725, 29] on icon at bounding box center [724, 32] width 5 height 6
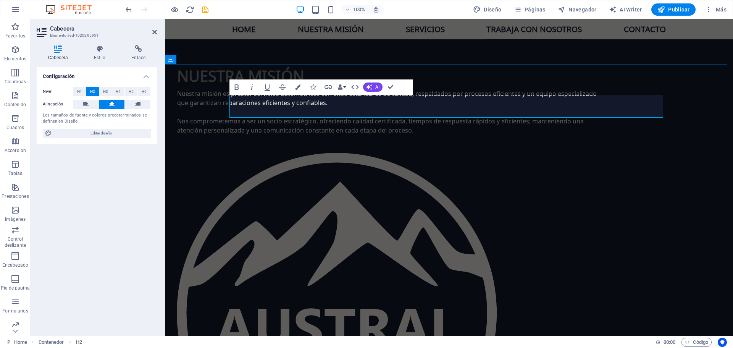
drag, startPoint x: 205, startPoint y: 116, endPoint x: 360, endPoint y: 116, distance: 155.0
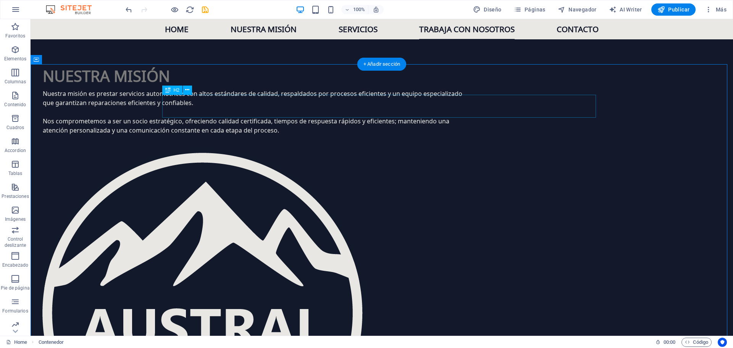
click at [189, 87] on icon at bounding box center [187, 90] width 4 height 8
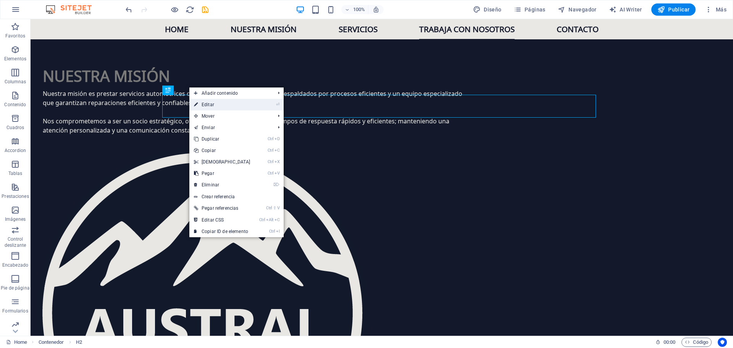
click at [227, 100] on link "⏎ Editar" at bounding box center [222, 104] width 66 height 11
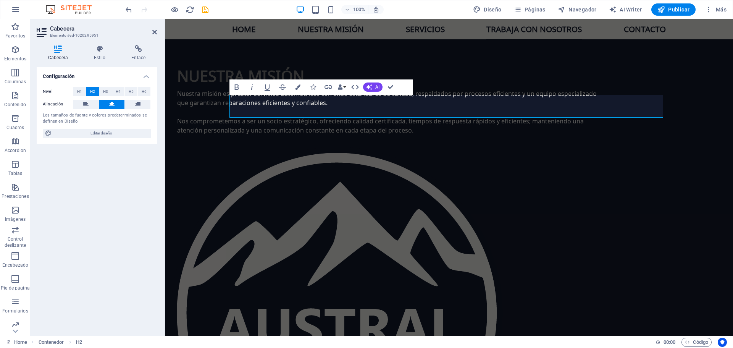
click at [84, 33] on h3 "Elemento #ed-1020295951" at bounding box center [96, 35] width 92 height 7
click at [139, 52] on icon at bounding box center [138, 49] width 37 height 8
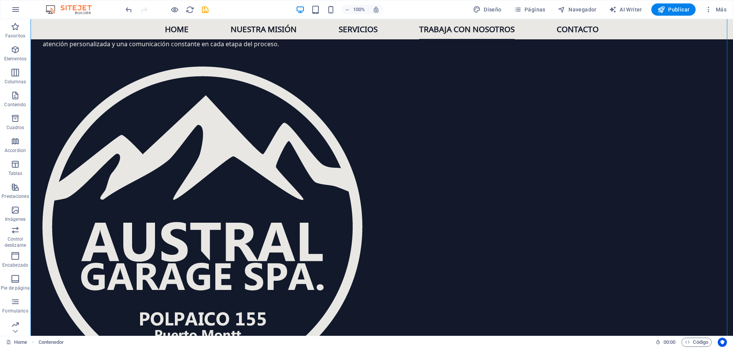
scroll to position [983, 0]
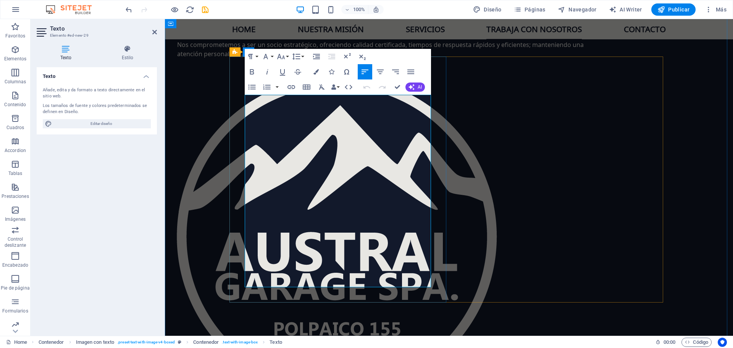
drag, startPoint x: 276, startPoint y: 101, endPoint x: 325, endPoint y: 107, distance: 50.0
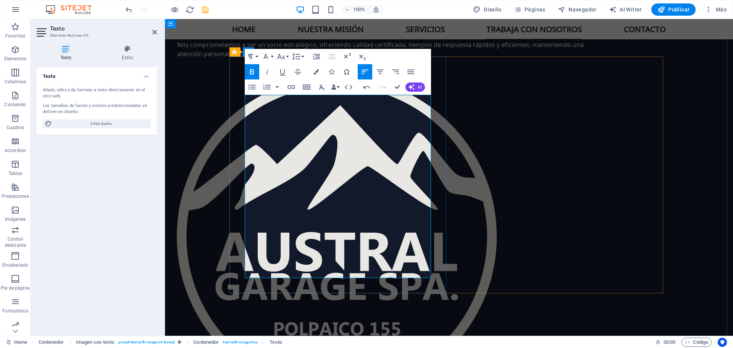
drag, startPoint x: 335, startPoint y: 100, endPoint x: 340, endPoint y: 107, distance: 8.2
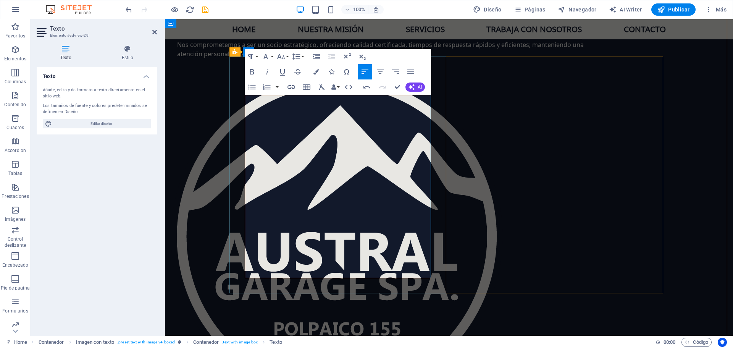
drag, startPoint x: 381, startPoint y: 99, endPoint x: 425, endPoint y: 103, distance: 44.5
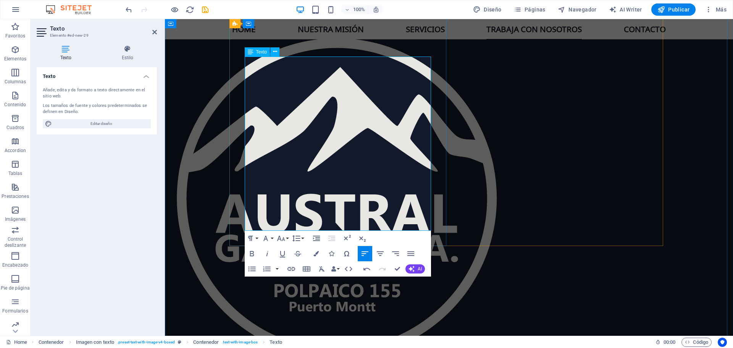
drag, startPoint x: 321, startPoint y: 198, endPoint x: 412, endPoint y: 199, distance: 90.9
click at [316, 256] on icon "button" at bounding box center [315, 253] width 5 height 5
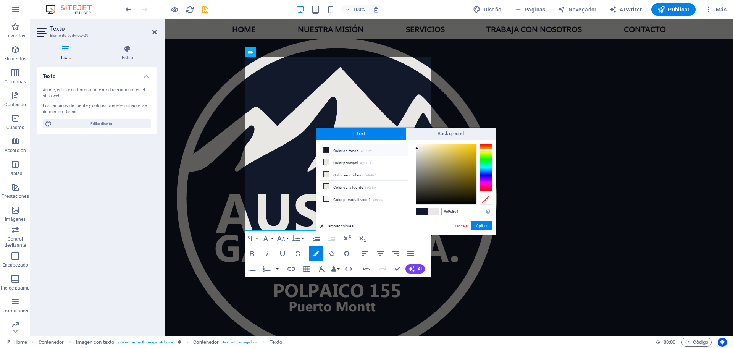
click at [459, 212] on input "#e9e8e4" at bounding box center [466, 212] width 51 height 8
click at [453, 212] on input "#e9e8e4" at bounding box center [466, 212] width 51 height 8
paste input "DD7610"
type input "#dd7610"
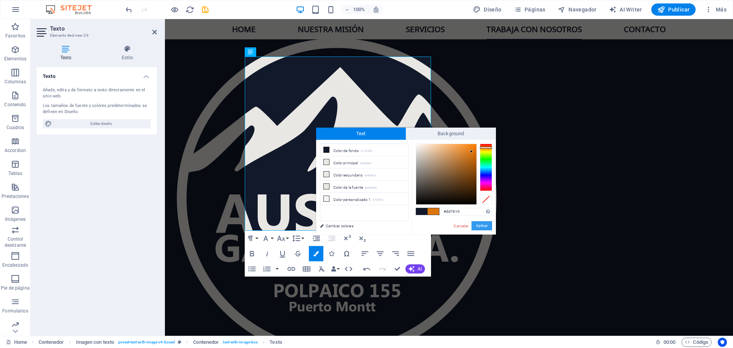
click at [480, 227] on button "Aplicar" at bounding box center [481, 225] width 21 height 9
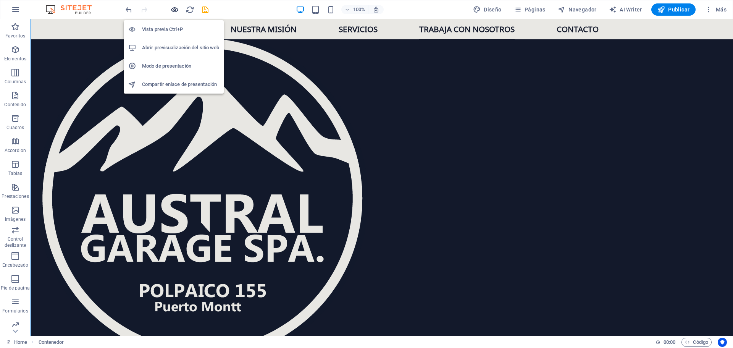
click at [175, 11] on icon "button" at bounding box center [174, 9] width 9 height 9
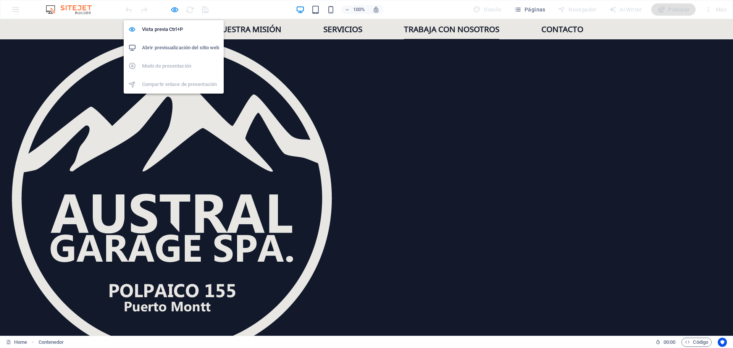
click at [175, 11] on icon "button" at bounding box center [174, 9] width 9 height 9
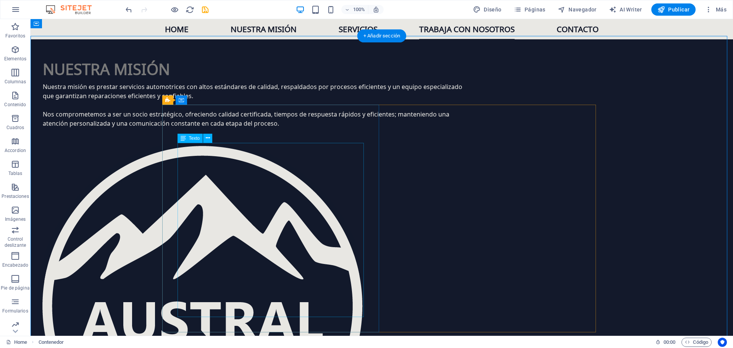
scroll to position [906, 0]
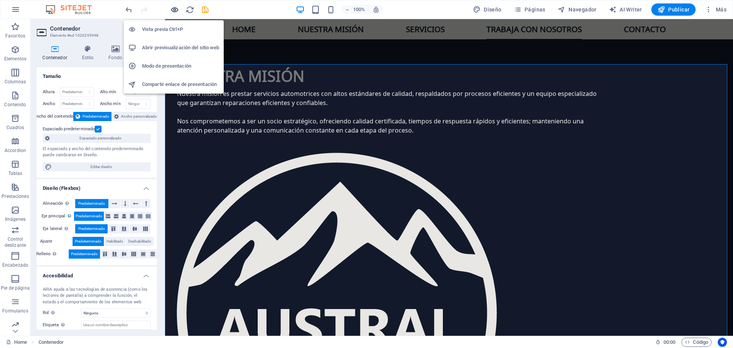
click at [176, 8] on icon "button" at bounding box center [174, 9] width 9 height 9
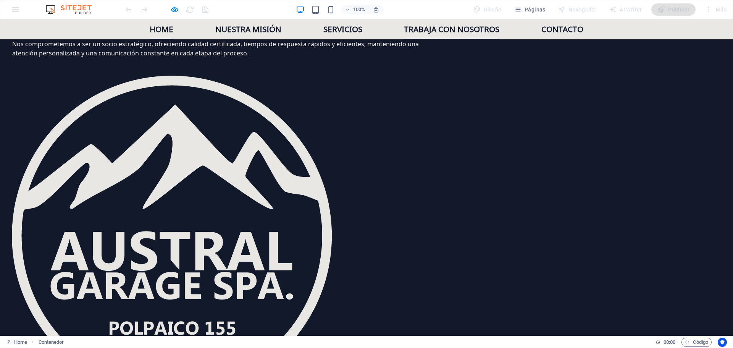
scroll to position [983, 0]
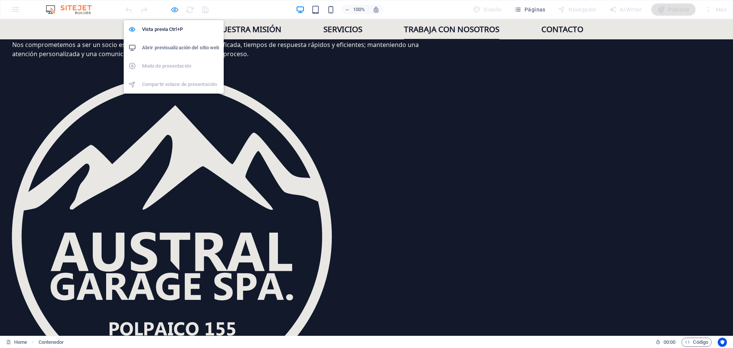
click at [173, 8] on icon "button" at bounding box center [174, 9] width 9 height 9
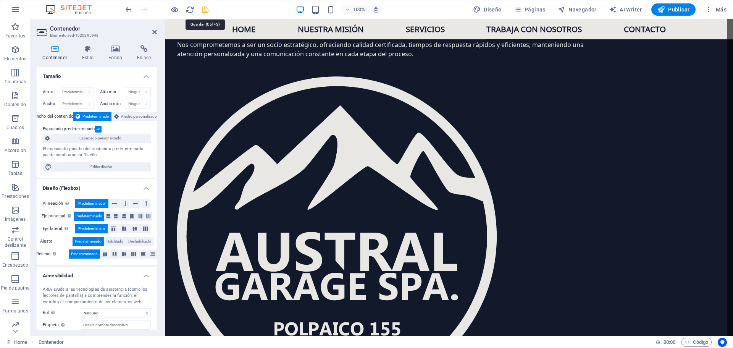
click at [205, 8] on icon "save" at bounding box center [205, 9] width 9 height 9
click at [155, 32] on icon at bounding box center [154, 32] width 5 height 6
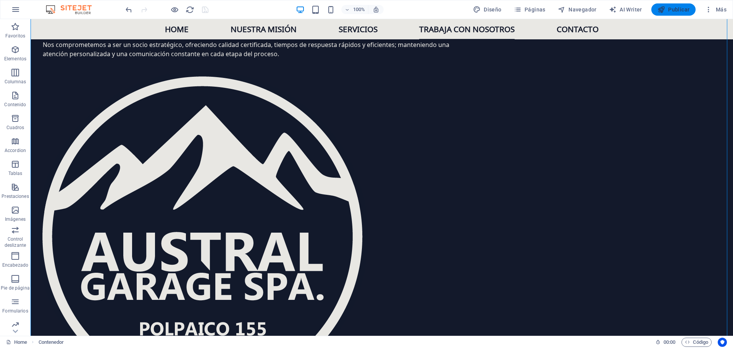
click at [677, 7] on span "Publicar" at bounding box center [673, 10] width 32 height 8
